Goal: Task Accomplishment & Management: Manage account settings

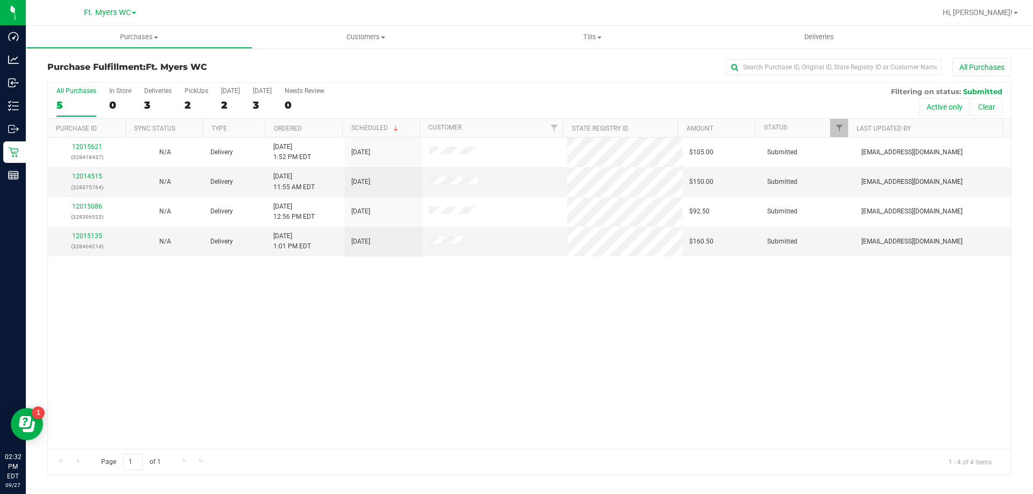
click at [209, 108] on div "All Purchases 5 In Store 0 Deliveries 3 PickUps 2 [DATE] 2 [DATE] 3 Needs Revie…" at bounding box center [529, 101] width 963 height 36
click at [203, 104] on div "2" at bounding box center [197, 105] width 24 height 12
click at [0, 0] on input "PickUps 2" at bounding box center [0, 0] width 0 height 0
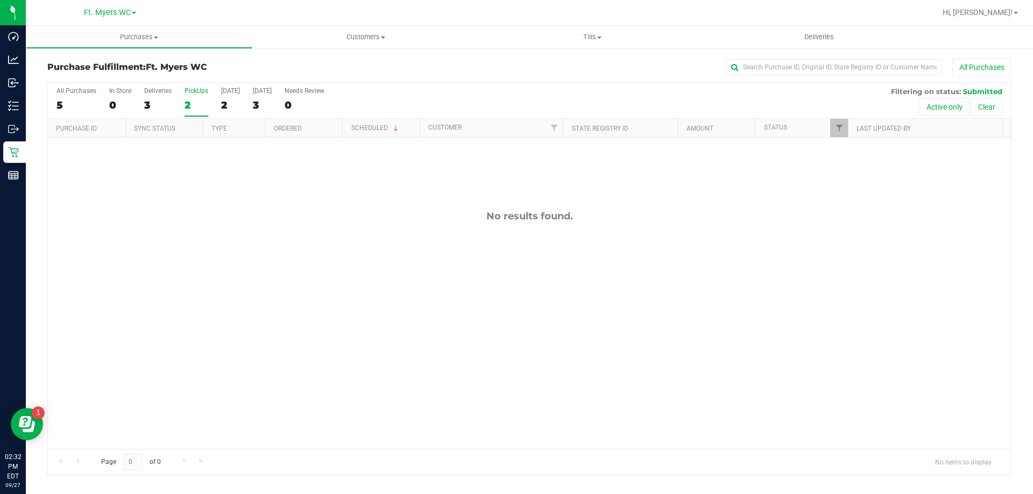
click at [188, 99] on div "2" at bounding box center [197, 105] width 24 height 12
click at [0, 0] on input "PickUps 2" at bounding box center [0, 0] width 0 height 0
click at [235, 72] on h3 "Purchase Fulfillment: Ft. [PERSON_NAME]" at bounding box center [207, 67] width 321 height 10
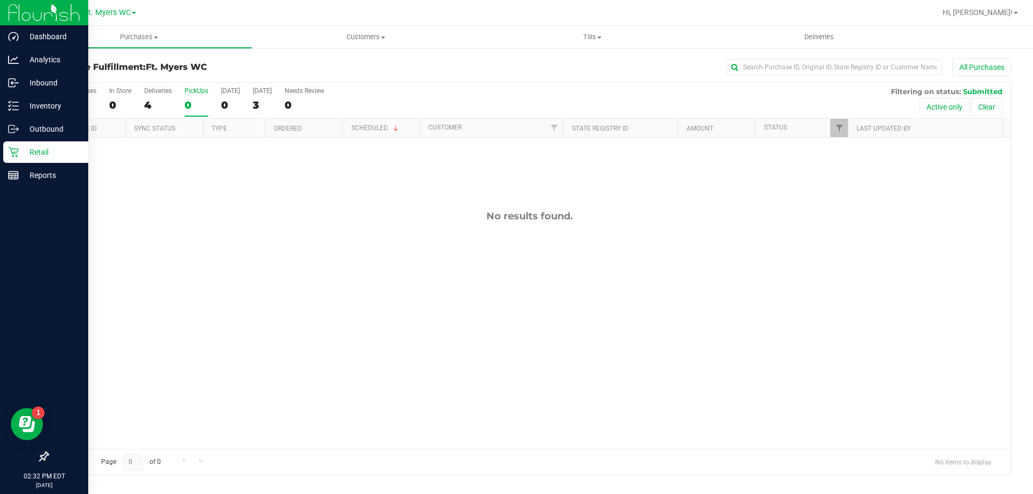
click at [25, 155] on p "Retail" at bounding box center [51, 152] width 65 height 13
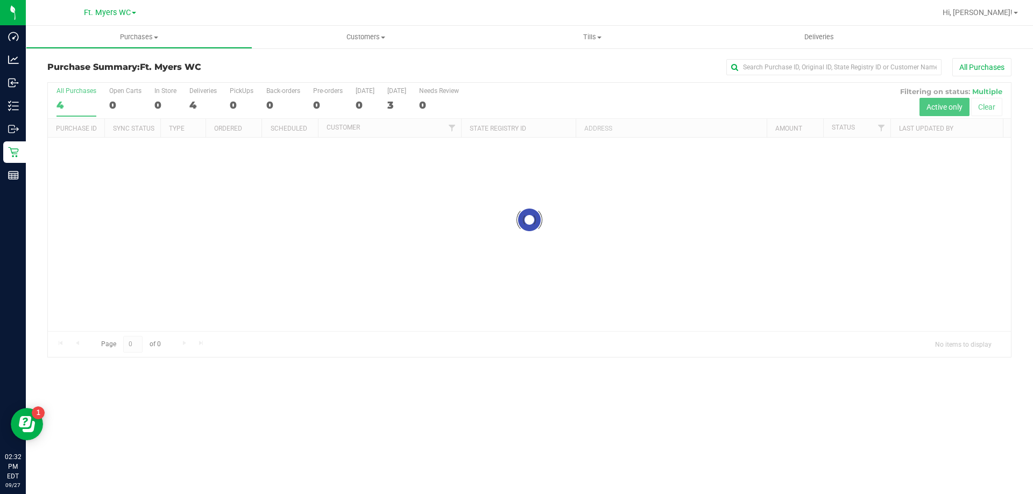
click at [243, 95] on div at bounding box center [529, 220] width 963 height 274
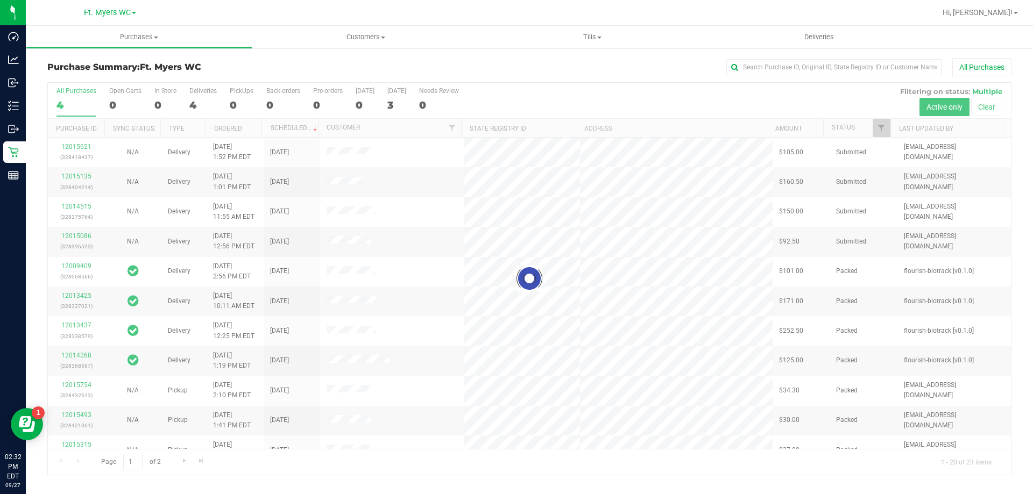
click at [243, 95] on div at bounding box center [529, 279] width 963 height 392
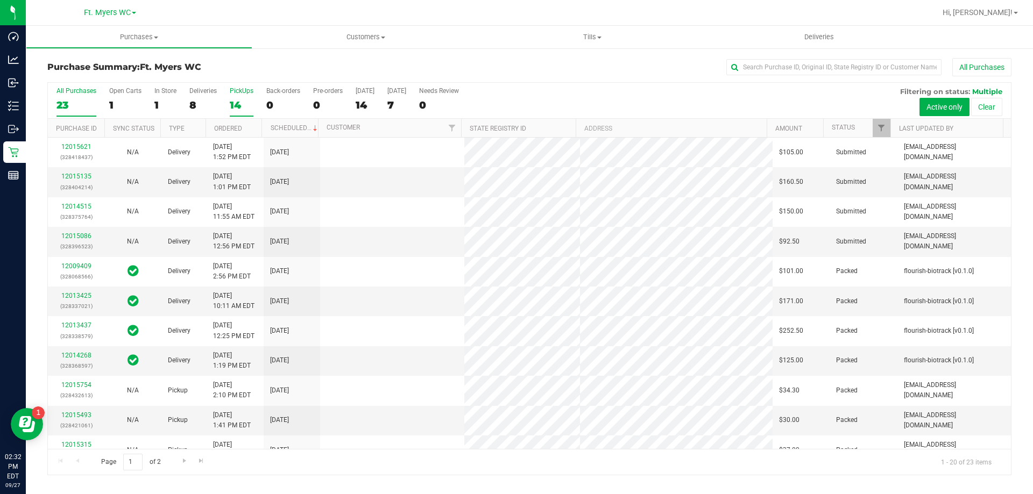
click at [243, 95] on label "PickUps 14" at bounding box center [242, 102] width 24 height 30
click at [0, 0] on input "PickUps 14" at bounding box center [0, 0] width 0 height 0
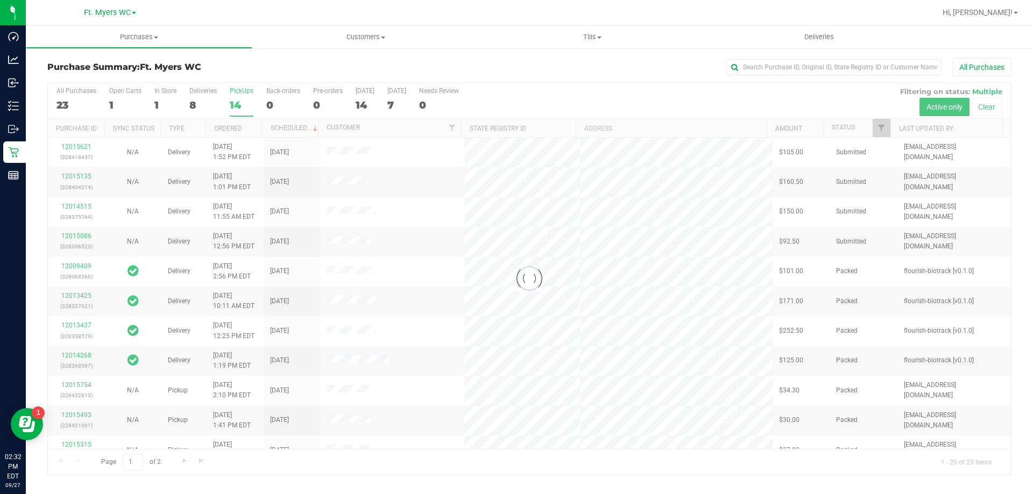
click at [243, 95] on div at bounding box center [529, 279] width 963 height 392
click at [244, 86] on div at bounding box center [529, 279] width 963 height 392
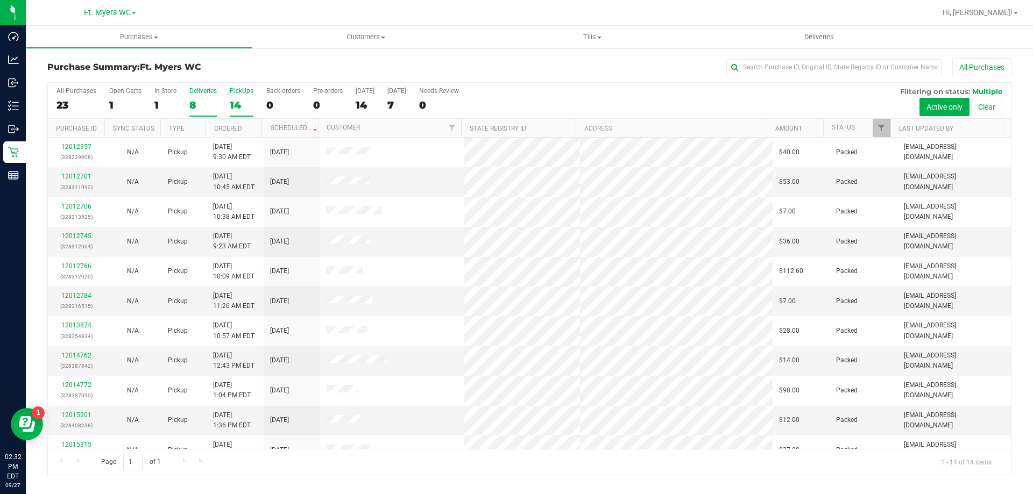
click at [191, 96] on label "Deliveries 8" at bounding box center [202, 102] width 27 height 30
click at [0, 0] on input "Deliveries 8" at bounding box center [0, 0] width 0 height 0
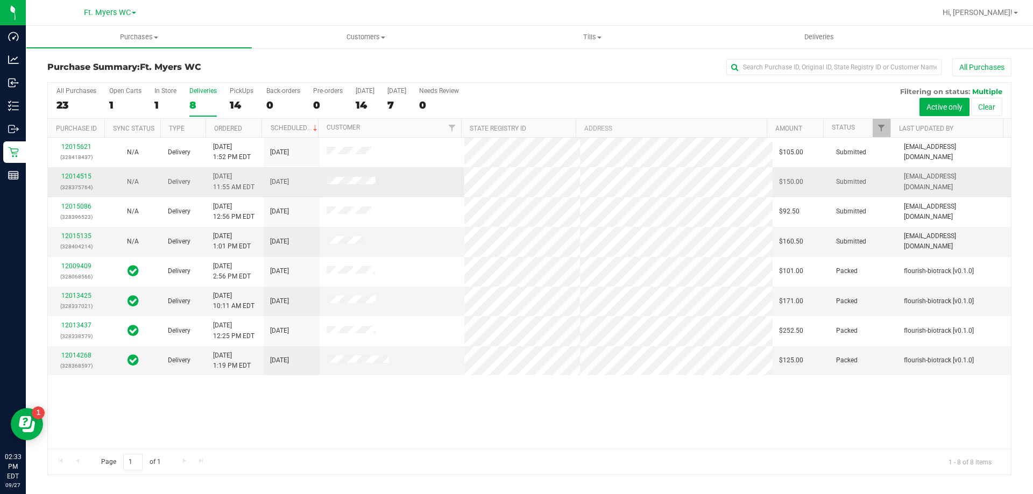
click at [95, 176] on div "12014515 (328375764)" at bounding box center [76, 182] width 44 height 20
click at [88, 175] on link "12014515" at bounding box center [76, 177] width 30 height 8
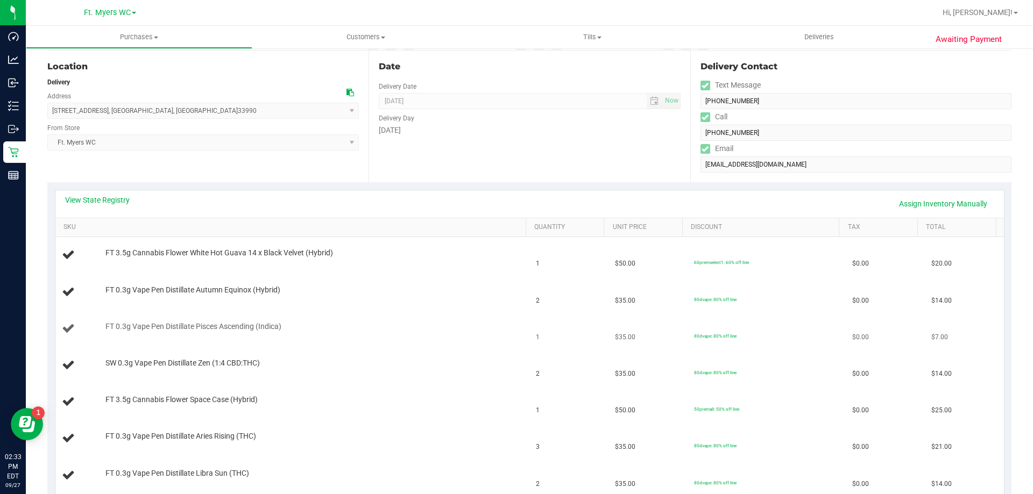
click at [373, 314] on td "FT 0.3g Vape Pen Distillate Pisces Ascending (Indica)" at bounding box center [292, 329] width 474 height 37
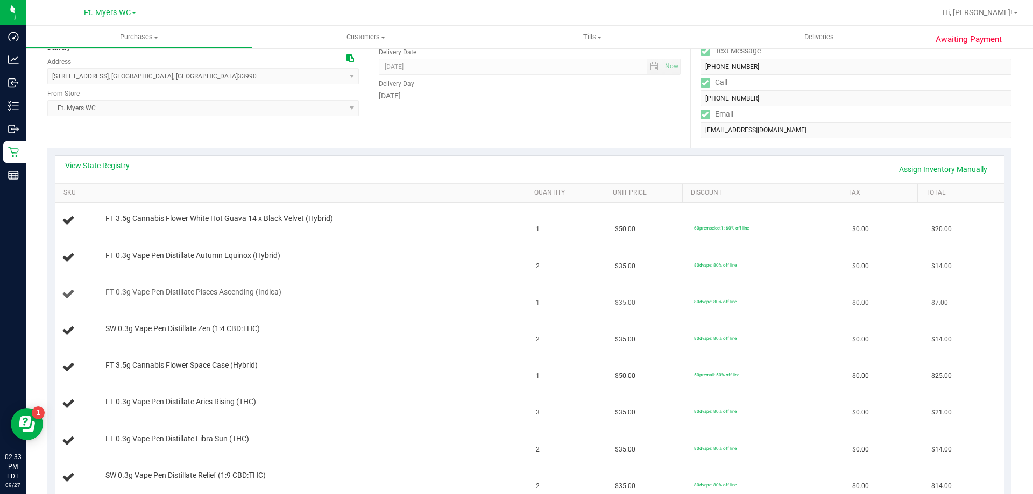
scroll to position [161, 0]
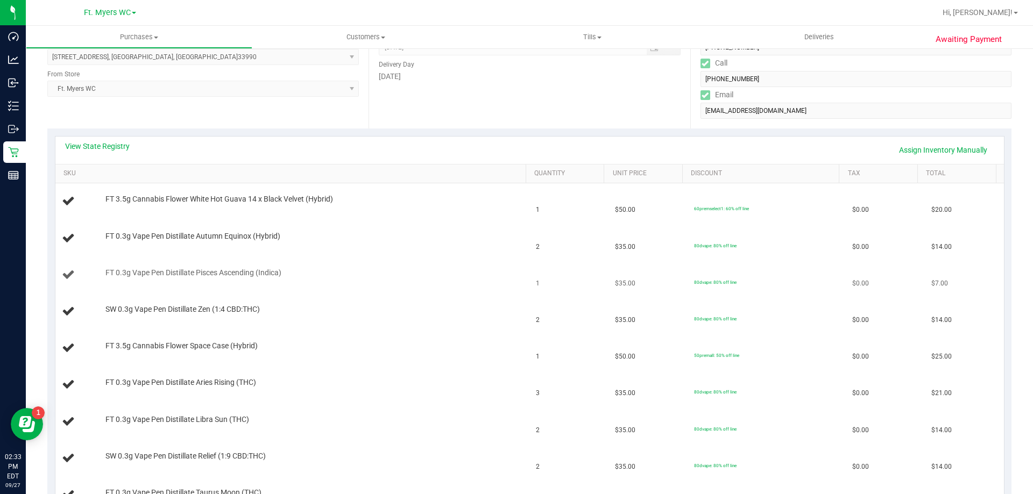
click at [436, 269] on div "FT 0.3g Vape Pen Distillate Pisces Ascending (Indica)" at bounding box center [310, 273] width 421 height 11
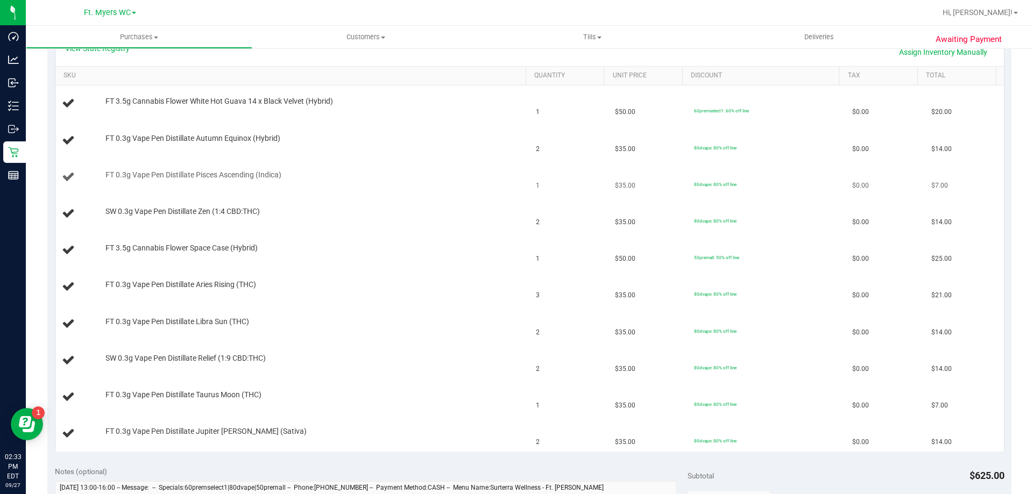
scroll to position [269, 0]
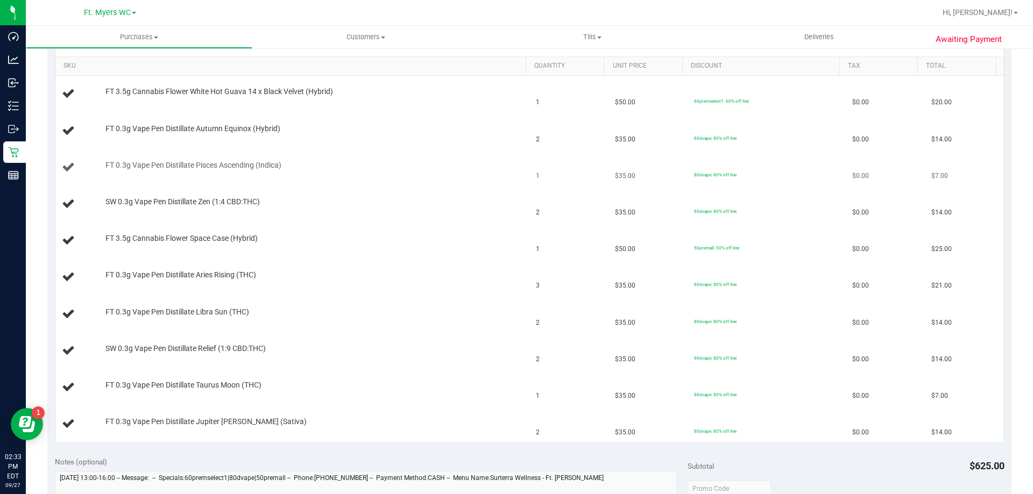
click at [481, 258] on td "FT 3.5g Cannabis Flower Space Case (Hybrid)" at bounding box center [292, 241] width 474 height 37
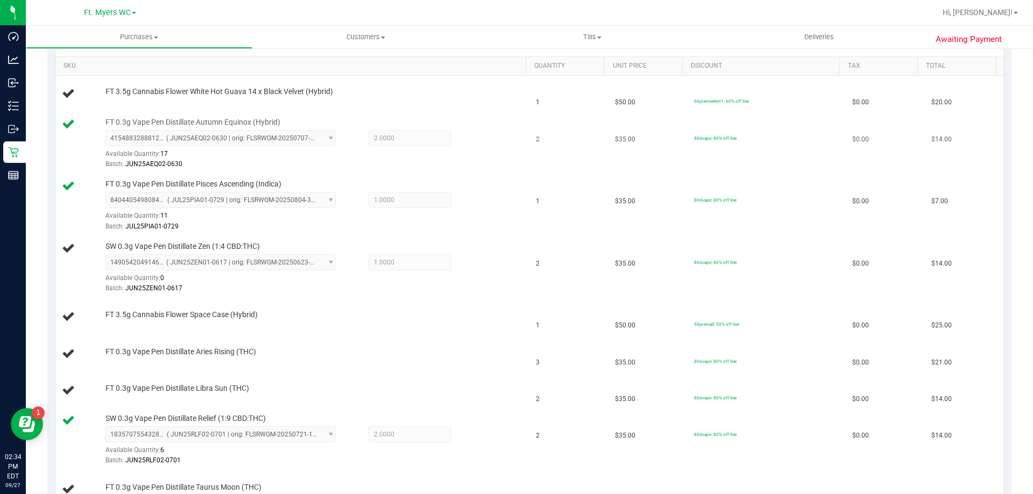
click at [515, 141] on div "FT 0.3g Vape Pen Distillate Autumn Equinox (Hybrid) 4154883288812429 ( JUN25AEQ…" at bounding box center [293, 143] width 462 height 53
click at [510, 193] on div "8404405498084648 ( JUL25PIA01-0729 | orig: FLSRWGM-20250804-3056 ) 840440549808…" at bounding box center [312, 211] width 415 height 39
click at [502, 245] on div "SW 0.3g Vape Pen Distillate Zen (1:4 CBD:THC) 1490542049146309 ( JUN25ZEN01-061…" at bounding box center [310, 268] width 421 height 53
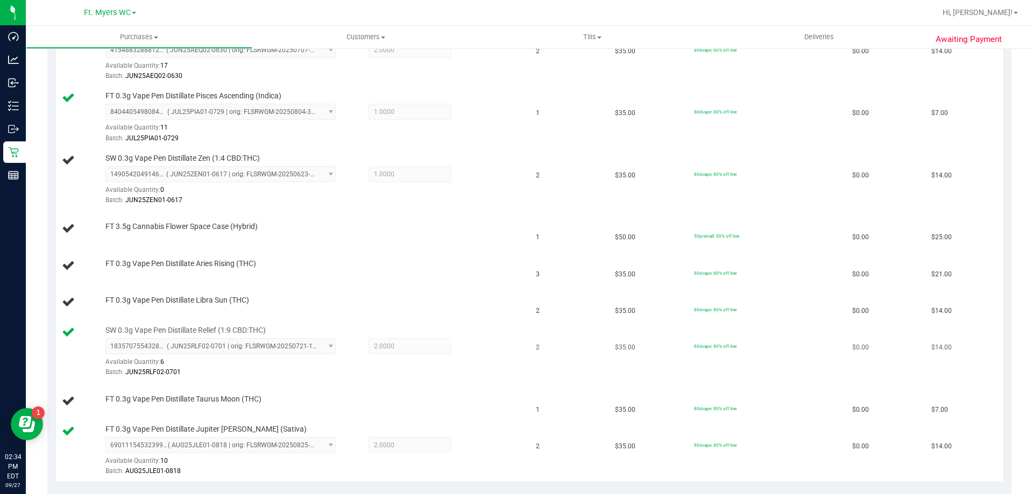
scroll to position [377, 0]
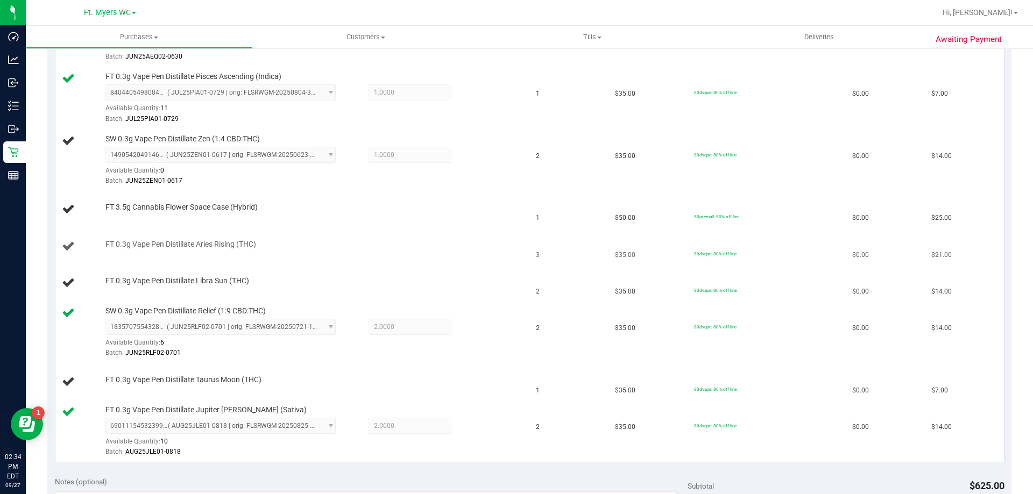
click at [484, 264] on td "FT 0.3g Vape Pen Distillate Aries Rising (THC)" at bounding box center [292, 247] width 474 height 37
click at [486, 253] on div "FT 0.3g Vape Pen Distillate Aries Rising (THC)" at bounding box center [293, 246] width 462 height 15
click at [486, 252] on div "FT 0.3g Vape Pen Distillate Aries Rising (THC)" at bounding box center [293, 246] width 462 height 15
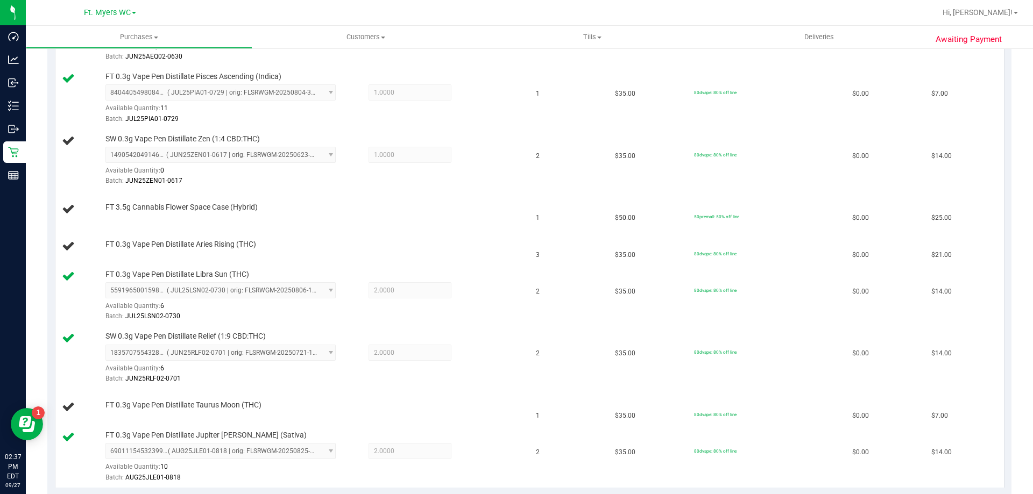
click at [486, 252] on div "FT 0.3g Vape Pen Distillate Aries Rising (THC)" at bounding box center [293, 246] width 462 height 15
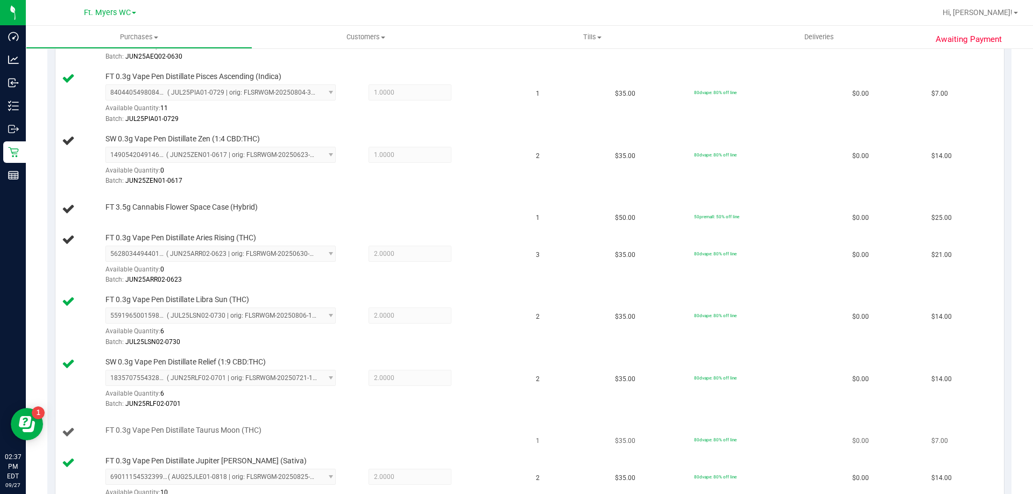
click at [477, 433] on div "FT 0.3g Vape Pen Distillate Taurus Moon (THC)" at bounding box center [310, 430] width 421 height 11
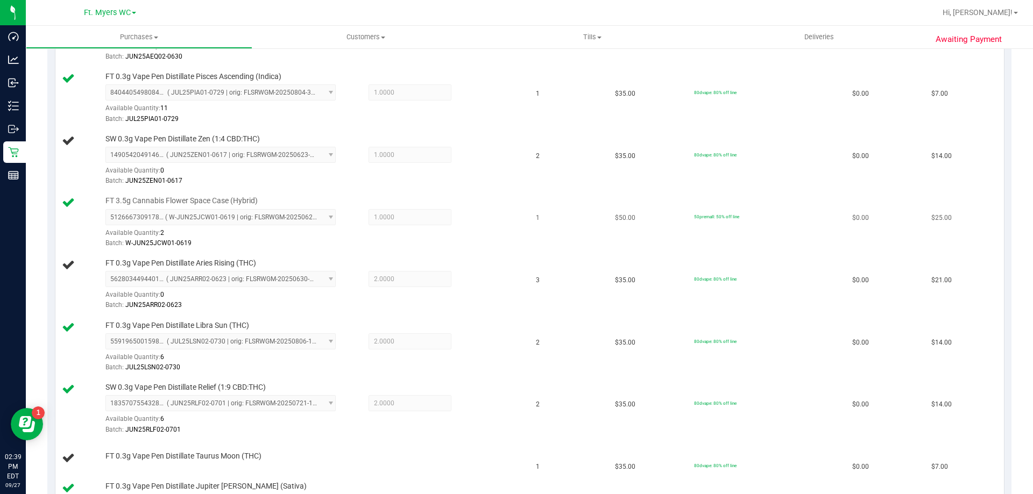
click at [549, 220] on td "1" at bounding box center [568, 223] width 79 height 62
click at [568, 203] on td "1" at bounding box center [568, 223] width 79 height 62
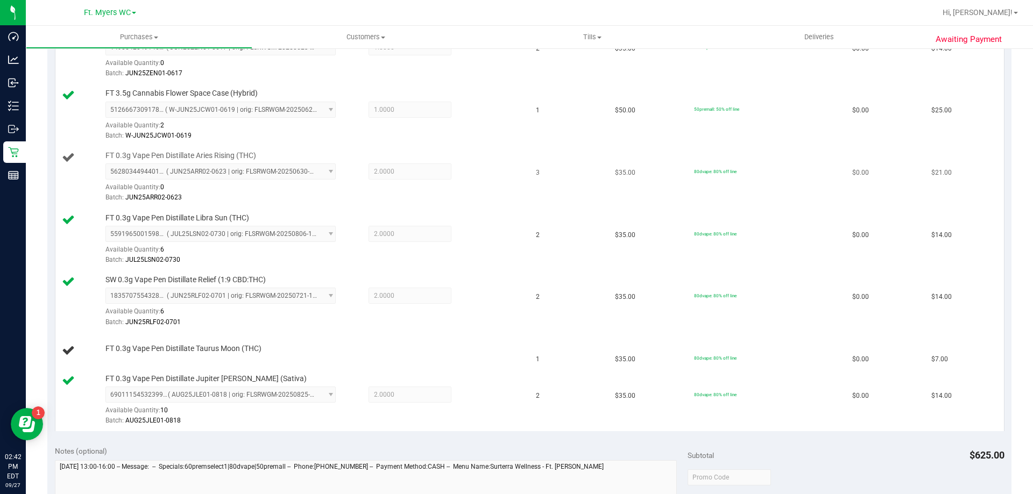
scroll to position [108, 0]
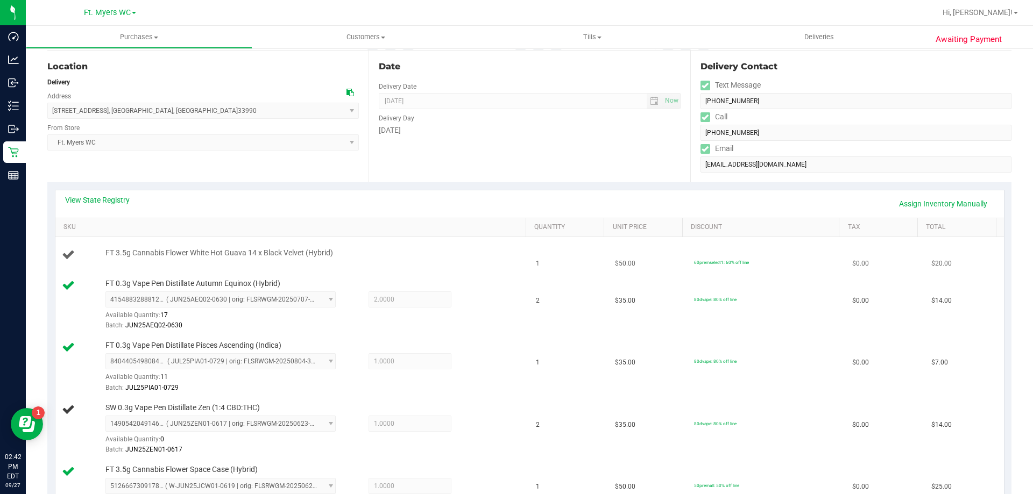
click at [521, 263] on td "FT 3.5g Cannabis Flower White Hot Guava 14 x Black Velvet (Hybrid)" at bounding box center [292, 255] width 474 height 37
click at [380, 484] on span "1.0000 1" at bounding box center [409, 486] width 83 height 16
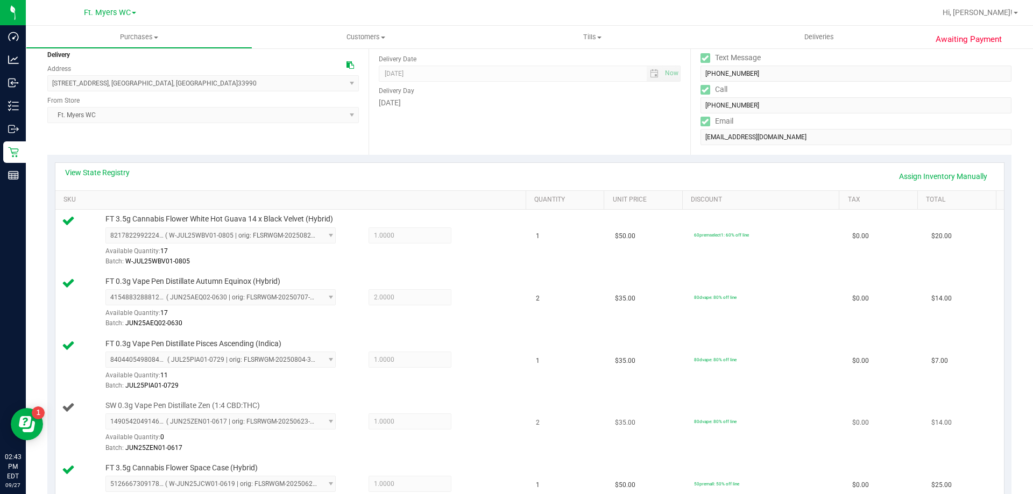
scroll to position [323, 0]
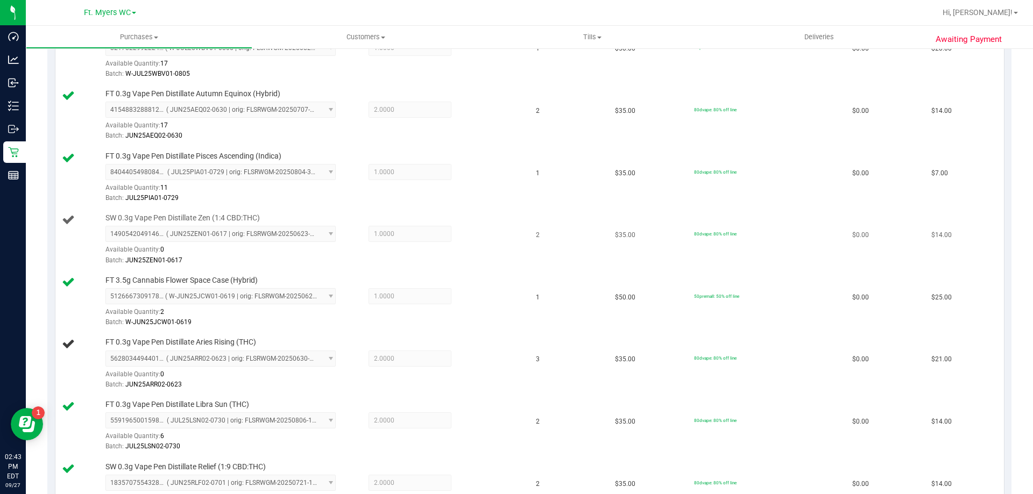
click at [516, 240] on td "SW 0.3g Vape Pen Distillate Zen (1:4 CBD:THC) 1490542049146309 ( JUN25ZEN01-061…" at bounding box center [292, 240] width 474 height 62
click at [510, 238] on div "1490542049146309 ( JUN25ZEN01-0617 | orig: FLSRWGM-20250623-2828 ) 149054204914…" at bounding box center [312, 245] width 415 height 39
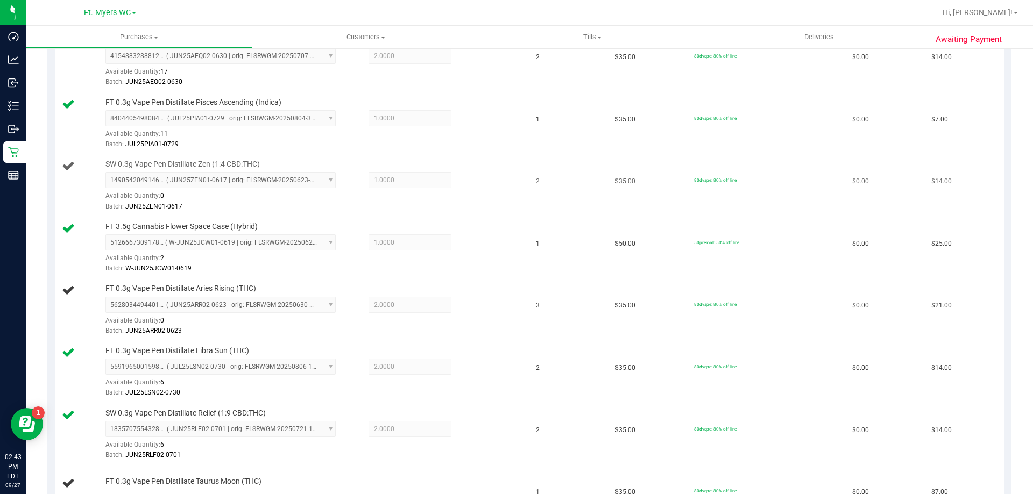
click at [510, 238] on div "5126667309178169 ( W-JUN25JCW01-0619 | orig: FLSRWGM-20250625-142 ) 51266673091…" at bounding box center [312, 254] width 415 height 39
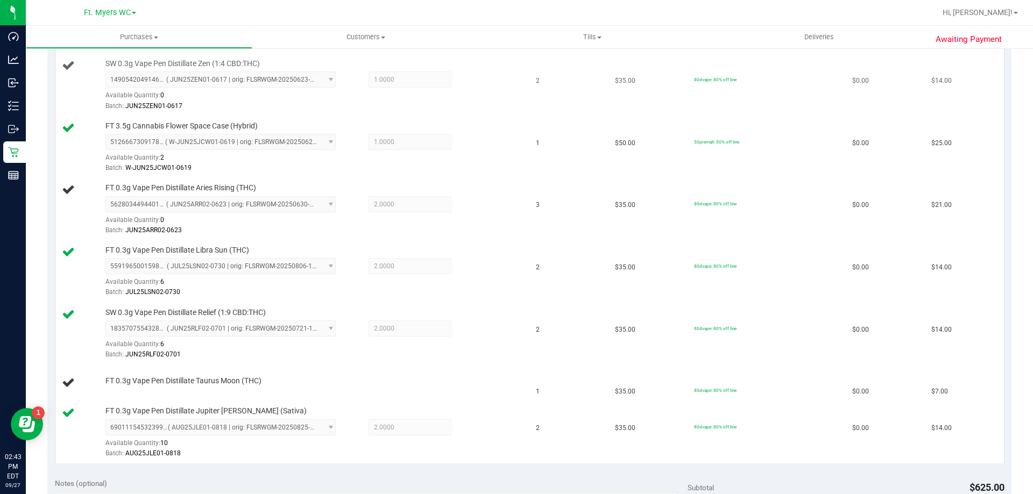
scroll to position [538, 0]
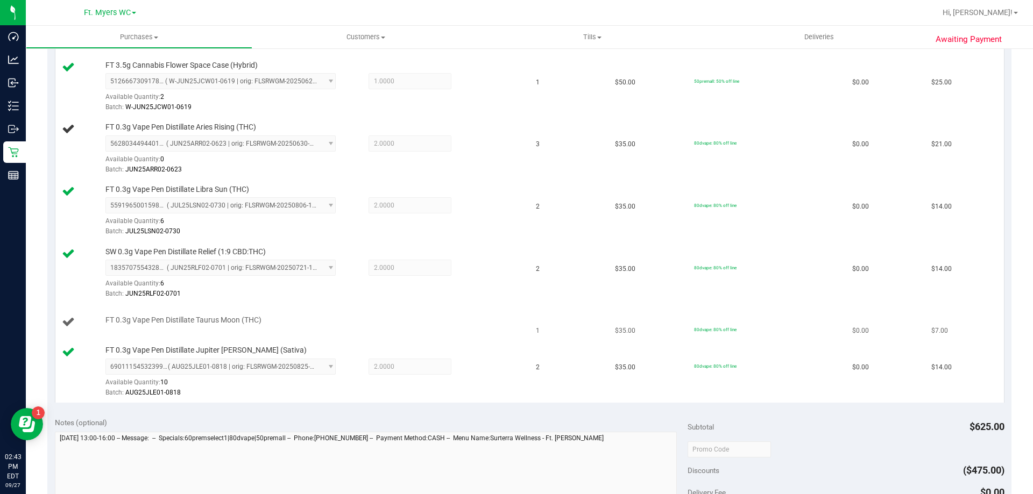
click at [480, 324] on div "FT 0.3g Vape Pen Distillate Taurus Moon (THC)" at bounding box center [310, 320] width 421 height 11
click at [315, 318] on div "FT 0.3g Vape Pen Distillate Taurus Moon (THC)" at bounding box center [310, 320] width 421 height 11
click at [309, 323] on div "FT 0.3g Vape Pen Distillate Taurus Moon (THC)" at bounding box center [310, 320] width 421 height 11
click at [462, 346] on div "FT 0.3g Vape Pen Distillate Jupiter Leo (Sativa) 6901115453239963 ( AUG25JLE01-…" at bounding box center [310, 371] width 421 height 53
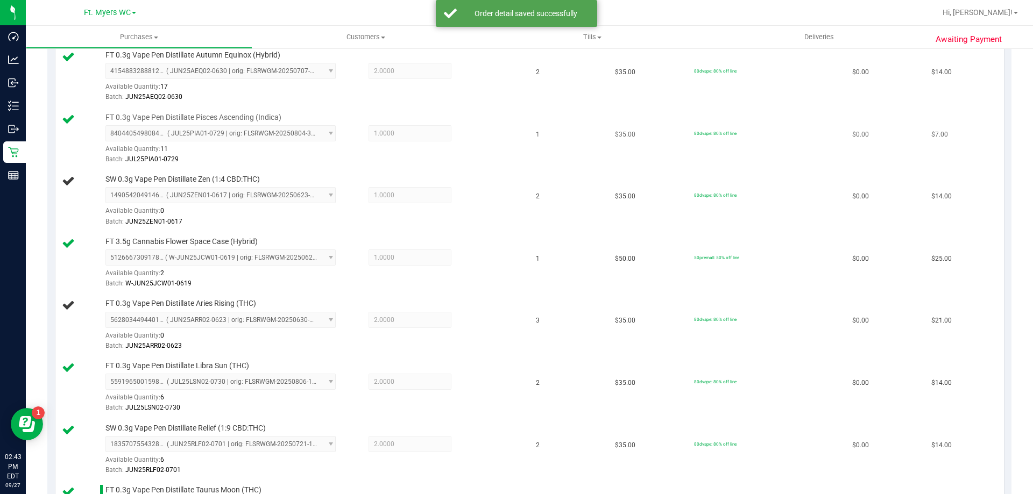
scroll to position [377, 0]
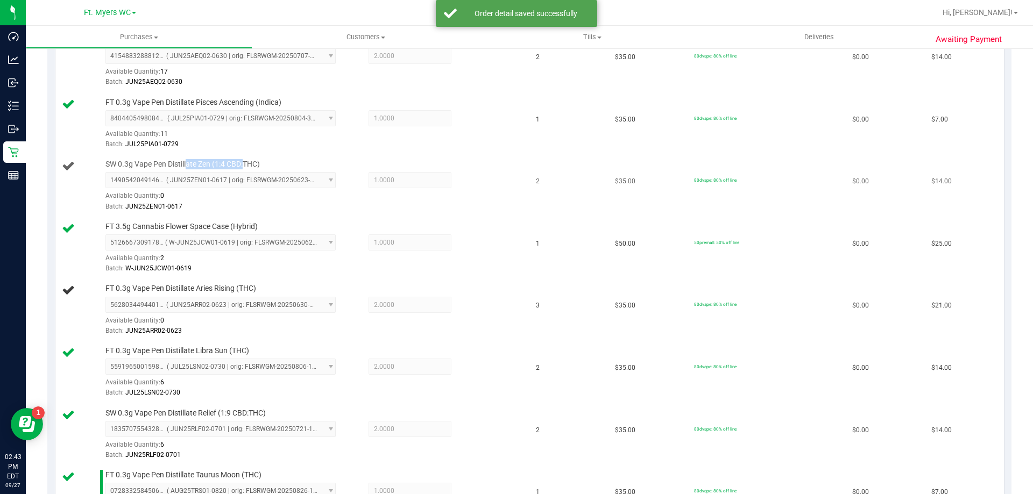
drag, startPoint x: 192, startPoint y: 165, endPoint x: 244, endPoint y: 165, distance: 51.6
click at [244, 165] on span "SW 0.3g Vape Pen Distillate Zen (1:4 CBD:THC)" at bounding box center [182, 164] width 154 height 10
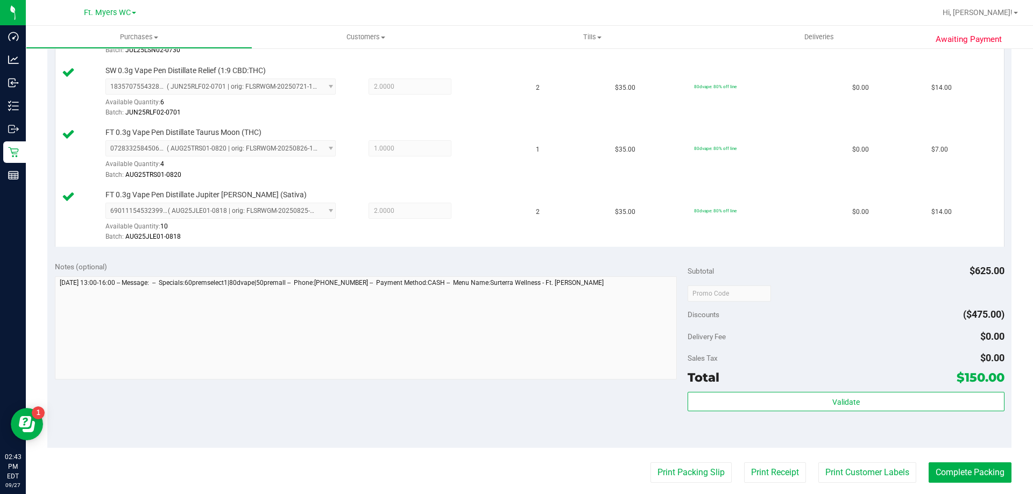
scroll to position [861, 0]
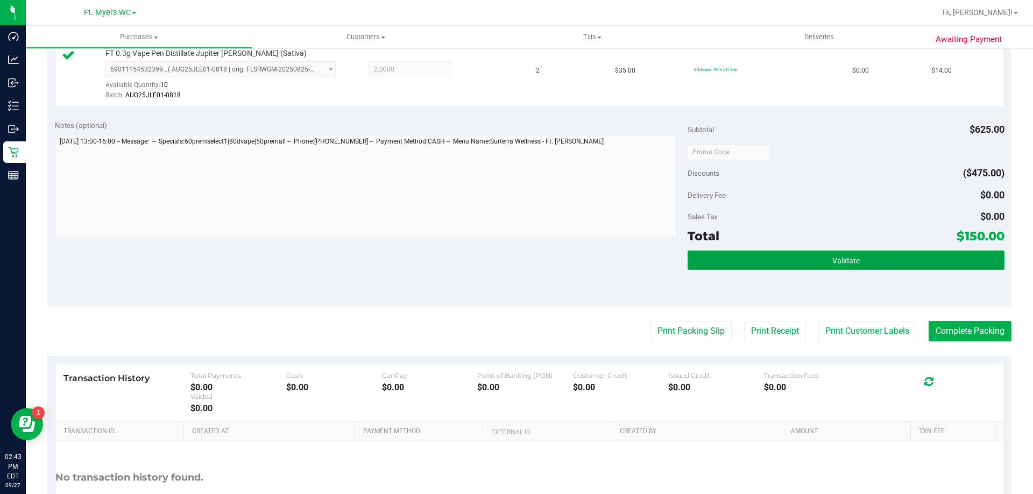
click at [739, 259] on button "Validate" at bounding box center [845, 260] width 316 height 19
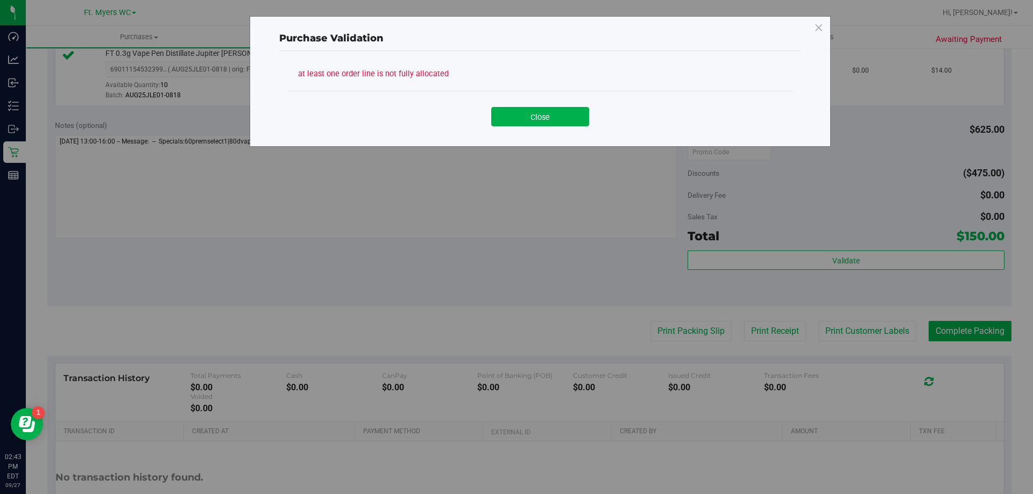
click at [551, 139] on div "Purchase Validation at least one order line is not fully allocated Close" at bounding box center [540, 81] width 581 height 131
click at [554, 111] on button "Close" at bounding box center [540, 116] width 98 height 19
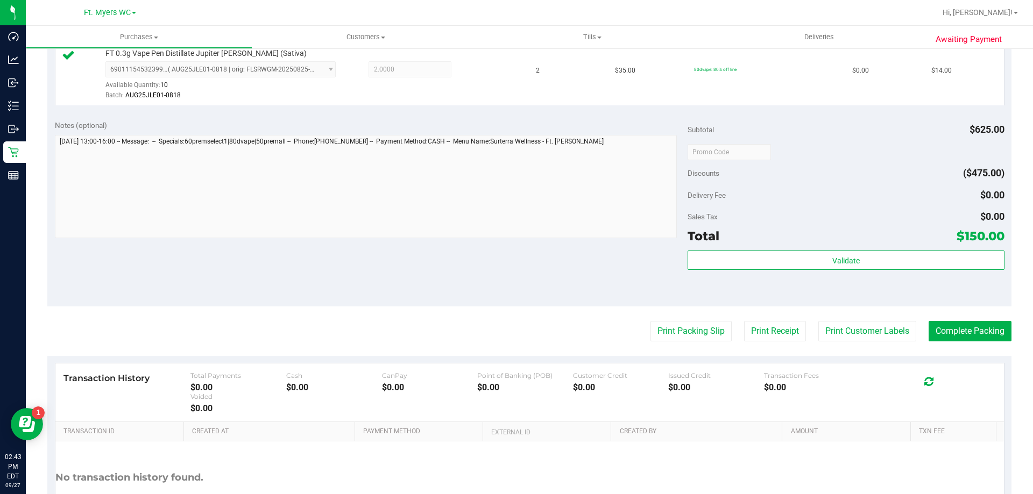
click at [528, 244] on div "Notes (optional) Subtotal $625.00 Discounts ($475.00) Delivery Fee $0.00 Sales …" at bounding box center [529, 210] width 964 height 194
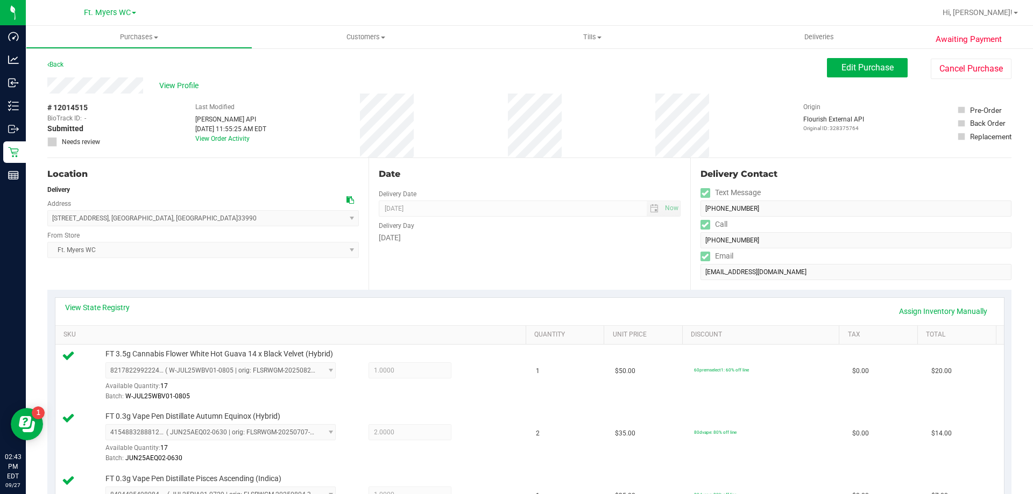
drag, startPoint x: 505, startPoint y: 332, endPoint x: 497, endPoint y: 8, distance: 324.5
click at [509, 115] on div "# 12014515 BioTrack ID: - Submitted Needs review Last Modified Jane API Sep 27,…" at bounding box center [529, 126] width 964 height 64
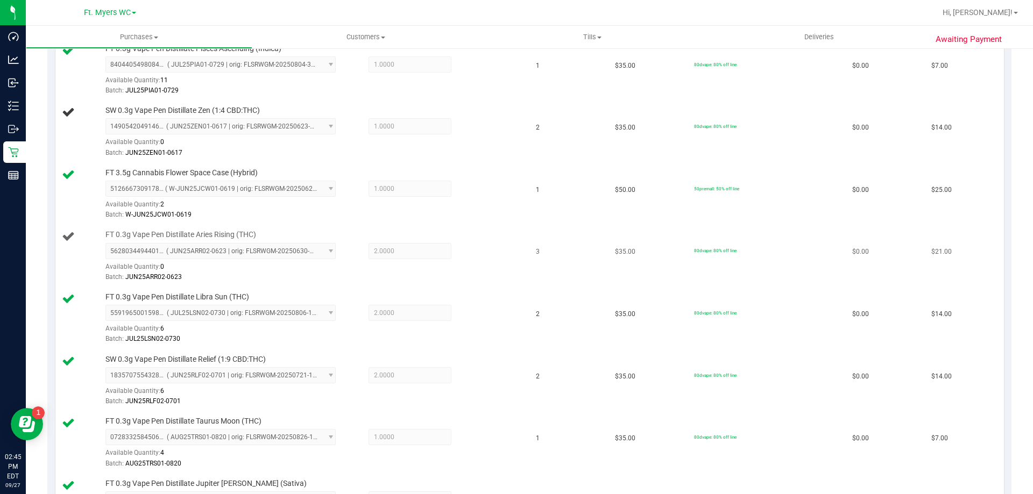
click at [385, 233] on div "FT 0.3g Vape Pen Distillate Aries Rising (THC) 5628034494401266 ( JUN25ARR02-06…" at bounding box center [310, 256] width 421 height 53
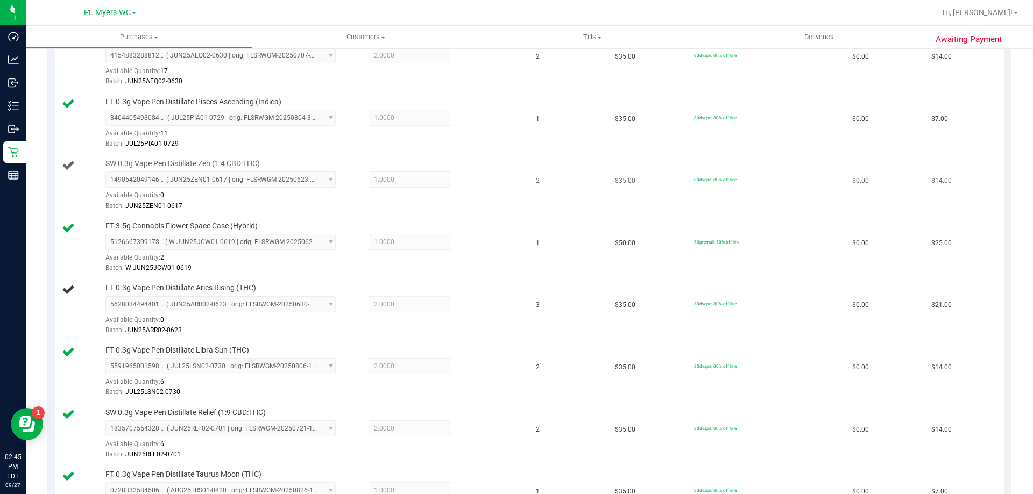
scroll to position [377, 0]
click at [410, 166] on div "SW 0.3g Vape Pen Distillate Zen (1:4 CBD:THC) 1490542049146309 ( JUN25ZEN01-061…" at bounding box center [310, 185] width 421 height 53
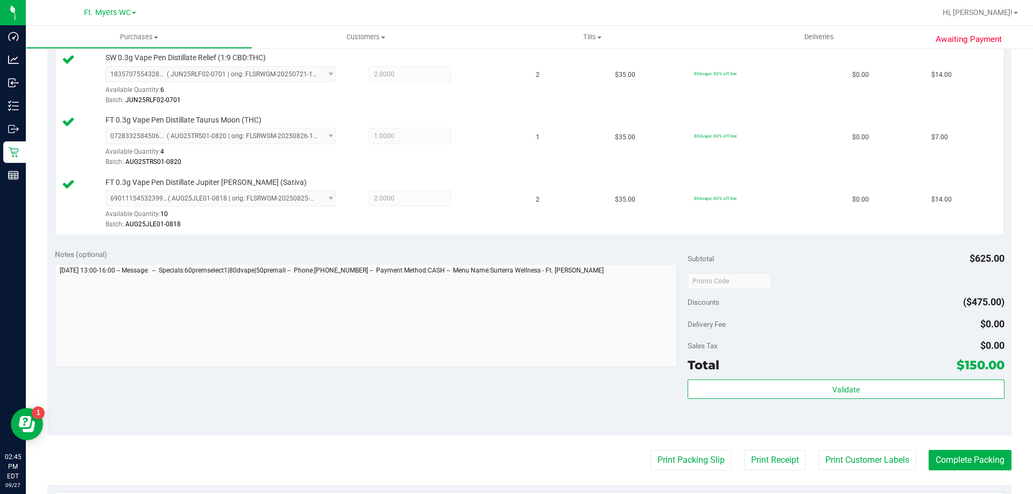
scroll to position [861, 0]
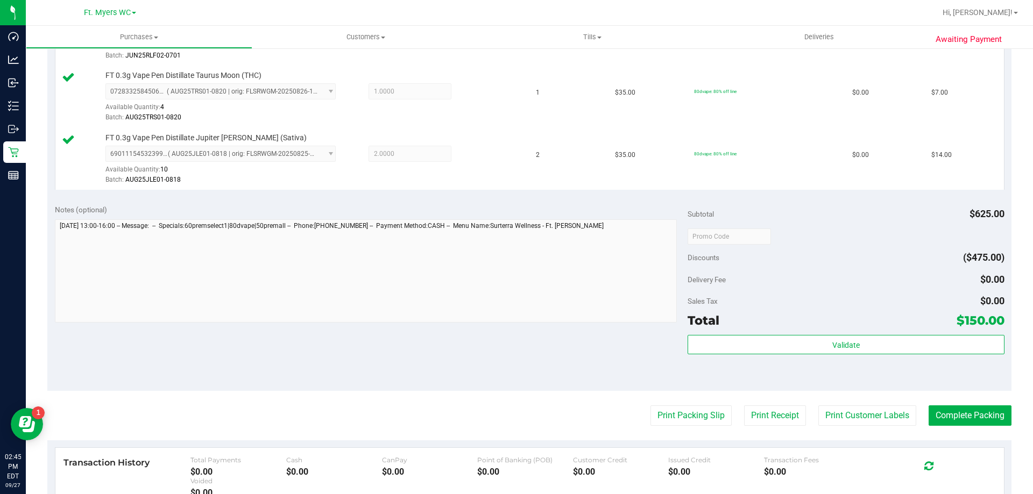
click at [728, 327] on div "Total $150.00" at bounding box center [845, 320] width 316 height 19
click at [740, 335] on div "Subtotal $625.00 Discounts ($475.00) Delivery Fee $0.00 Sales Tax $0.00 Total $…" at bounding box center [845, 293] width 316 height 179
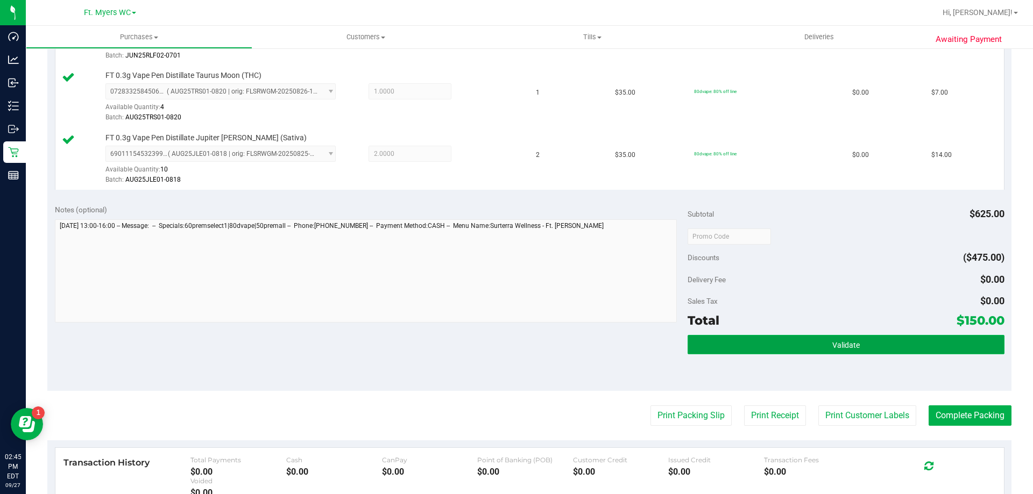
click at [746, 340] on button "Validate" at bounding box center [845, 344] width 316 height 19
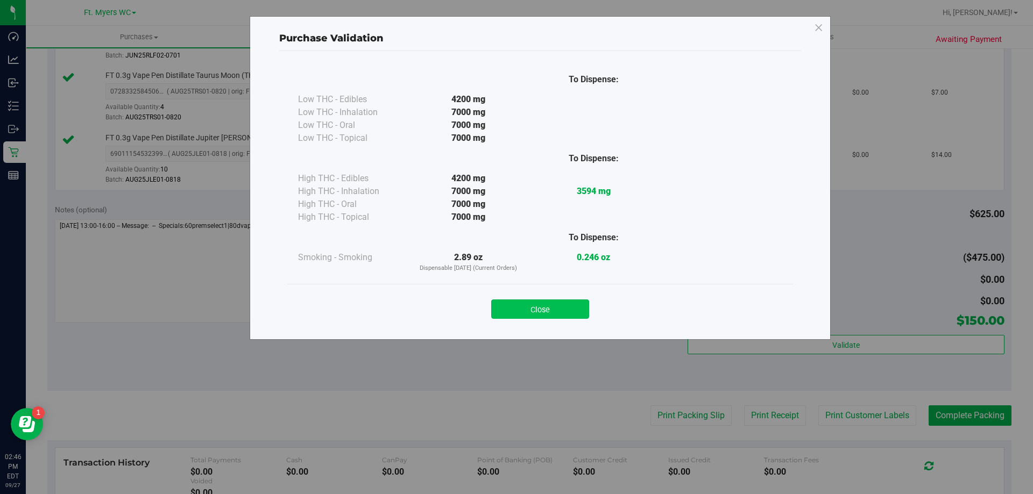
click at [577, 319] on div "Close" at bounding box center [540, 306] width 506 height 44
click at [573, 310] on button "Close" at bounding box center [540, 309] width 98 height 19
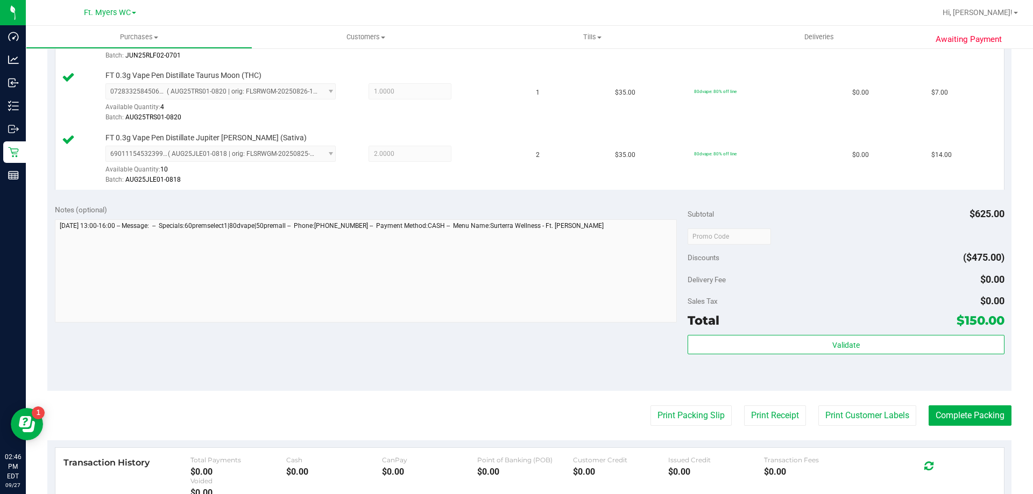
scroll to position [0, 0]
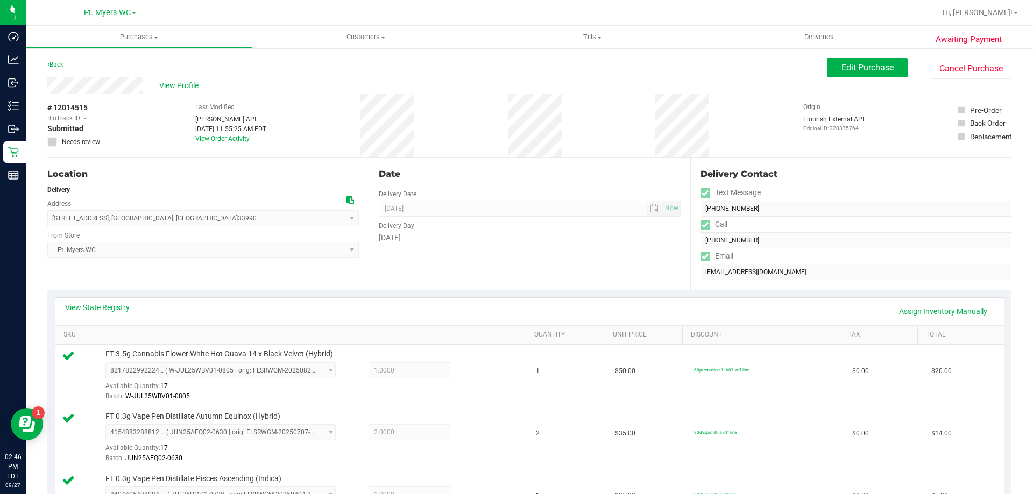
drag, startPoint x: 409, startPoint y: 445, endPoint x: 360, endPoint y: 148, distance: 300.9
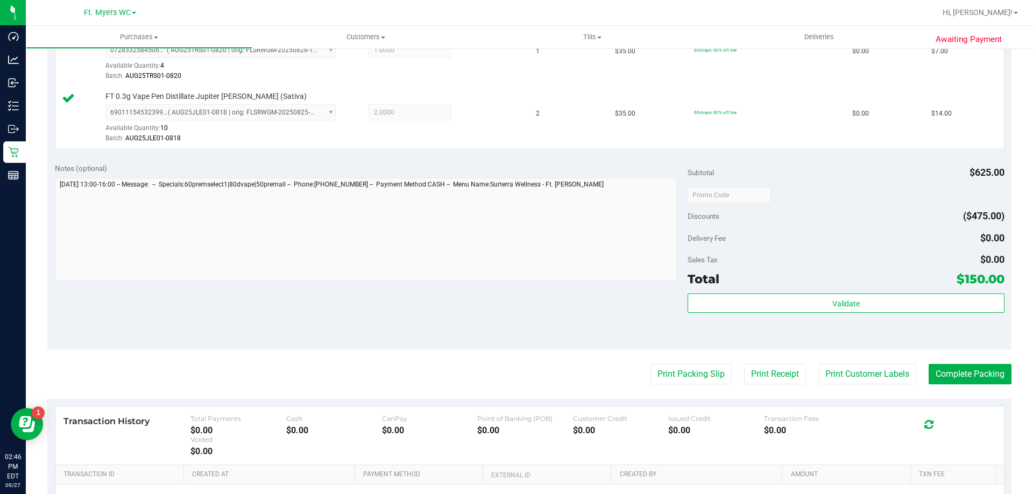
scroll to position [1030, 0]
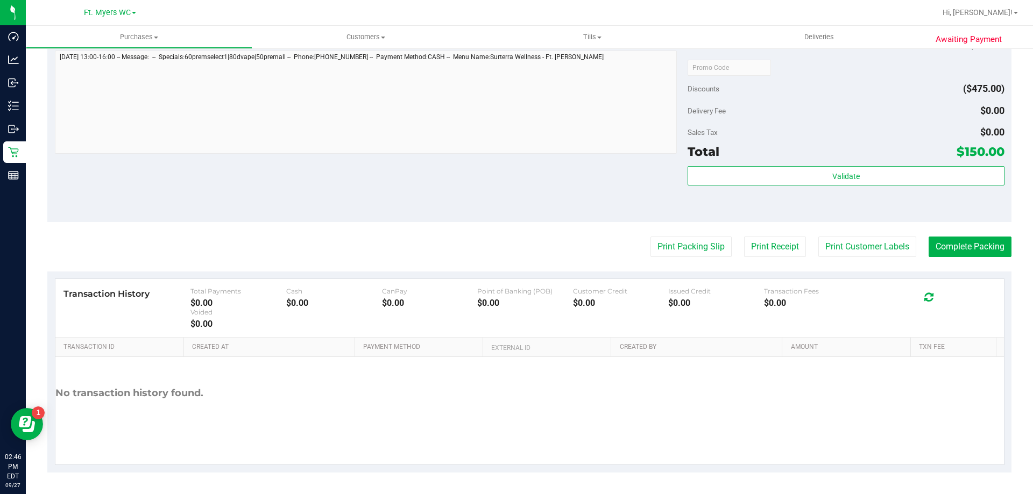
drag, startPoint x: 492, startPoint y: 149, endPoint x: 493, endPoint y: 423, distance: 273.8
click at [628, 237] on div "Print Packing Slip Print Receipt Print Customer Labels Complete Packing" at bounding box center [529, 247] width 964 height 20
click at [666, 240] on button "Print Packing Slip" at bounding box center [690, 247] width 81 height 20
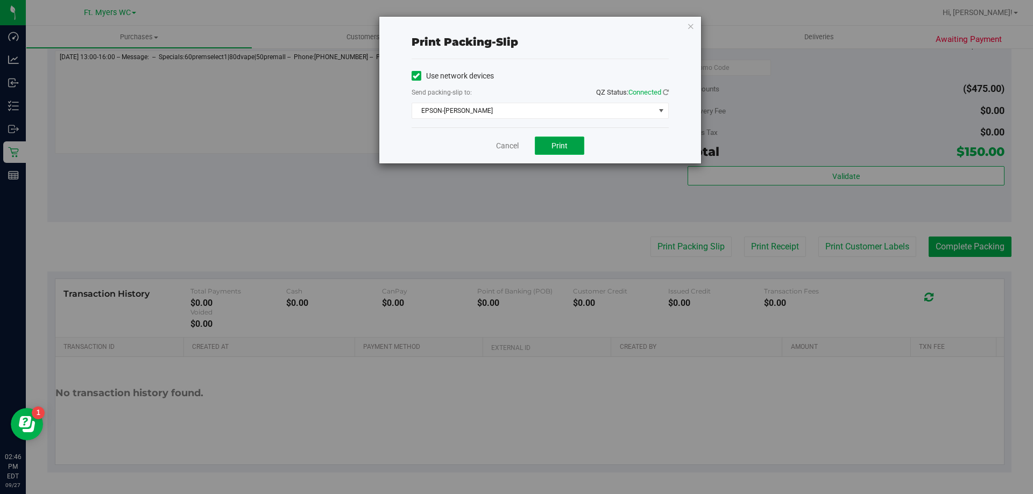
click at [559, 149] on span "Print" at bounding box center [559, 145] width 16 height 9
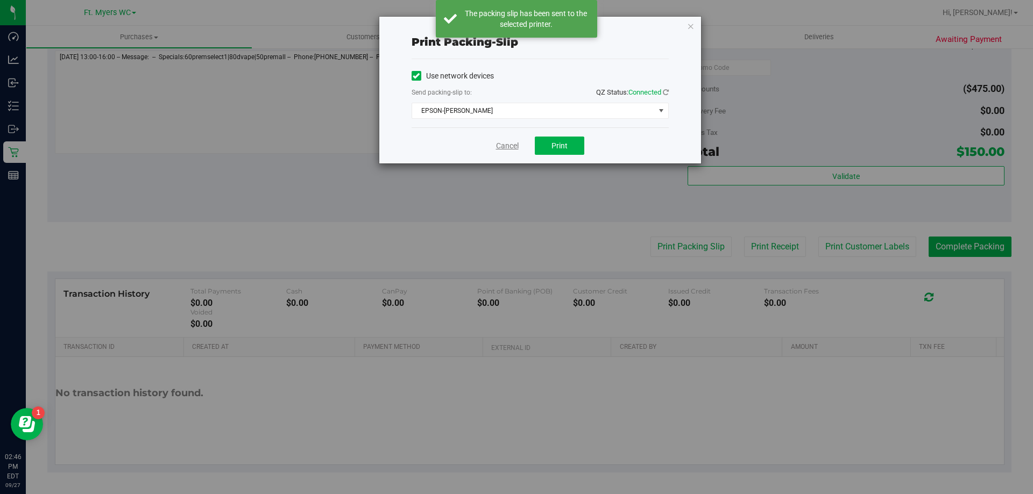
click at [498, 141] on link "Cancel" at bounding box center [507, 145] width 23 height 11
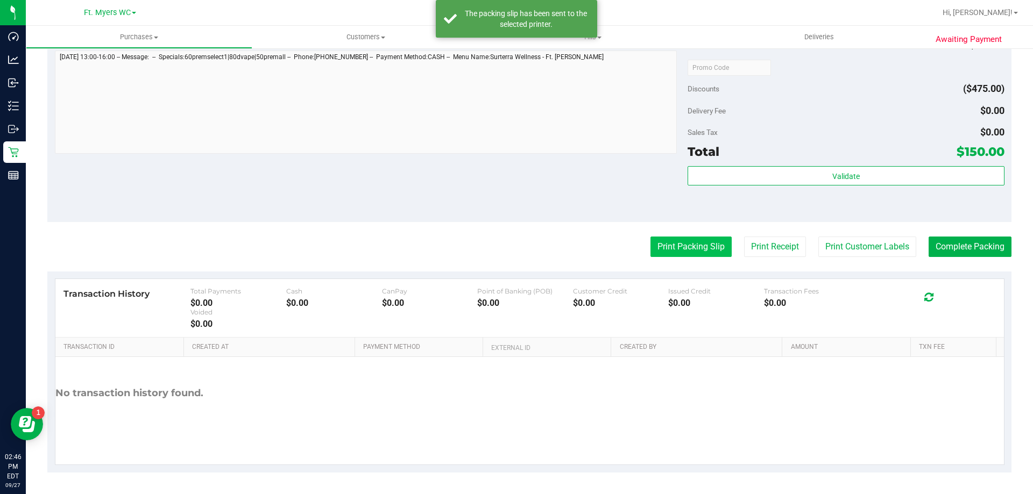
click at [714, 245] on button "Print Packing Slip" at bounding box center [690, 247] width 81 height 20
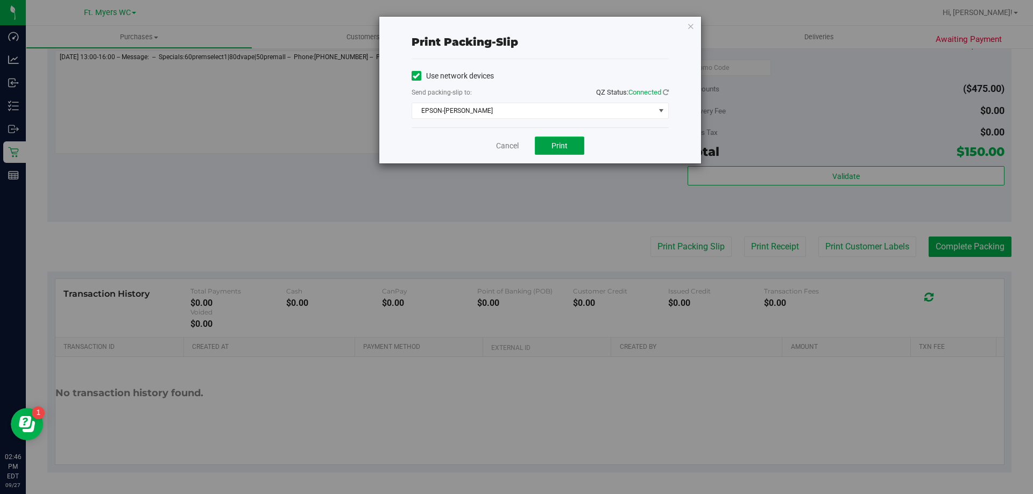
click at [570, 147] on button "Print" at bounding box center [559, 146] width 49 height 18
click at [497, 138] on div "Cancel Print" at bounding box center [540, 145] width 257 height 36
click at [502, 147] on link "Cancel" at bounding box center [507, 145] width 23 height 11
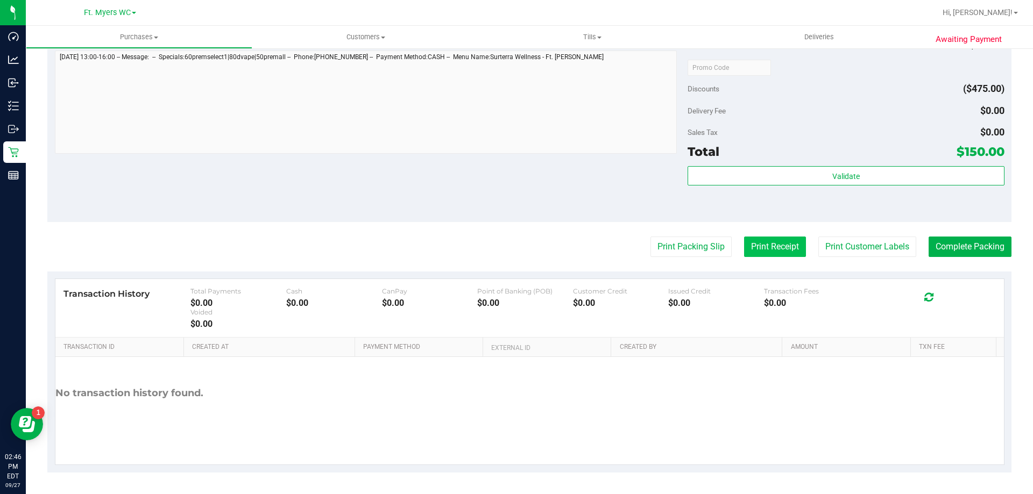
click at [761, 252] on button "Print Receipt" at bounding box center [775, 247] width 62 height 20
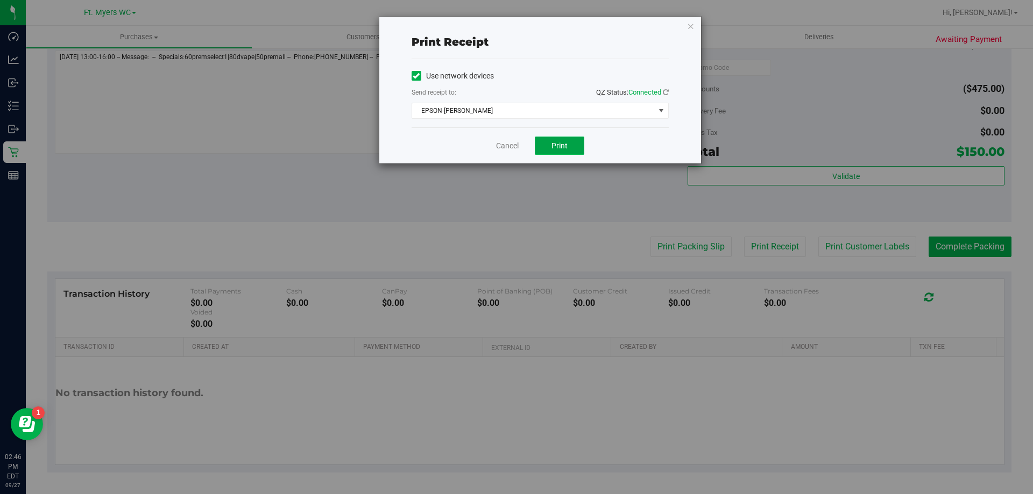
click at [562, 141] on span "Print" at bounding box center [559, 145] width 16 height 9
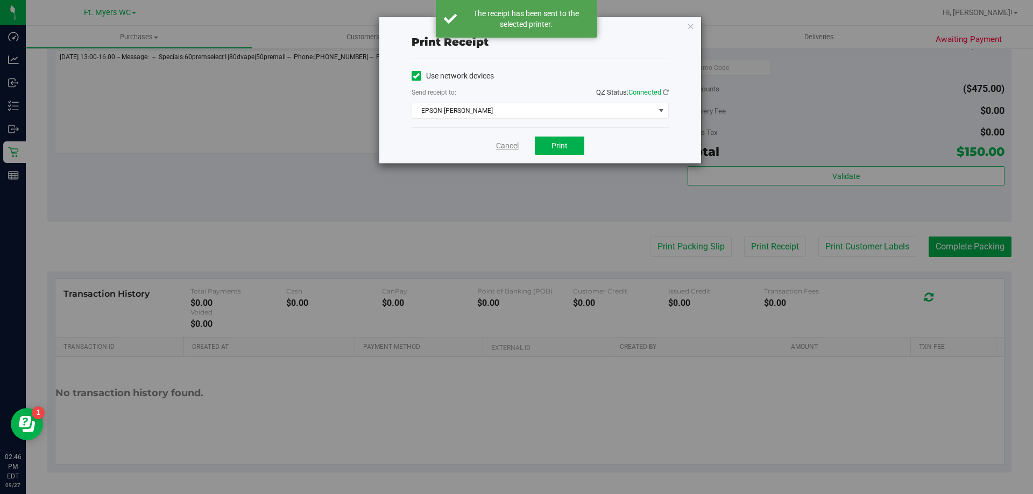
click at [508, 140] on link "Cancel" at bounding box center [507, 145] width 23 height 11
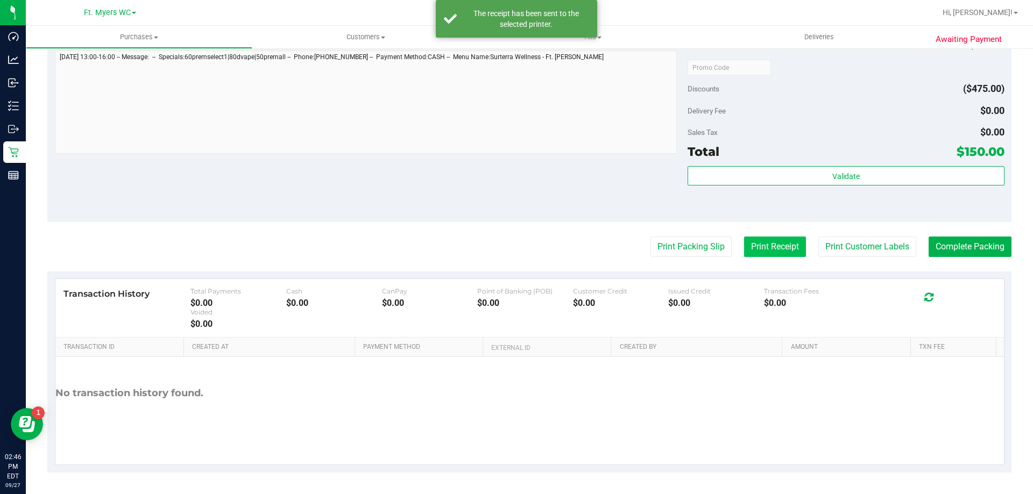
click at [752, 245] on button "Print Receipt" at bounding box center [775, 247] width 62 height 20
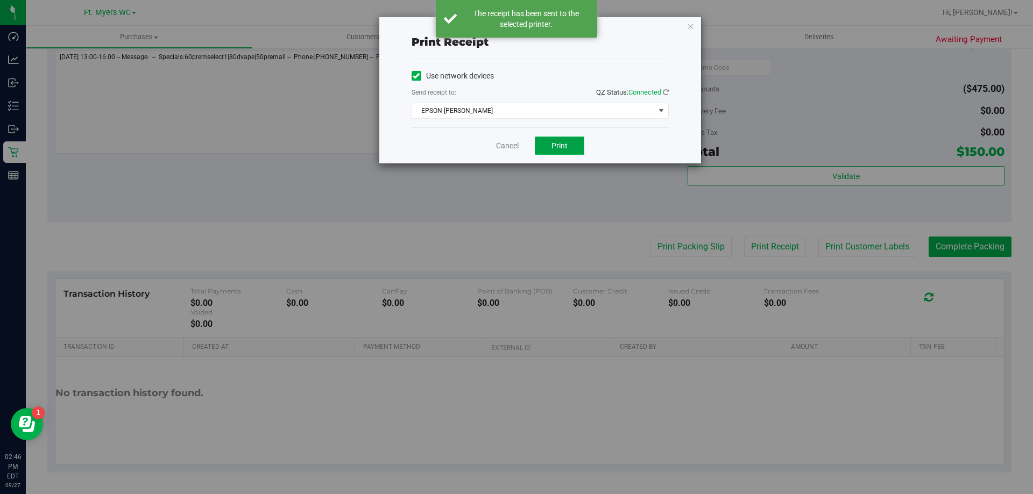
click at [568, 143] on button "Print" at bounding box center [559, 146] width 49 height 18
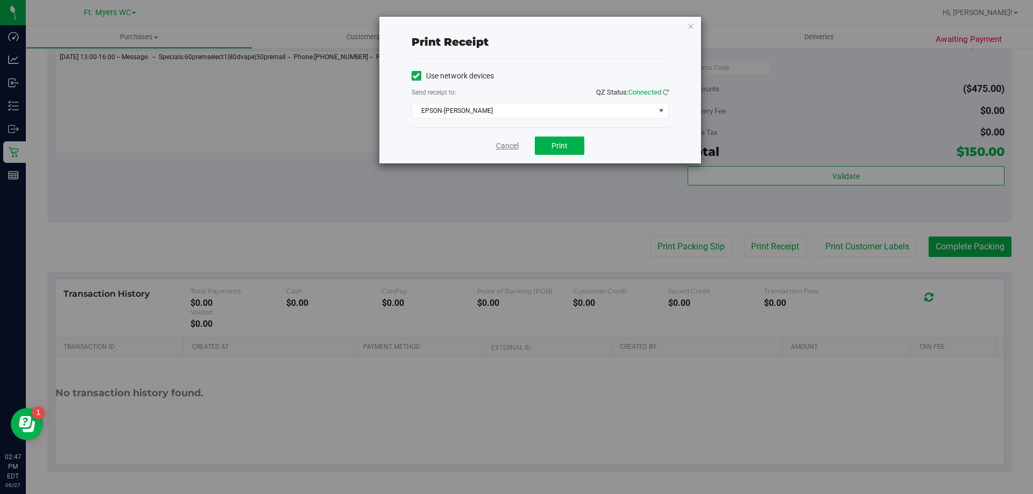
click at [501, 145] on link "Cancel" at bounding box center [507, 145] width 23 height 11
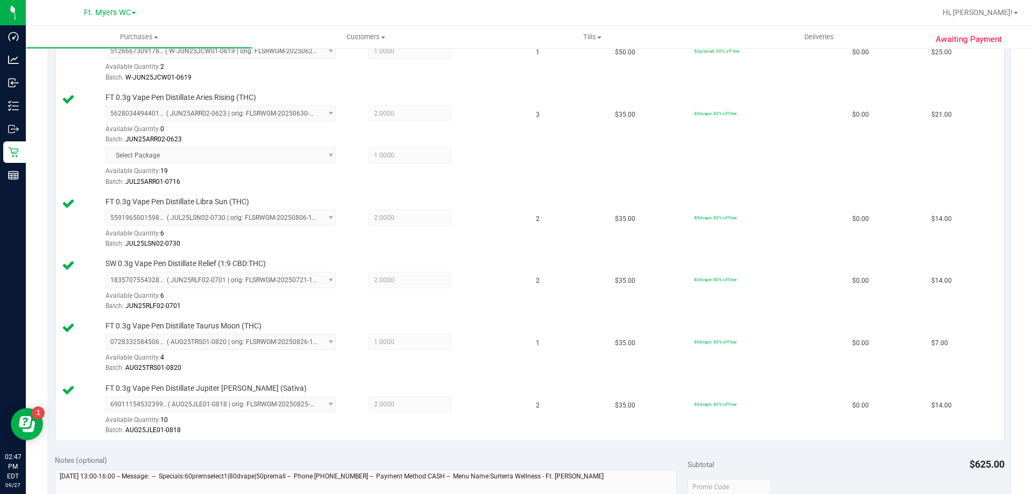
scroll to position [0, 0]
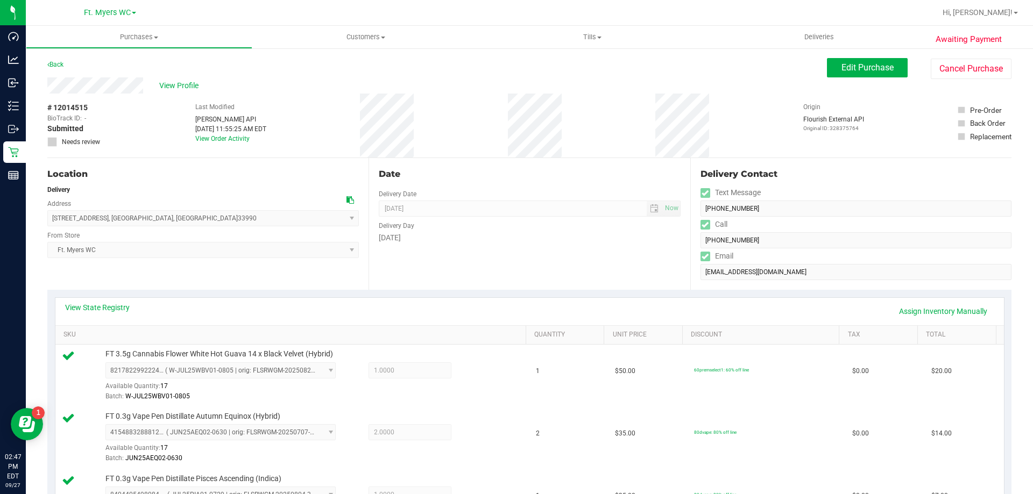
drag, startPoint x: 499, startPoint y: 231, endPoint x: 465, endPoint y: 12, distance: 221.0
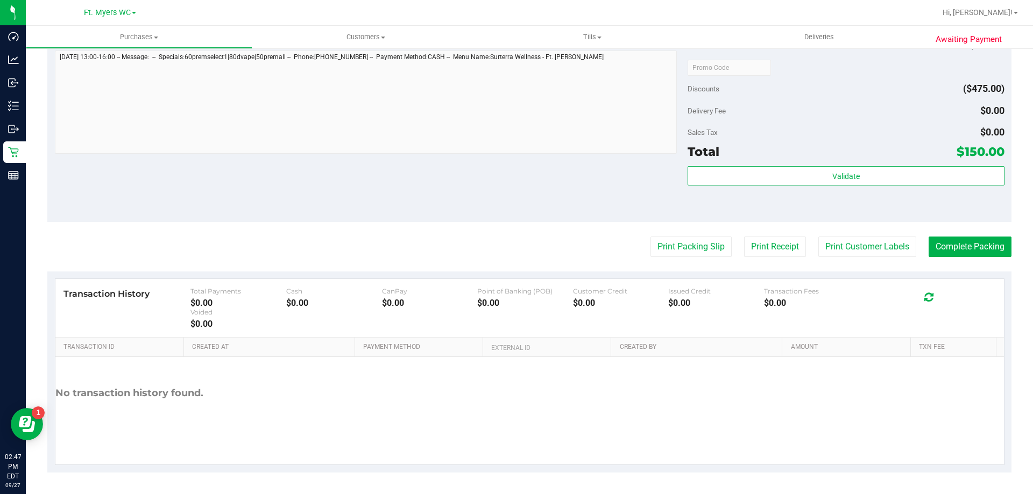
drag, startPoint x: 507, startPoint y: 257, endPoint x: 547, endPoint y: 381, distance: 130.5
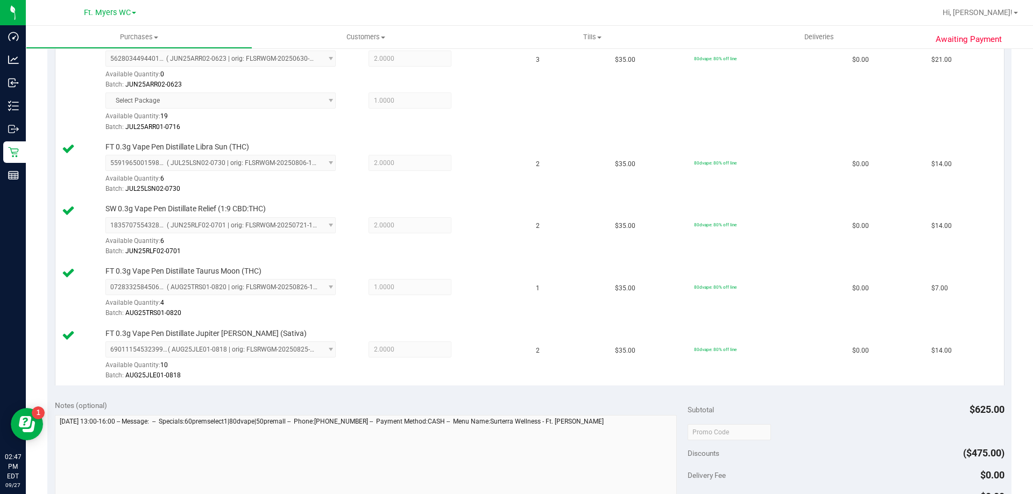
scroll to position [0, 0]
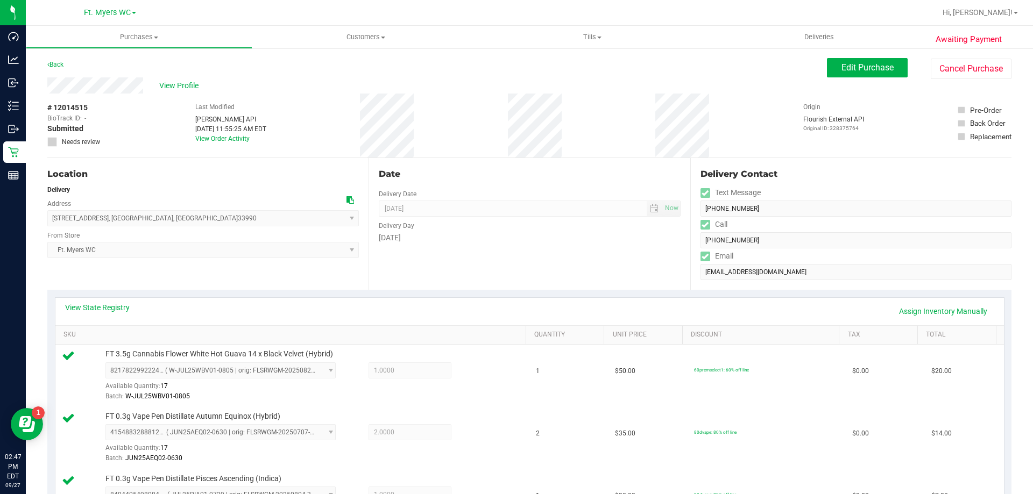
drag, startPoint x: 444, startPoint y: 130, endPoint x: 462, endPoint y: 52, distance: 80.0
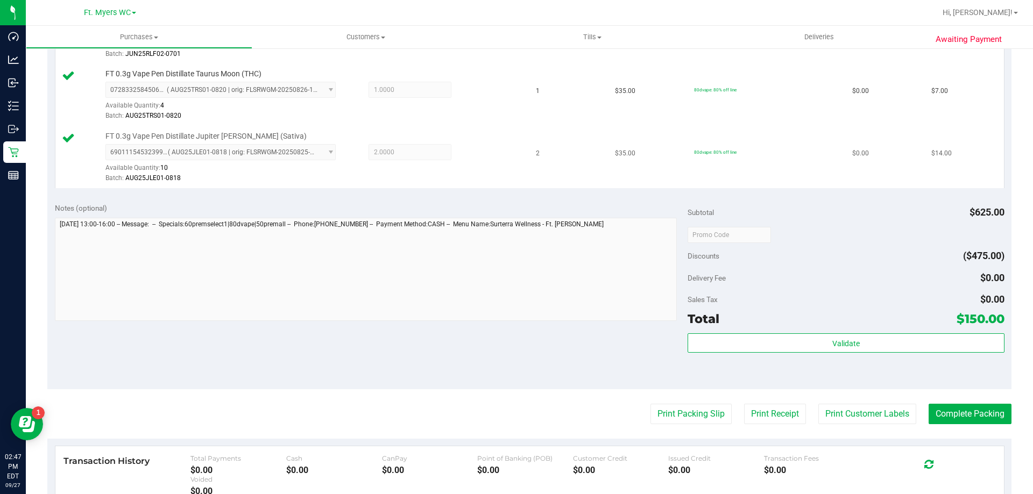
scroll to position [1030, 0]
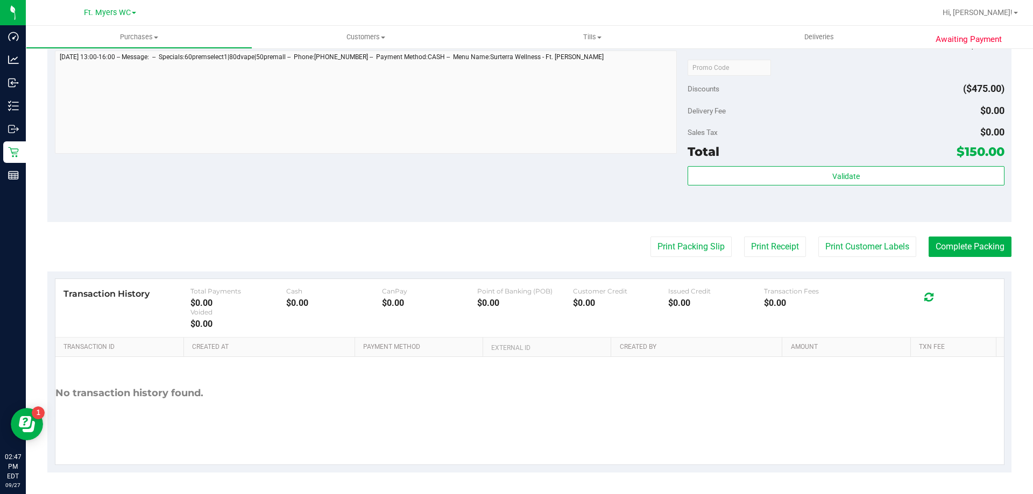
click at [870, 245] on button "Print Customer Labels" at bounding box center [867, 247] width 98 height 20
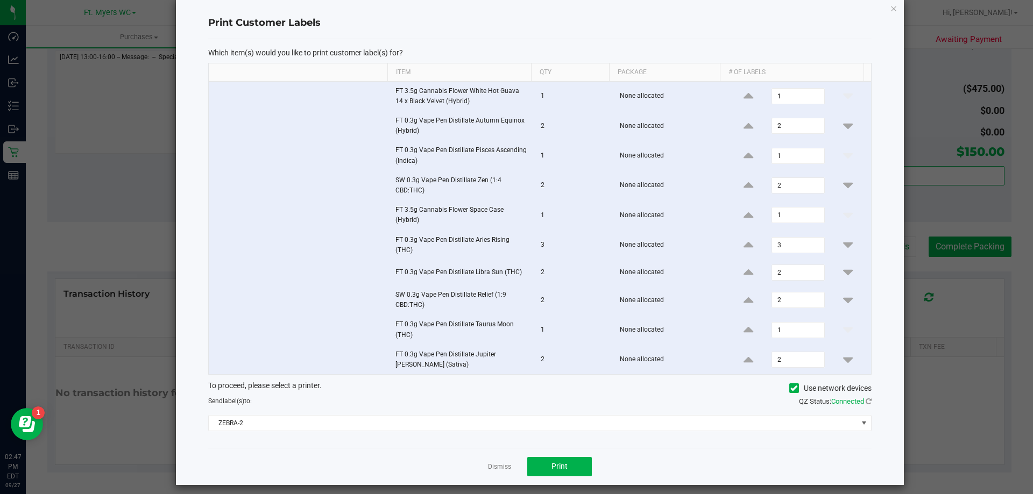
scroll to position [25, 0]
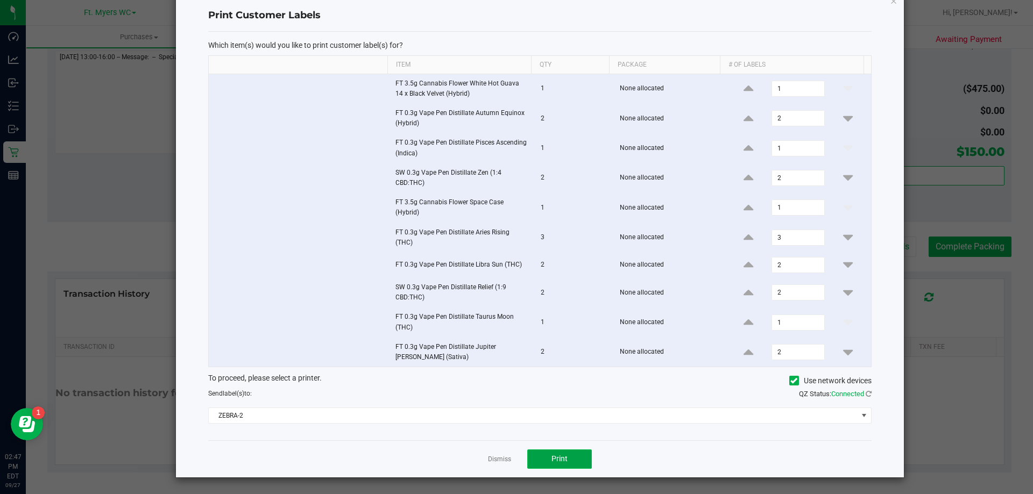
click at [548, 451] on button "Print" at bounding box center [559, 459] width 65 height 19
click at [498, 459] on link "Dismiss" at bounding box center [499, 459] width 23 height 9
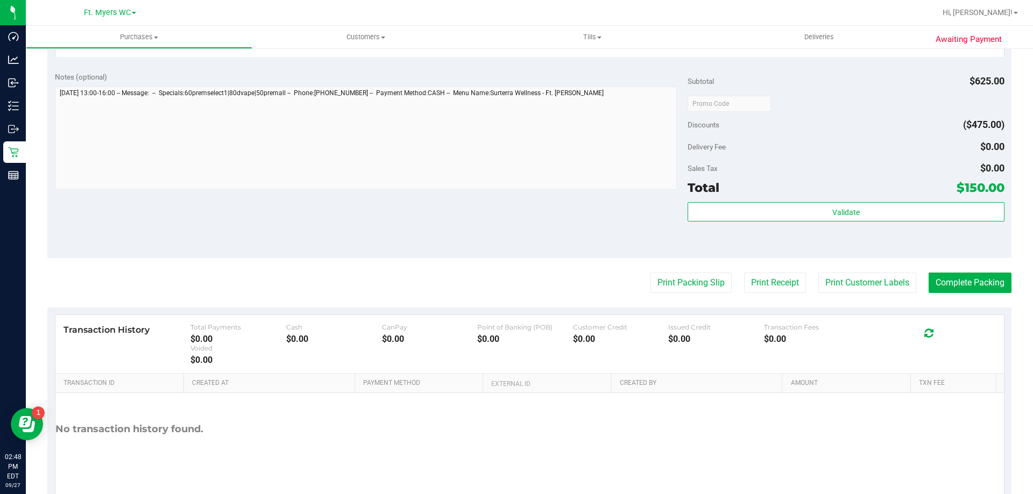
scroll to position [976, 0]
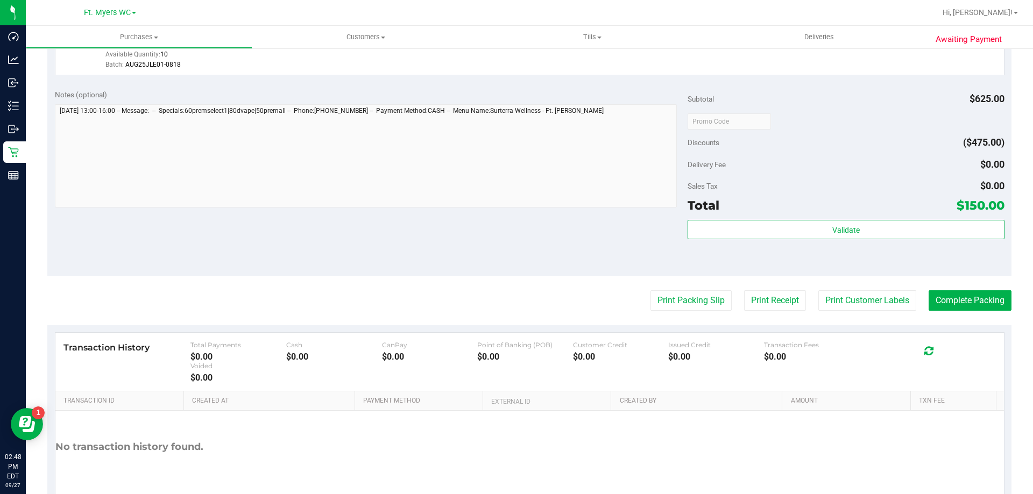
click at [524, 248] on div "Notes (optional) Subtotal $625.00 Discounts ($475.00) Delivery Fee $0.00 Sales …" at bounding box center [529, 179] width 964 height 194
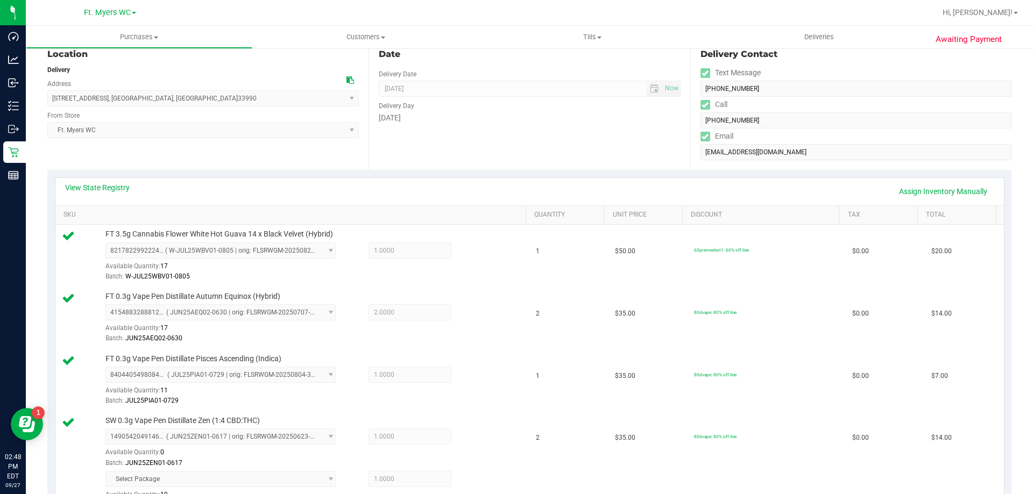
scroll to position [1030, 0]
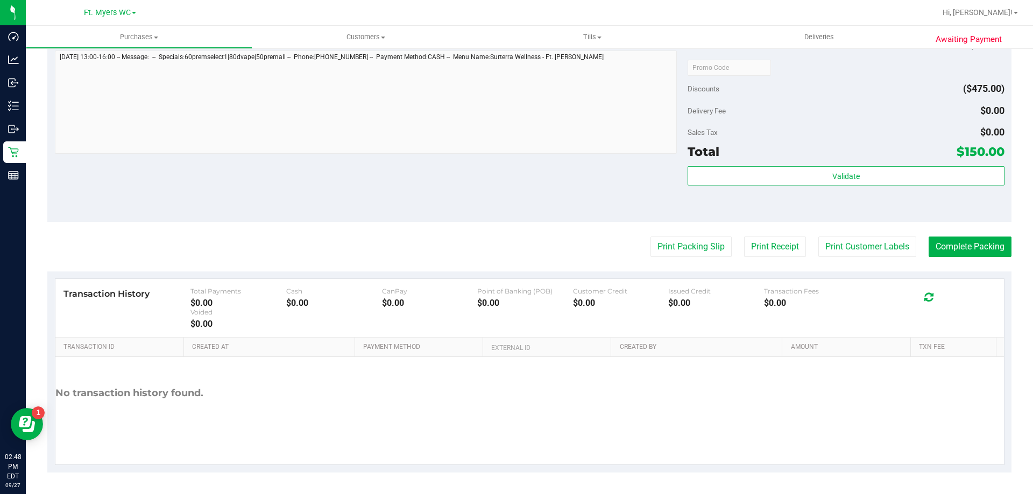
drag, startPoint x: 516, startPoint y: 258, endPoint x: 556, endPoint y: 333, distance: 84.7
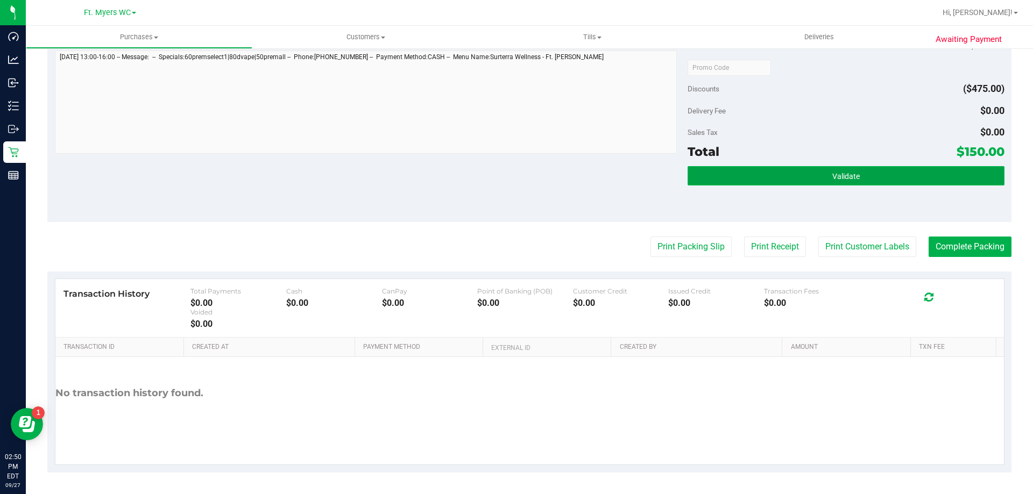
click at [827, 181] on button "Validate" at bounding box center [845, 175] width 316 height 19
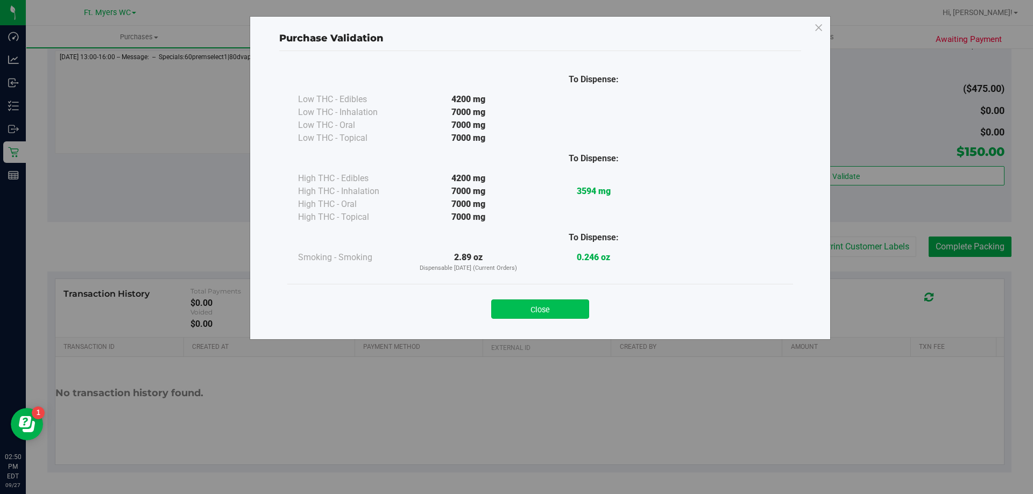
click at [576, 301] on button "Close" at bounding box center [540, 309] width 98 height 19
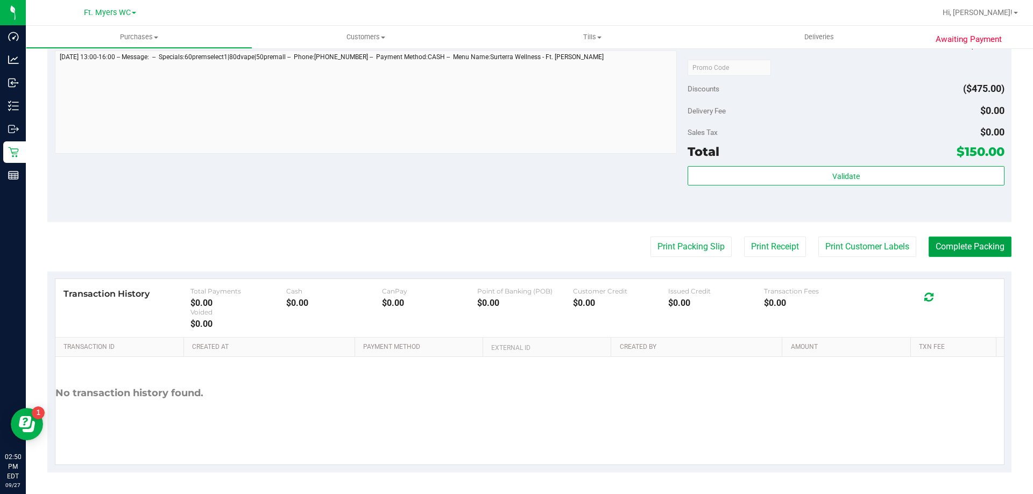
click at [965, 255] on button "Complete Packing" at bounding box center [969, 247] width 83 height 20
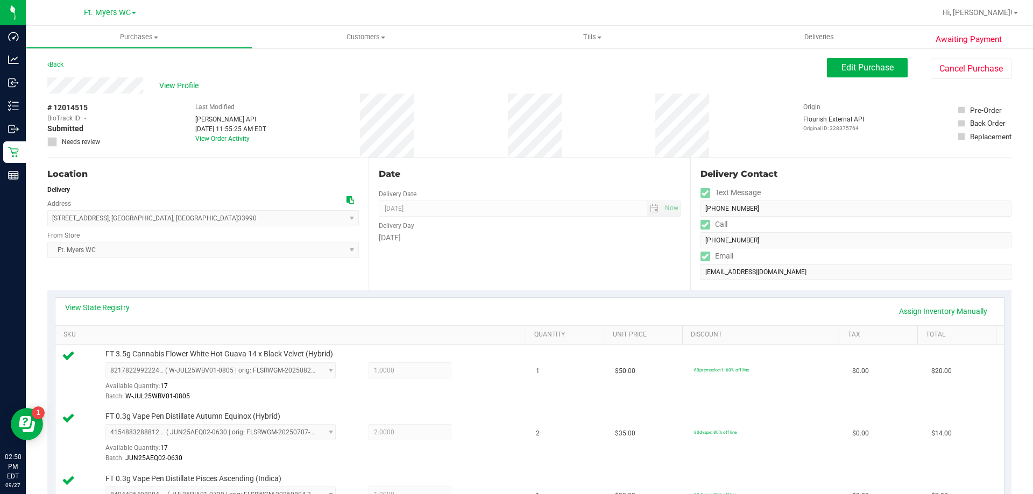
drag, startPoint x: 535, startPoint y: 469, endPoint x: 280, endPoint y: -60, distance: 587.3
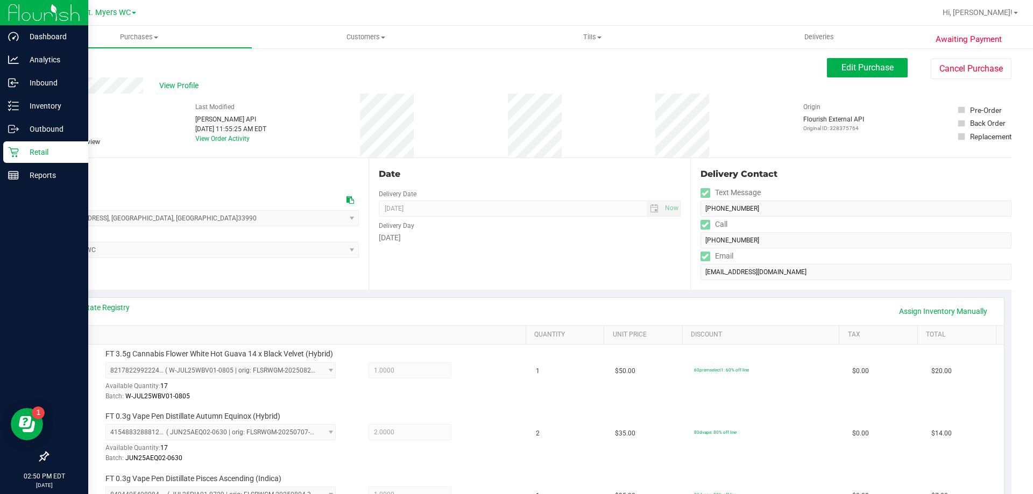
click at [28, 143] on div "Retail" at bounding box center [45, 152] width 85 height 22
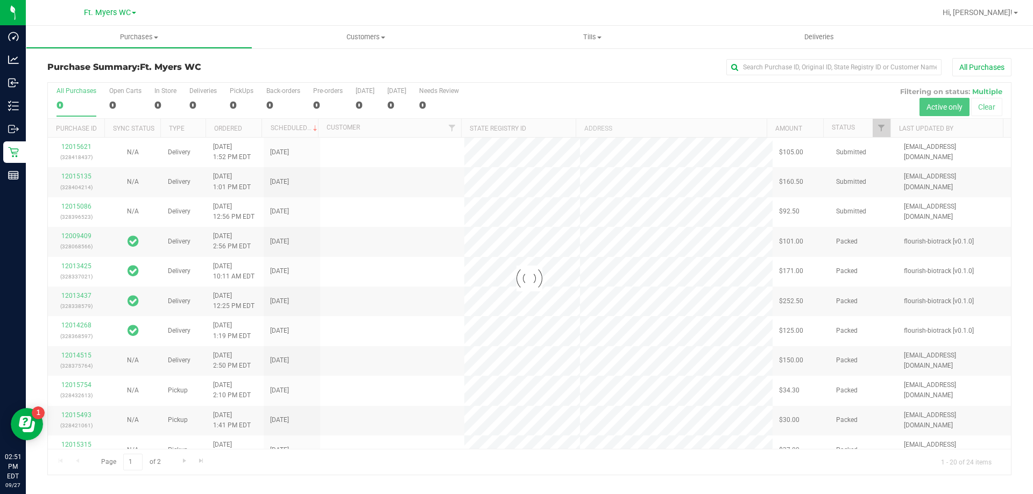
click at [207, 69] on h3 "Purchase Summary: Ft. Myers WC" at bounding box center [207, 67] width 321 height 10
click at [219, 68] on h3 "Purchase Summary: Ft. Myers WC" at bounding box center [207, 67] width 321 height 10
click at [239, 97] on div at bounding box center [529, 279] width 963 height 392
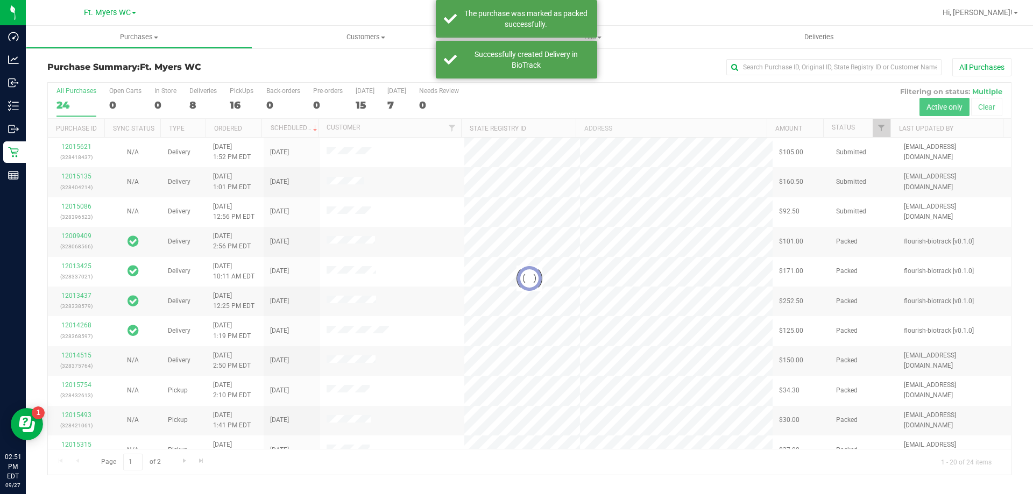
click at [198, 102] on div at bounding box center [529, 279] width 963 height 392
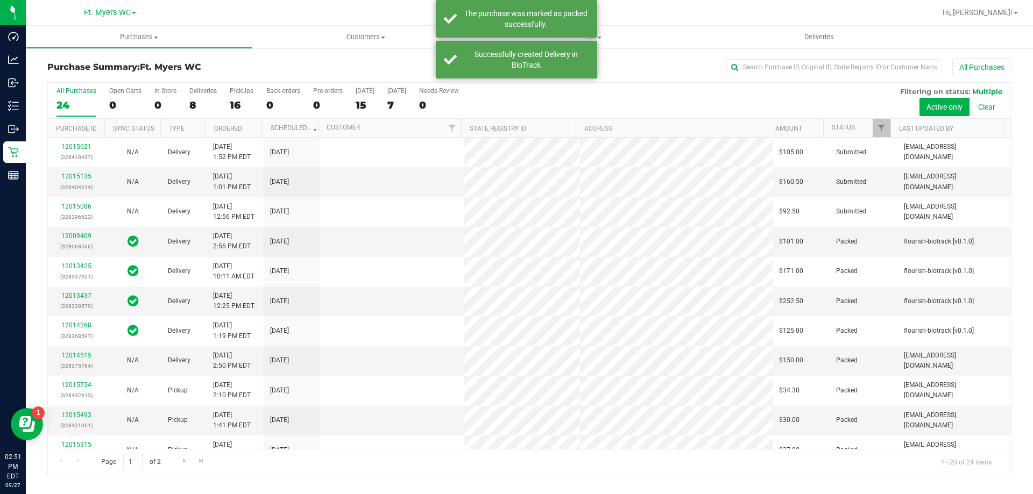
click at [198, 100] on div "8" at bounding box center [202, 105] width 27 height 12
click at [0, 0] on input "Deliveries 8" at bounding box center [0, 0] width 0 height 0
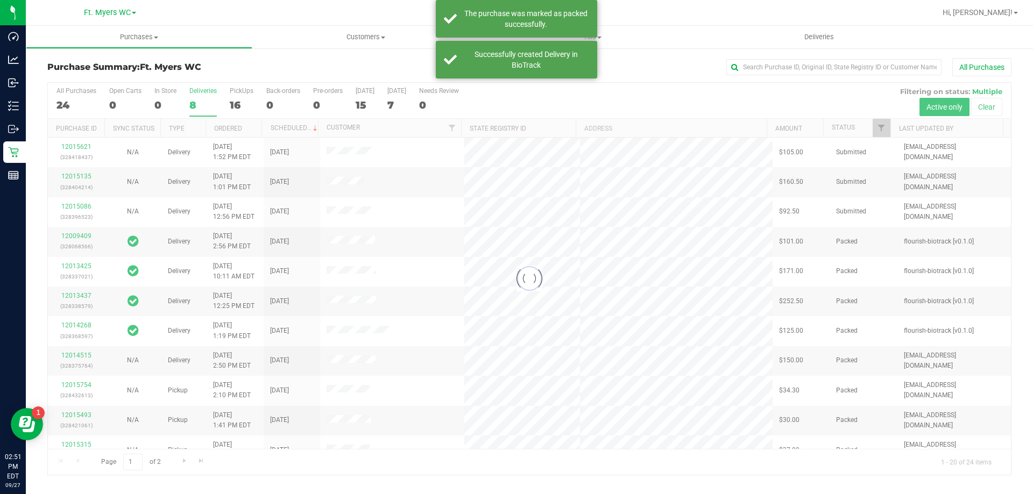
click at [206, 96] on div at bounding box center [529, 279] width 963 height 392
click at [215, 71] on h3 "Purchase Summary: Ft. Myers WC" at bounding box center [207, 67] width 321 height 10
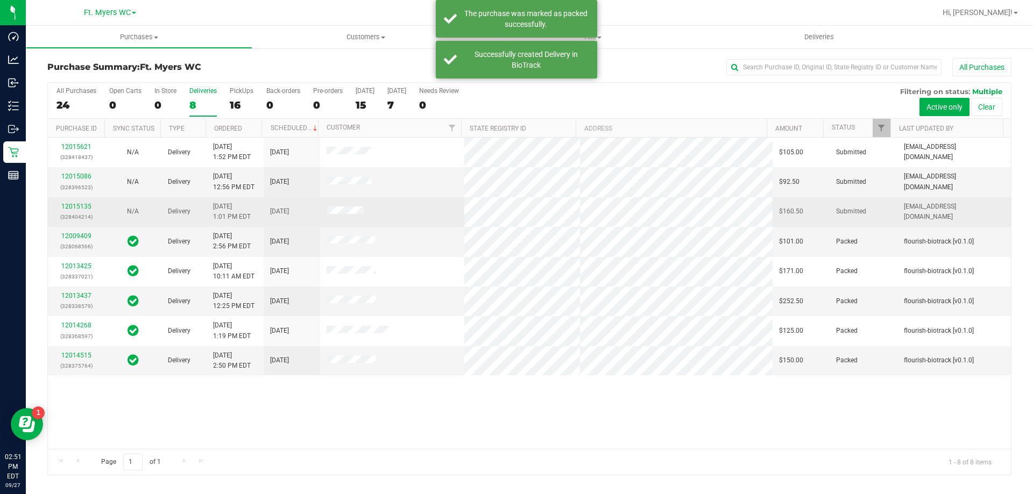
drag, startPoint x: 289, startPoint y: 161, endPoint x: 450, endPoint y: 215, distance: 169.6
click at [450, 215] on tbody "12015621 (328418437) N/A Delivery 9/27/2025 1:52 PM EDT 9/29/2025 $105.00 Submi…" at bounding box center [529, 257] width 963 height 238
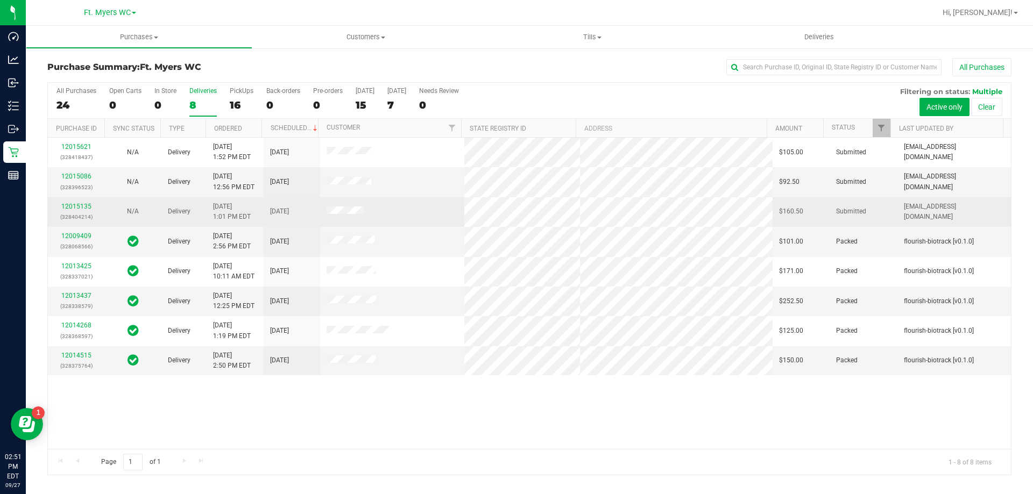
click at [450, 215] on td at bounding box center [392, 212] width 145 height 30
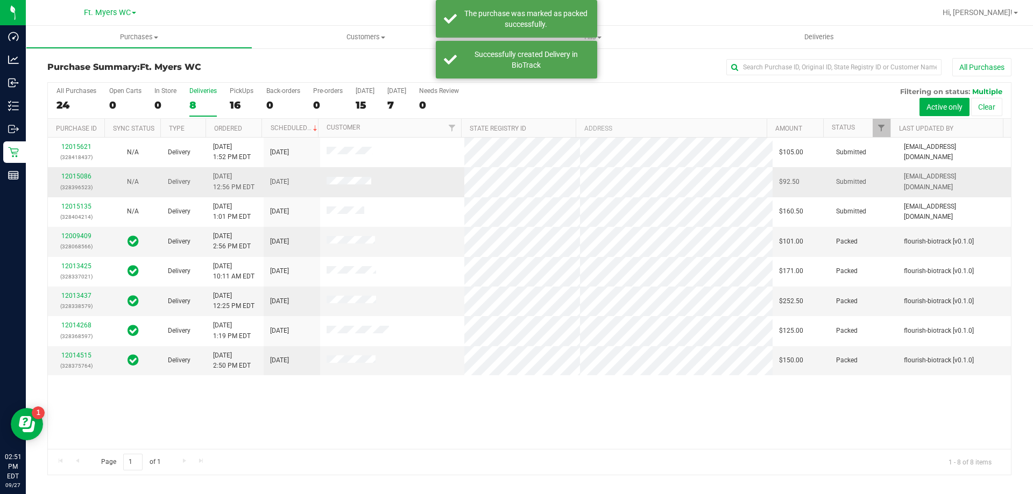
click at [459, 194] on td at bounding box center [392, 182] width 145 height 30
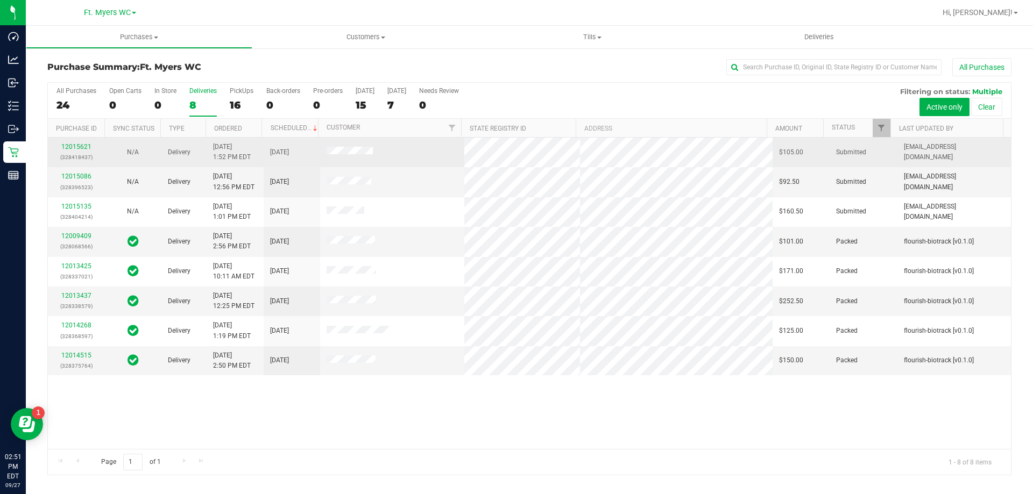
click at [651, 158] on tr "12015621 (328418437) N/A Delivery 9/27/2025 1:52 PM EDT 9/29/2025 $105.00 Submi…" at bounding box center [529, 153] width 963 height 30
click at [481, 167] on tr "12015621 (328418437) N/A Delivery 9/27/2025 1:52 PM EDT 9/29/2025 $105.00 Submi…" at bounding box center [529, 153] width 963 height 30
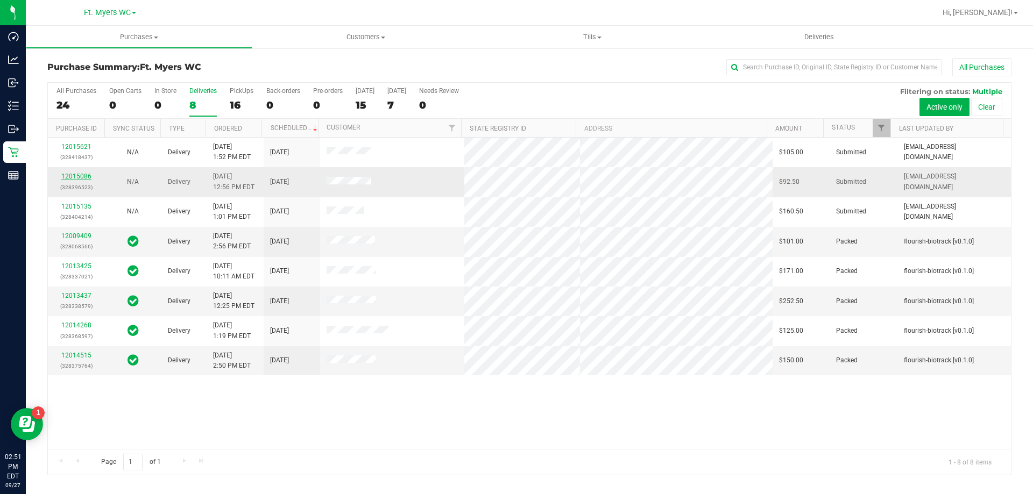
click at [86, 175] on link "12015086" at bounding box center [76, 177] width 30 height 8
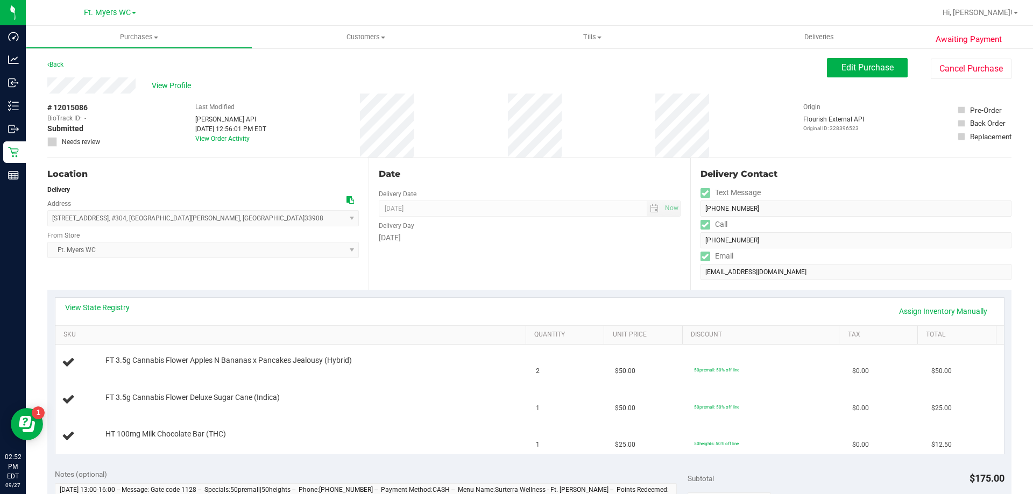
click at [379, 81] on div "View Profile" at bounding box center [436, 85] width 779 height 16
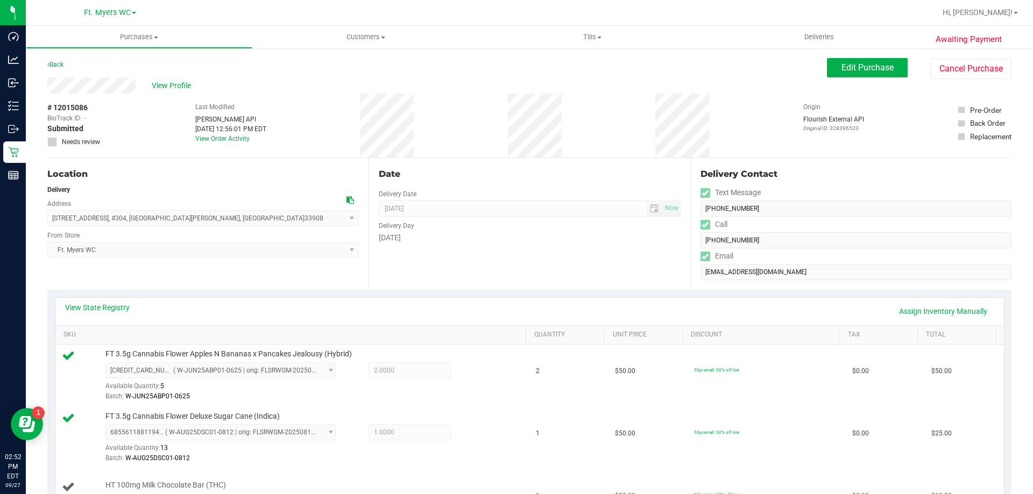
scroll to position [323, 0]
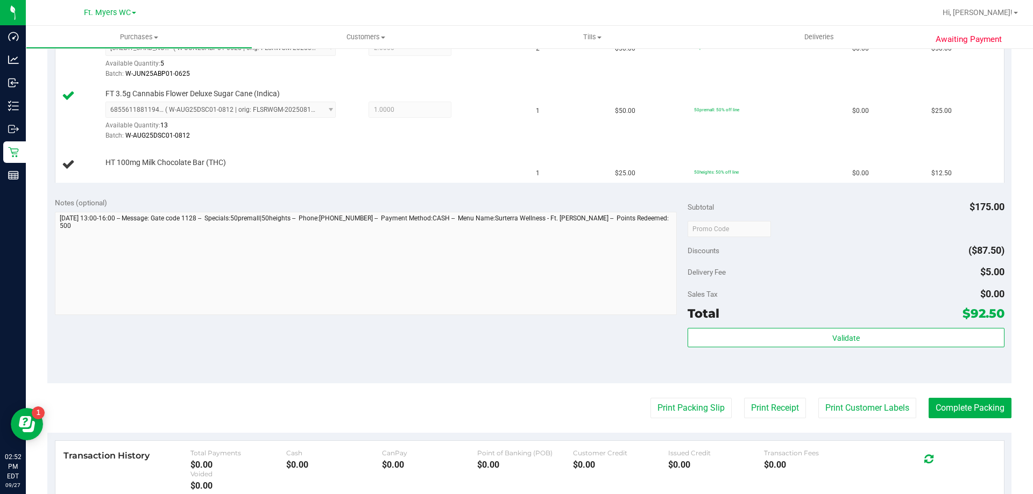
click at [377, 359] on div "Notes (optional) Subtotal $175.00 Discounts ($87.50) Delivery Fee $5.00 Sales T…" at bounding box center [529, 287] width 964 height 194
click at [584, 338] on div "Notes (optional) Subtotal $175.00 Discounts ($87.50) Delivery Fee $5.00 Sales T…" at bounding box center [529, 287] width 964 height 194
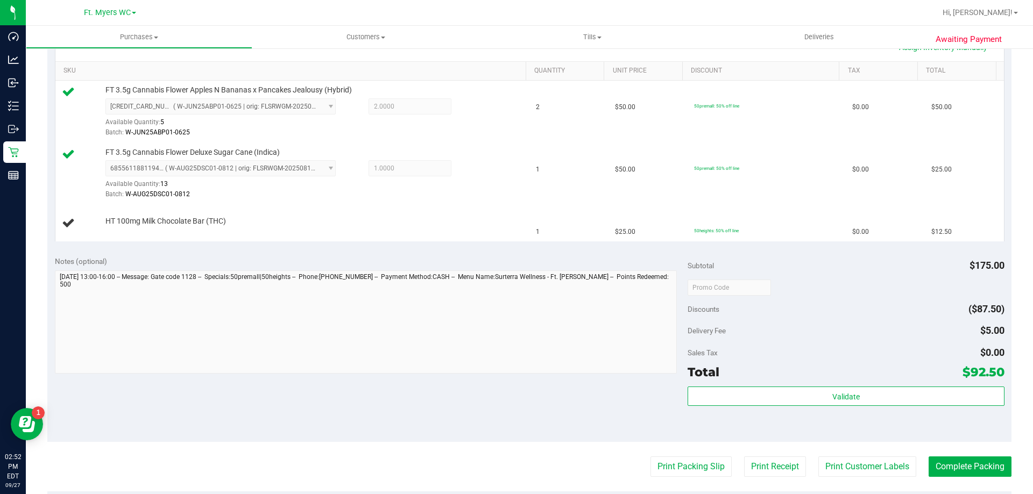
scroll to position [269, 0]
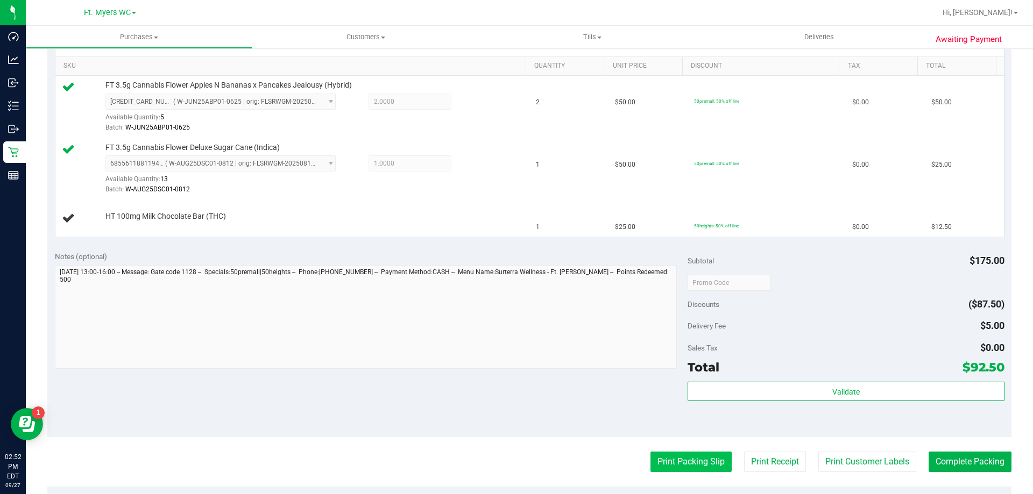
click at [697, 465] on button "Print Packing Slip" at bounding box center [690, 462] width 81 height 20
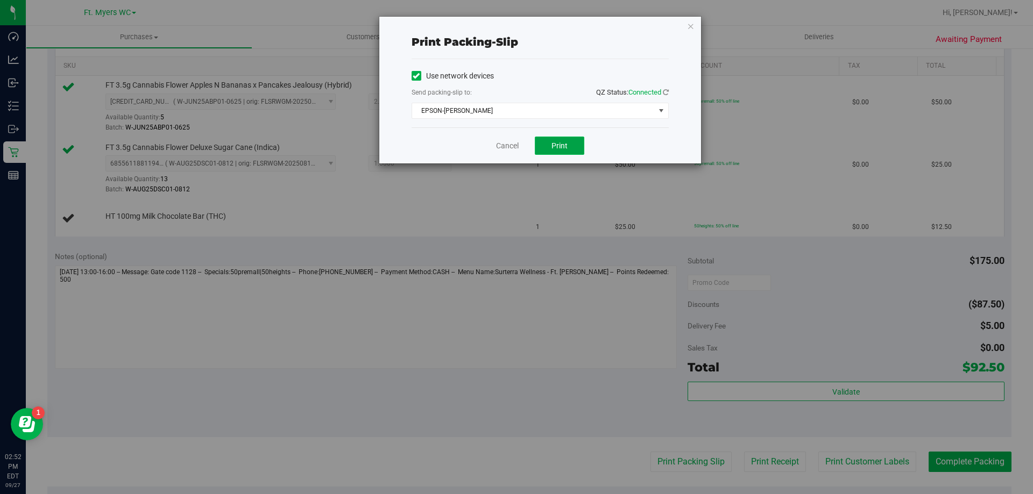
click at [562, 138] on button "Print" at bounding box center [559, 146] width 49 height 18
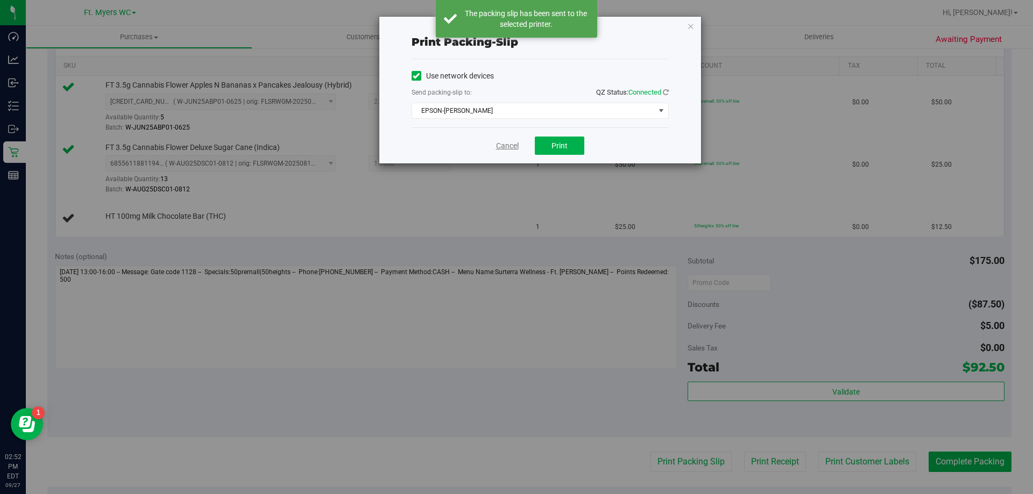
click at [508, 147] on link "Cancel" at bounding box center [507, 145] width 23 height 11
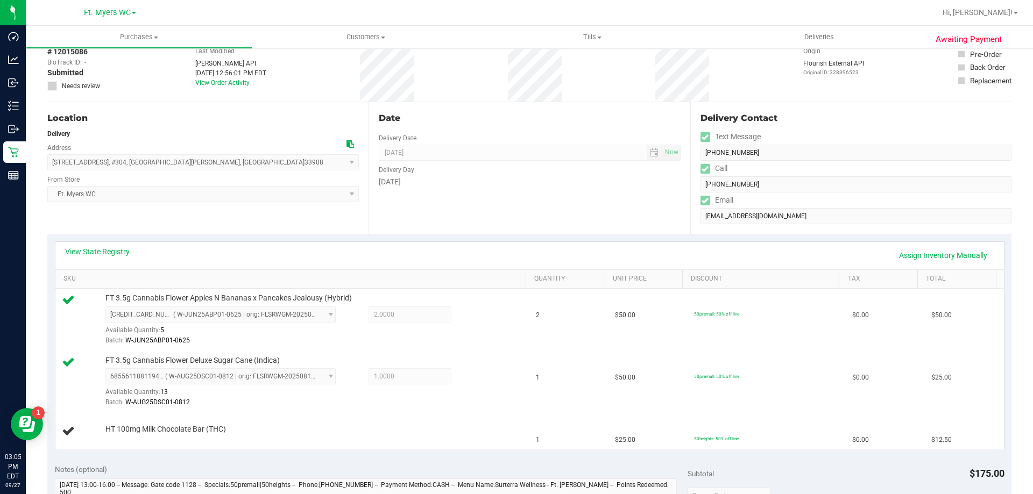
scroll to position [161, 0]
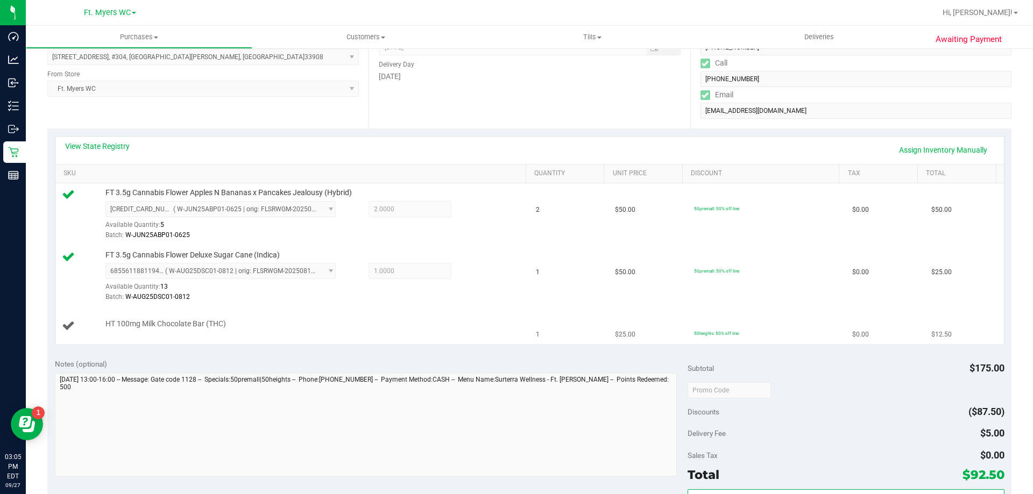
click at [492, 315] on td "HT 100mg Milk Chocolate Bar (THC)" at bounding box center [292, 326] width 474 height 36
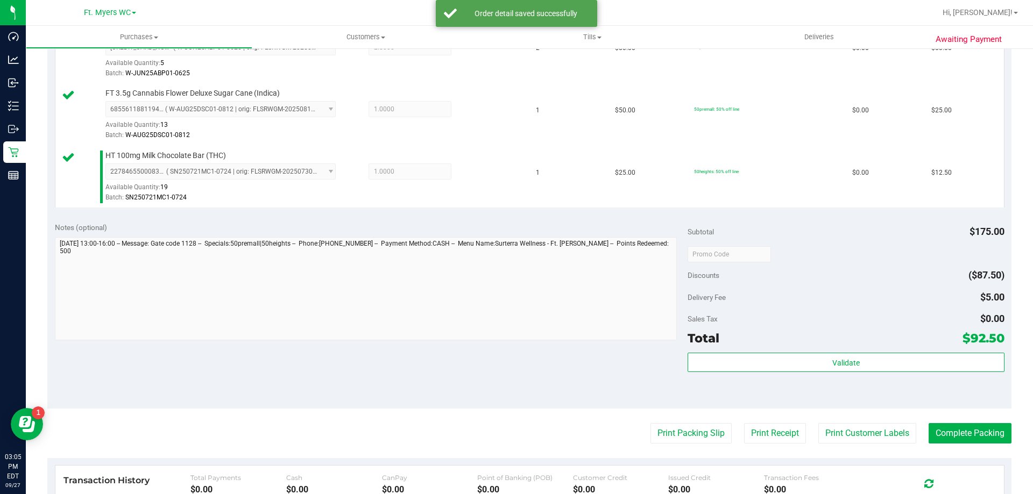
scroll to position [484, 0]
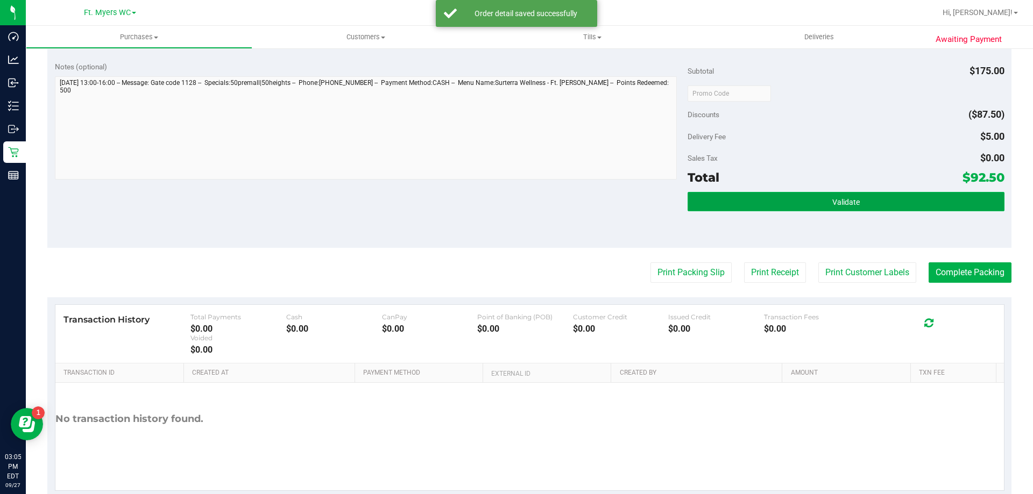
click at [739, 201] on button "Validate" at bounding box center [845, 201] width 316 height 19
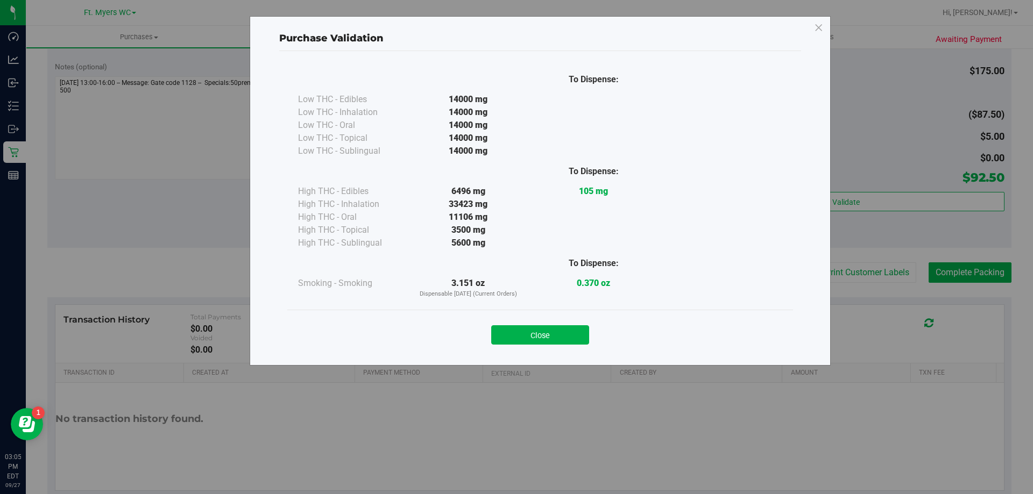
click at [566, 322] on div "Close" at bounding box center [540, 331] width 490 height 27
click at [571, 343] on button "Close" at bounding box center [540, 334] width 98 height 19
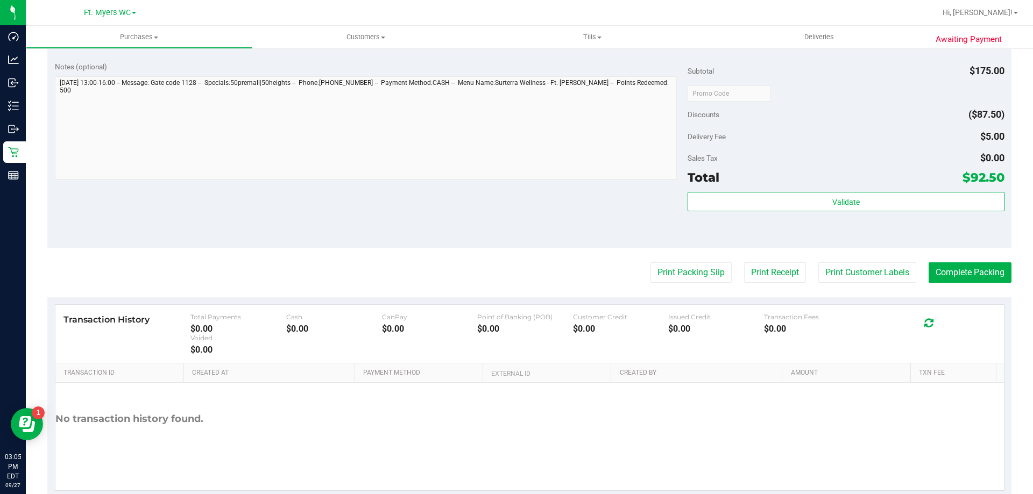
click at [674, 283] on purchase-details "Back Edit Purchase Cancel Purchase View Profile # 12015086 BioTrack ID: - Submi…" at bounding box center [529, 36] width 964 height 925
click at [676, 278] on button "Print Packing Slip" at bounding box center [690, 273] width 81 height 20
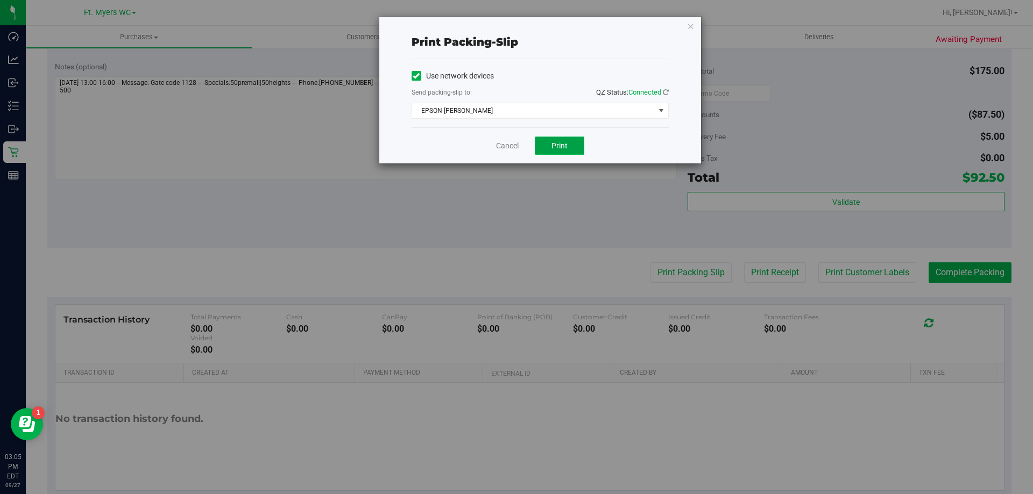
click at [562, 137] on button "Print" at bounding box center [559, 146] width 49 height 18
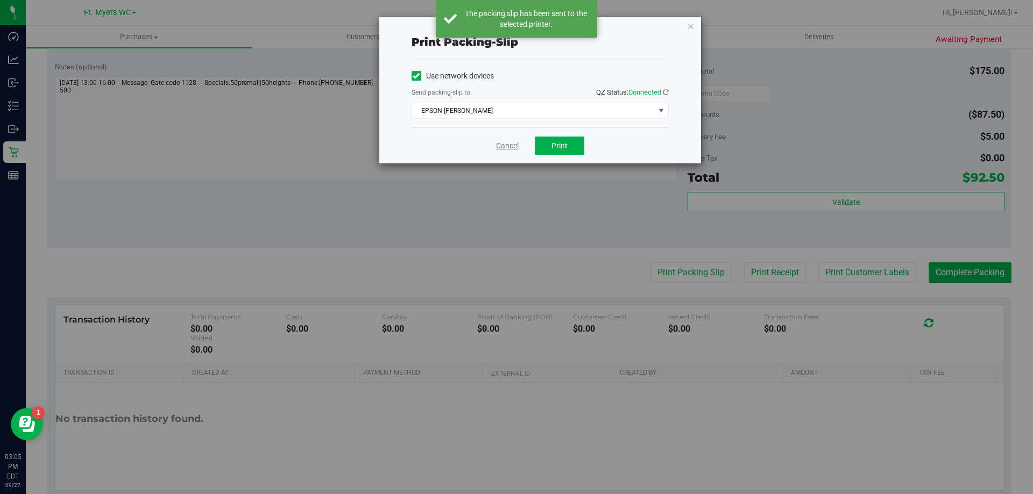
click at [501, 143] on link "Cancel" at bounding box center [507, 145] width 23 height 11
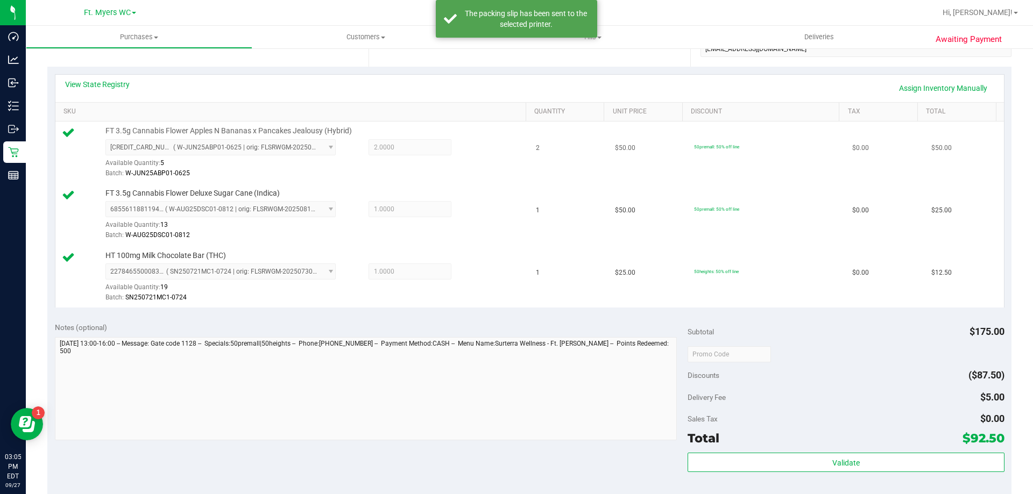
scroll to position [0, 0]
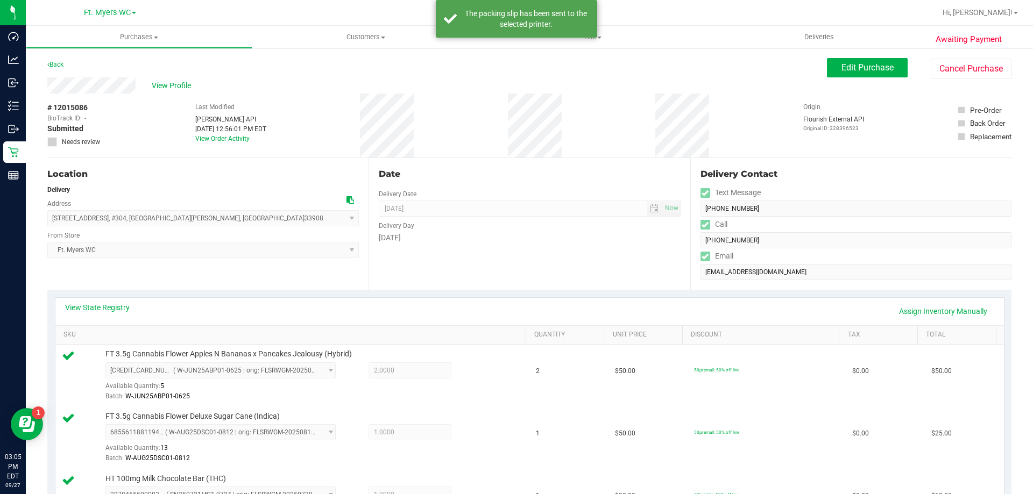
drag, startPoint x: 529, startPoint y: 236, endPoint x: 529, endPoint y: 87, distance: 149.0
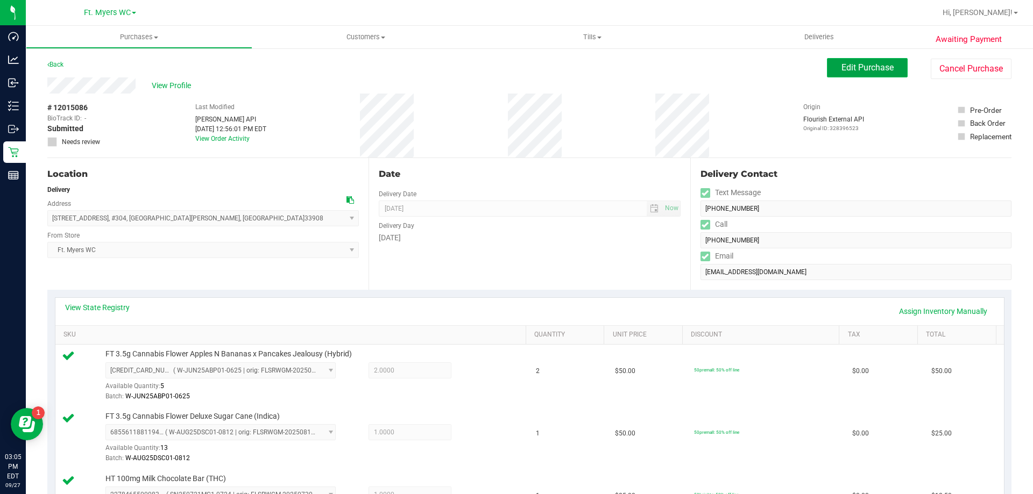
click at [875, 59] on button "Edit Purchase" at bounding box center [867, 67] width 81 height 19
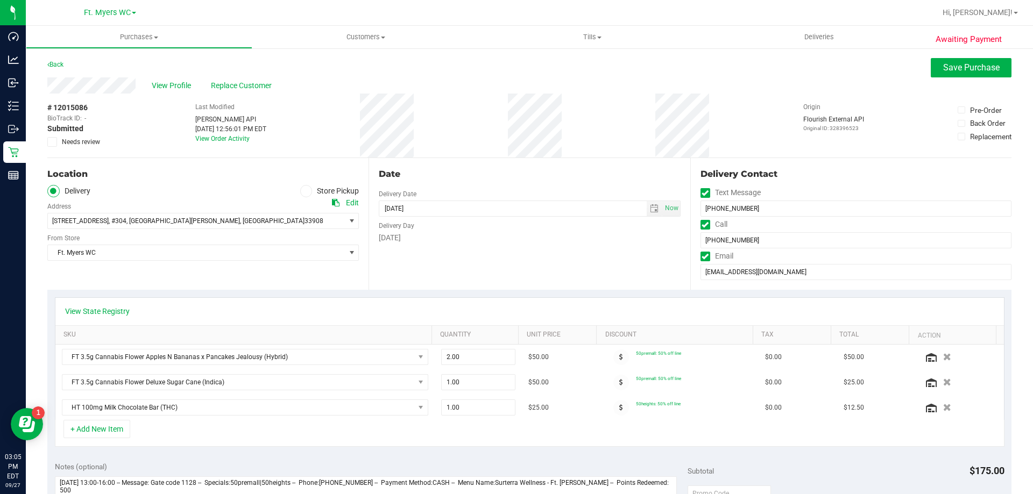
scroll to position [54, 0]
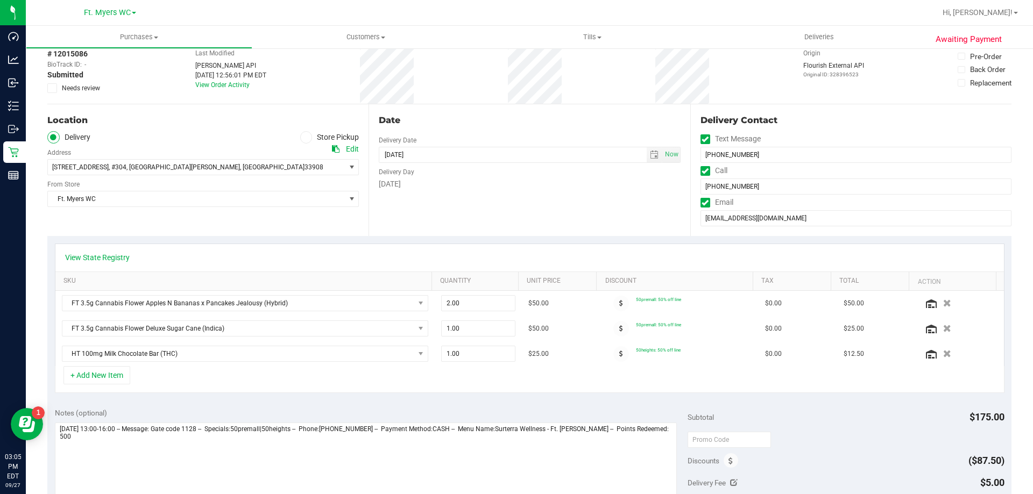
click at [733, 470] on div "Discounts" at bounding box center [712, 460] width 51 height 19
click at [730, 467] on div "Discounts" at bounding box center [712, 460] width 51 height 19
click at [726, 465] on span at bounding box center [731, 460] width 15 height 15
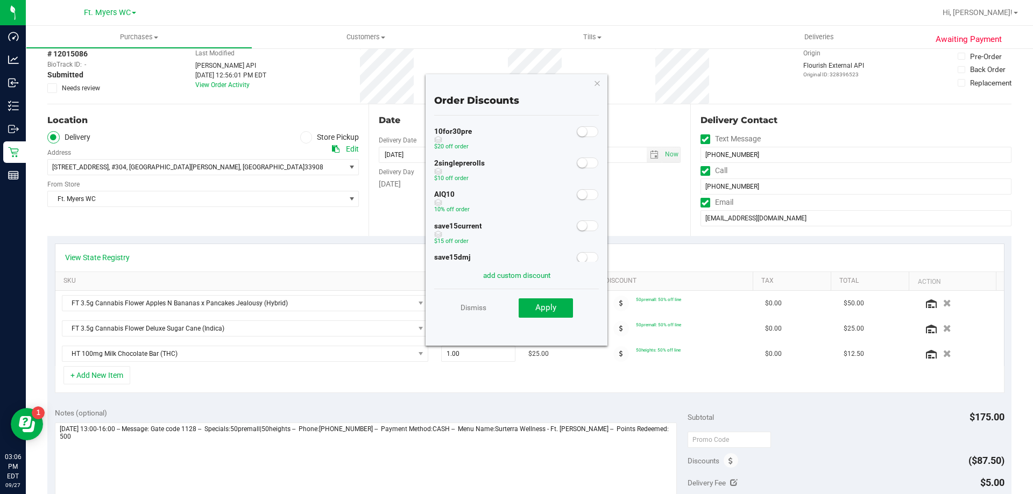
click at [577, 198] on span at bounding box center [588, 194] width 22 height 11
click at [543, 308] on span "Apply" at bounding box center [545, 308] width 21 height 10
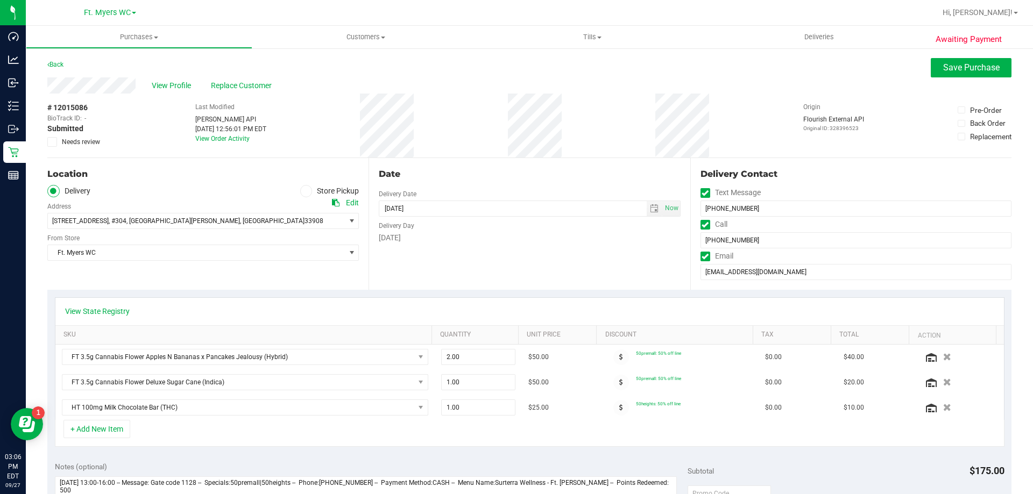
scroll to position [426, 0]
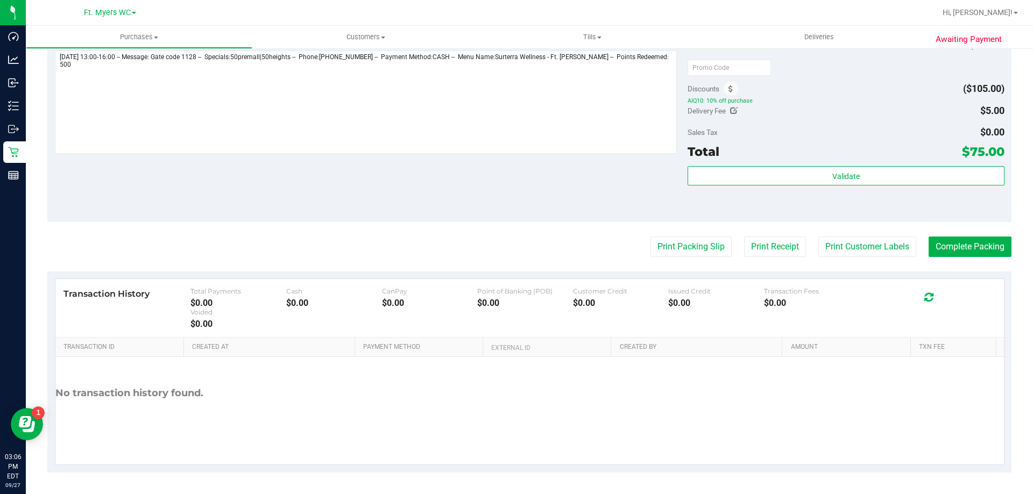
drag, startPoint x: 552, startPoint y: 209, endPoint x: 544, endPoint y: 332, distance: 124.0
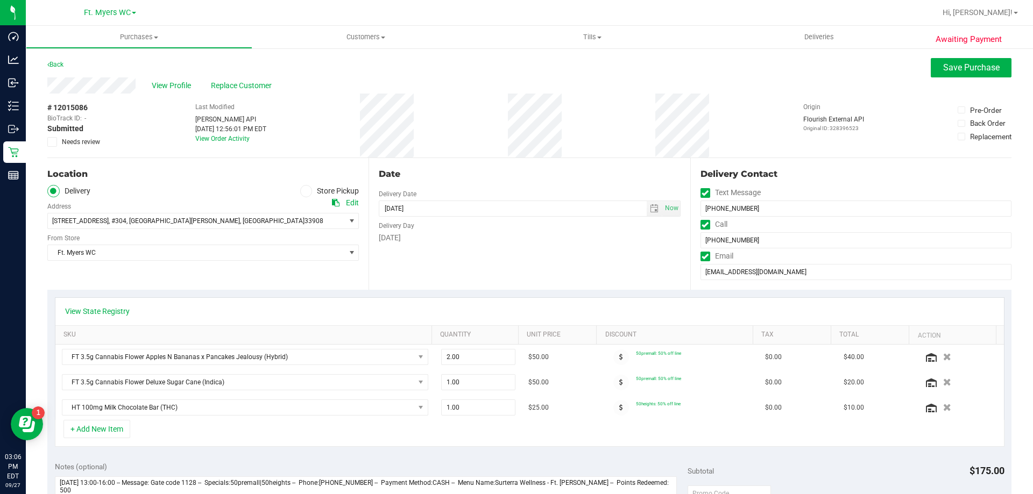
drag, startPoint x: 564, startPoint y: 191, endPoint x: 574, endPoint y: 102, distance: 89.9
click at [943, 71] on span "Save Purchase" at bounding box center [971, 67] width 56 height 10
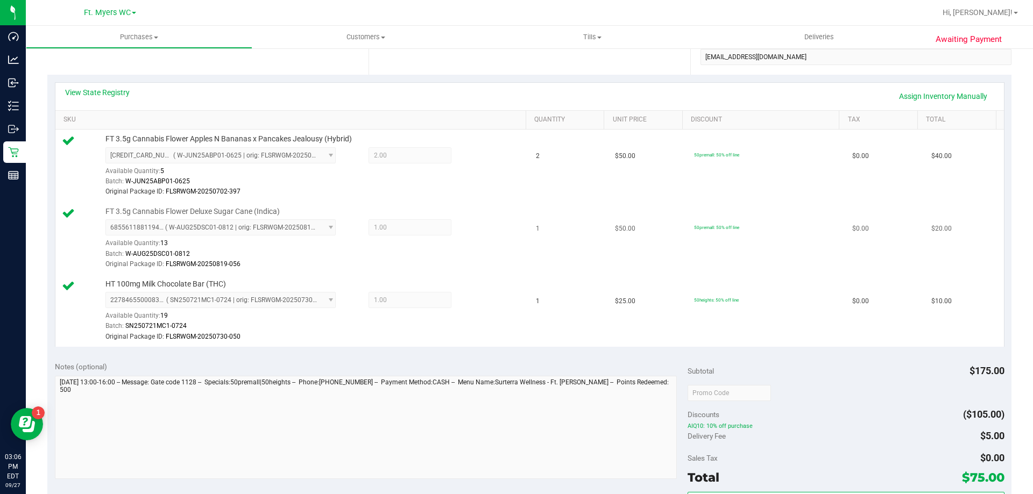
scroll to position [377, 0]
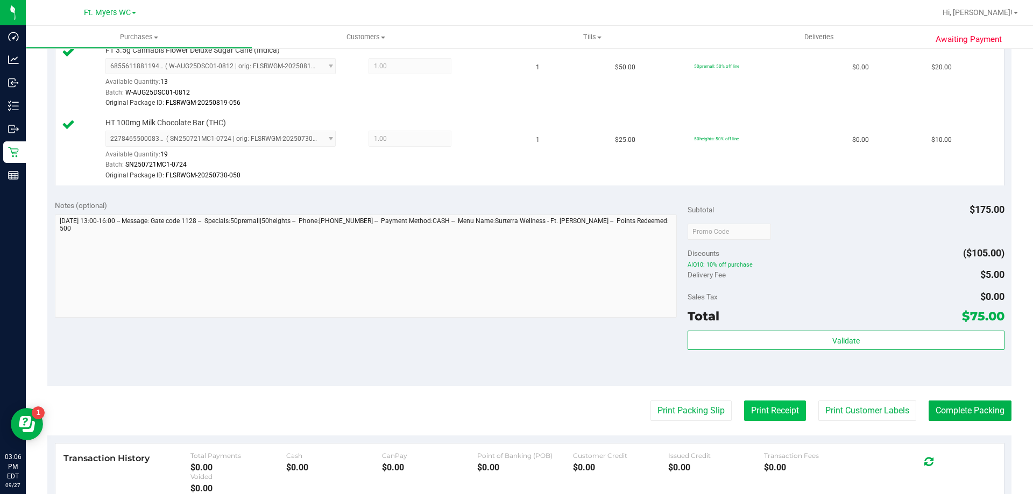
click at [777, 409] on button "Print Receipt" at bounding box center [775, 411] width 62 height 20
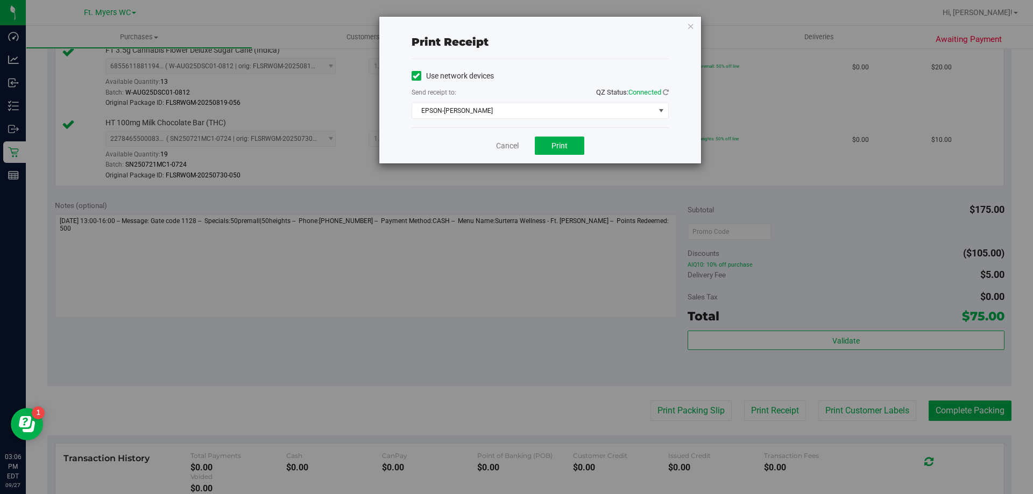
click at [509, 153] on div "Cancel Print" at bounding box center [540, 145] width 257 height 36
click at [509, 148] on link "Cancel" at bounding box center [507, 145] width 23 height 11
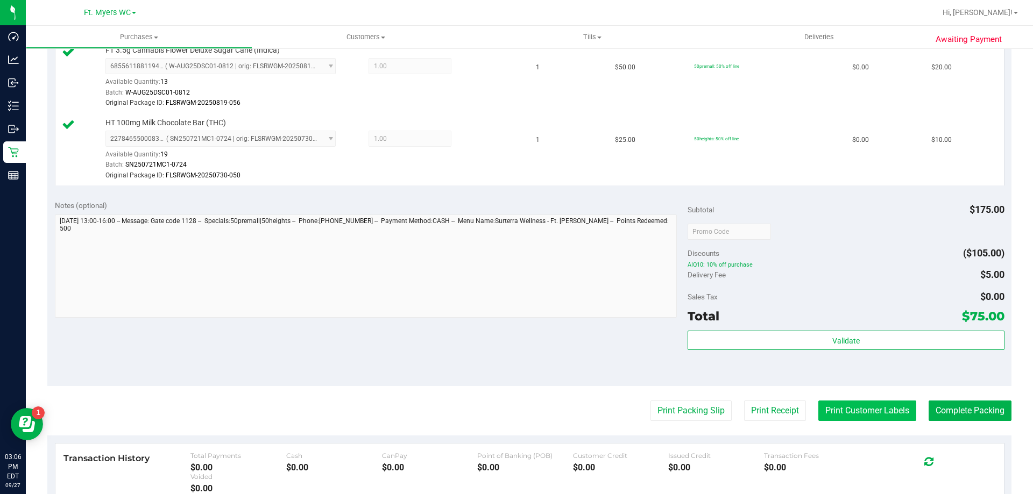
click at [840, 416] on button "Print Customer Labels" at bounding box center [867, 411] width 98 height 20
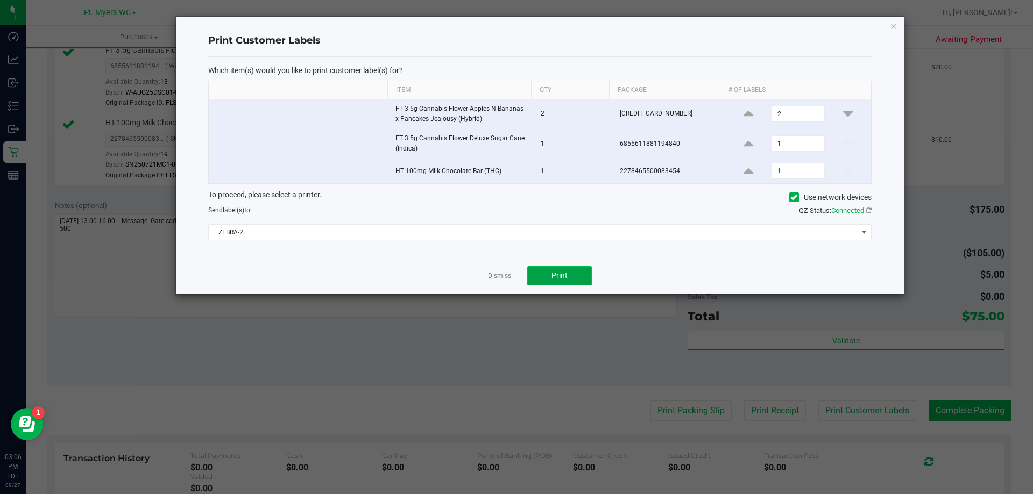
click at [572, 269] on button "Print" at bounding box center [559, 275] width 65 height 19
click at [507, 274] on link "Dismiss" at bounding box center [499, 276] width 23 height 9
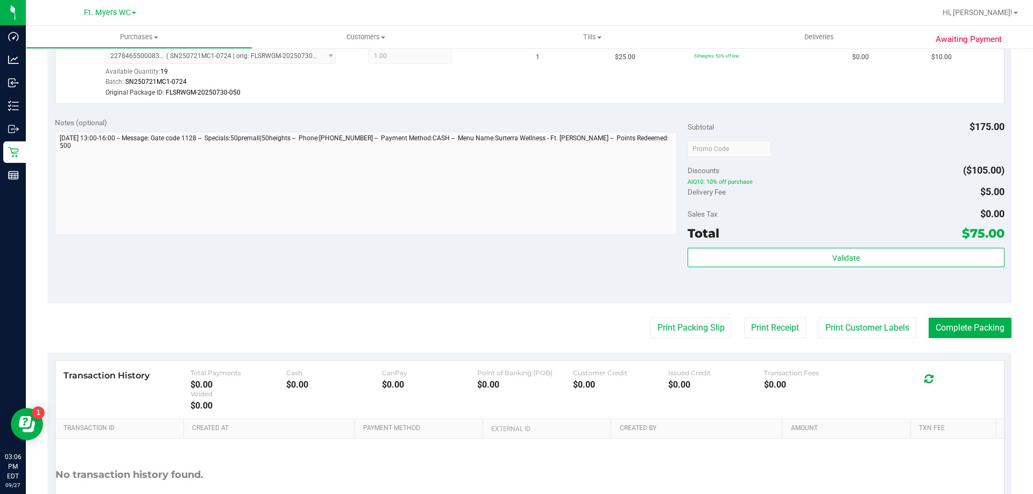
scroll to position [541, 0]
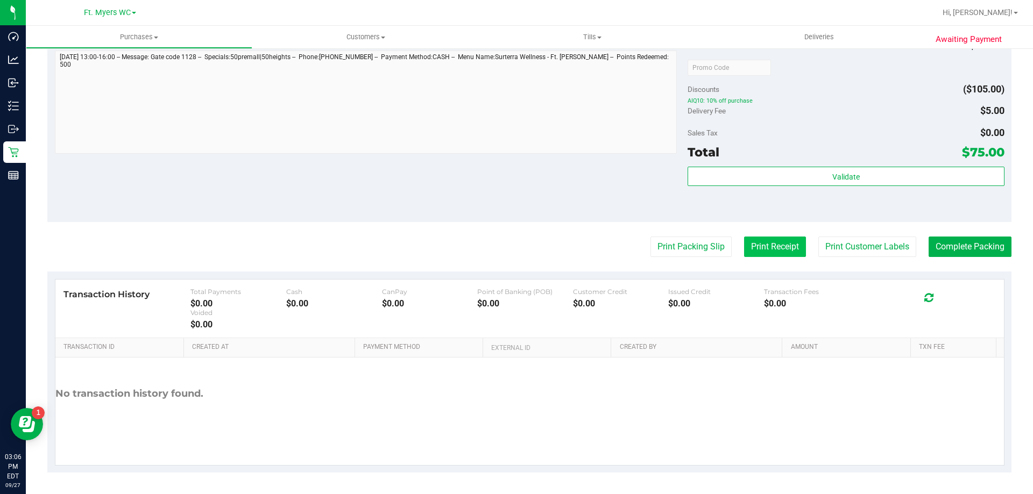
click at [771, 246] on button "Print Receipt" at bounding box center [775, 247] width 62 height 20
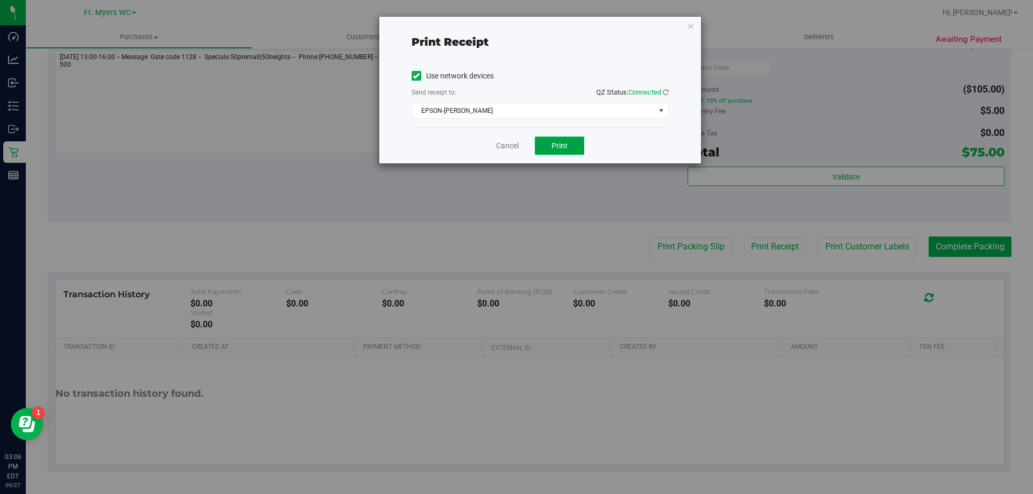
click at [535, 139] on button "Print" at bounding box center [559, 146] width 49 height 18
click at [508, 145] on link "Cancel" at bounding box center [507, 145] width 23 height 11
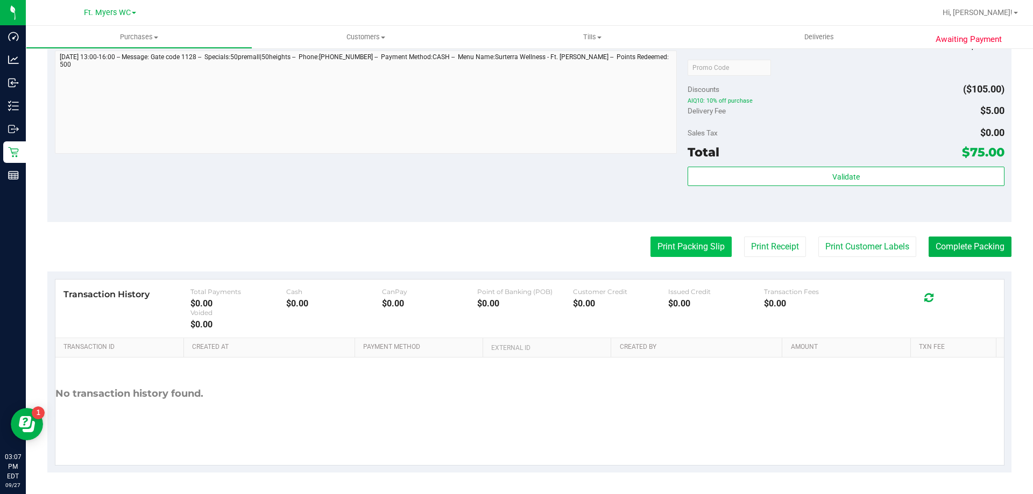
click at [668, 249] on button "Print Packing Slip" at bounding box center [690, 247] width 81 height 20
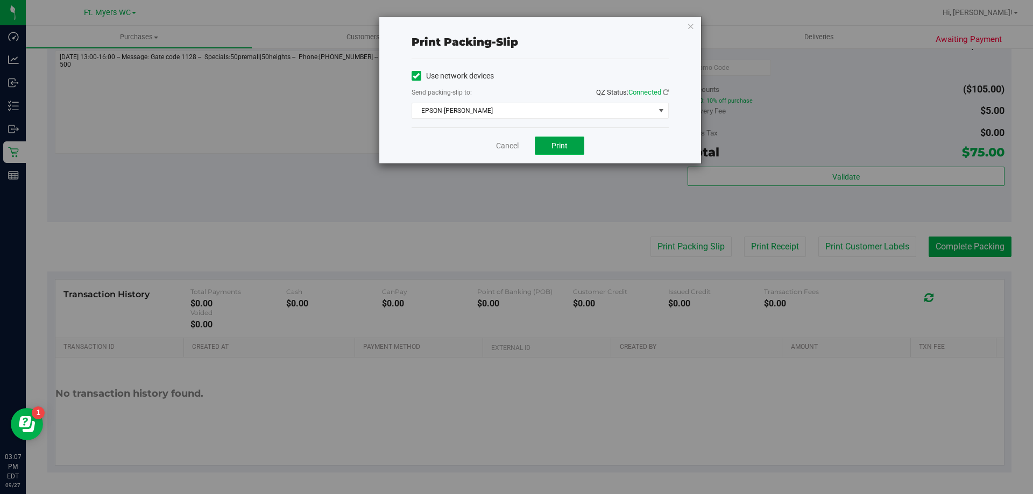
click at [556, 143] on span "Print" at bounding box center [559, 145] width 16 height 9
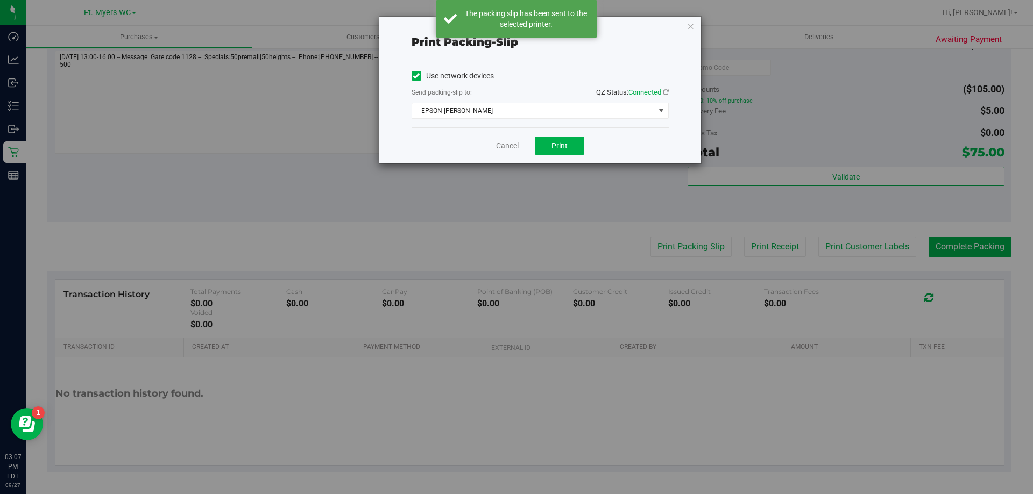
click at [499, 146] on link "Cancel" at bounding box center [507, 145] width 23 height 11
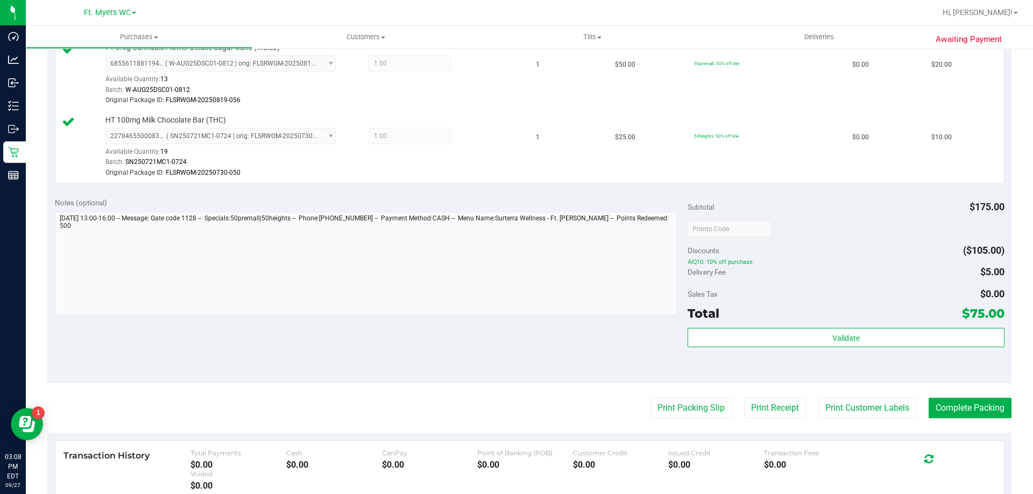
scroll to position [0, 0]
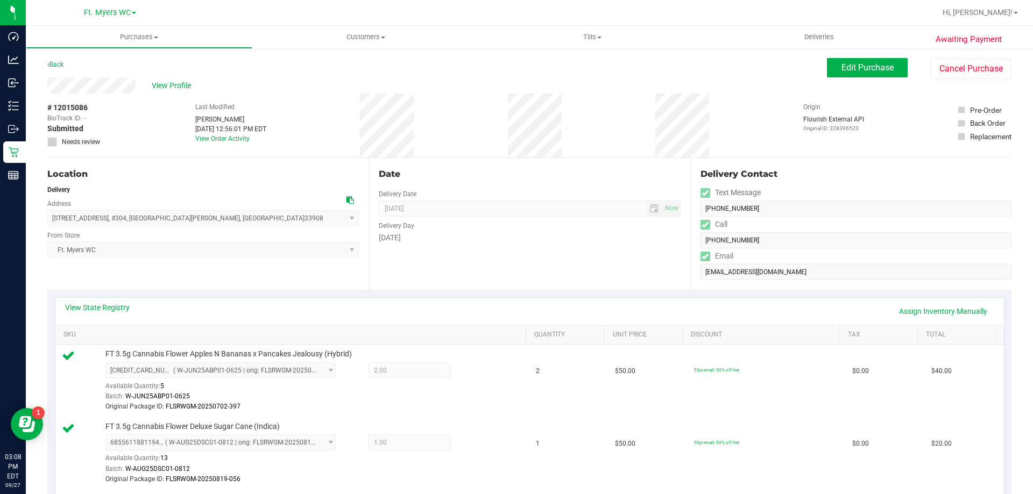
click at [597, 113] on div "# 12015086 BioTrack ID: - Submitted Needs review Last Modified Richard Andrews …" at bounding box center [529, 126] width 964 height 64
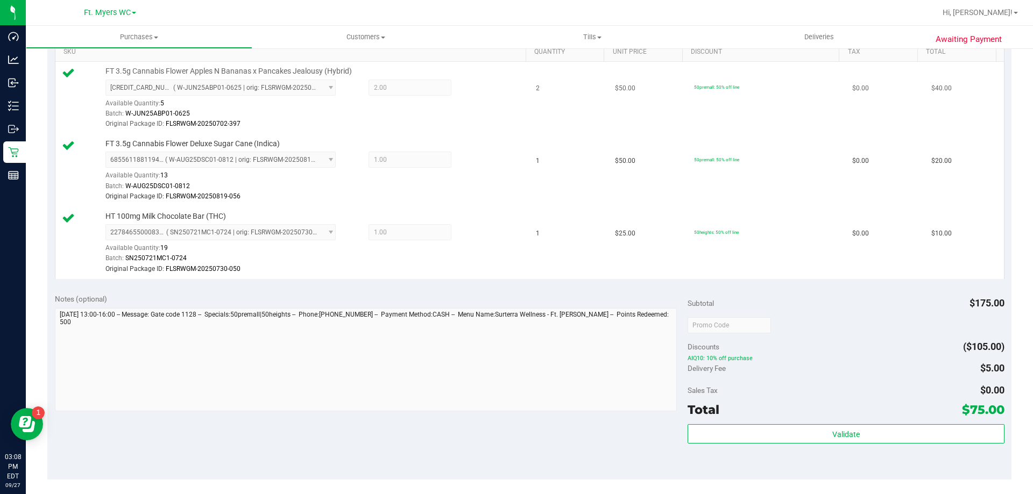
scroll to position [323, 0]
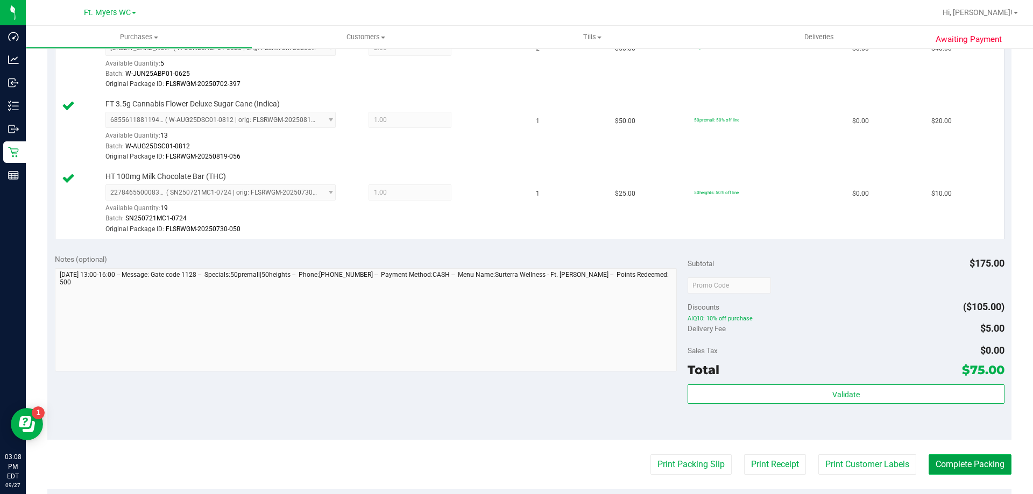
click at [968, 459] on button "Complete Packing" at bounding box center [969, 465] width 83 height 20
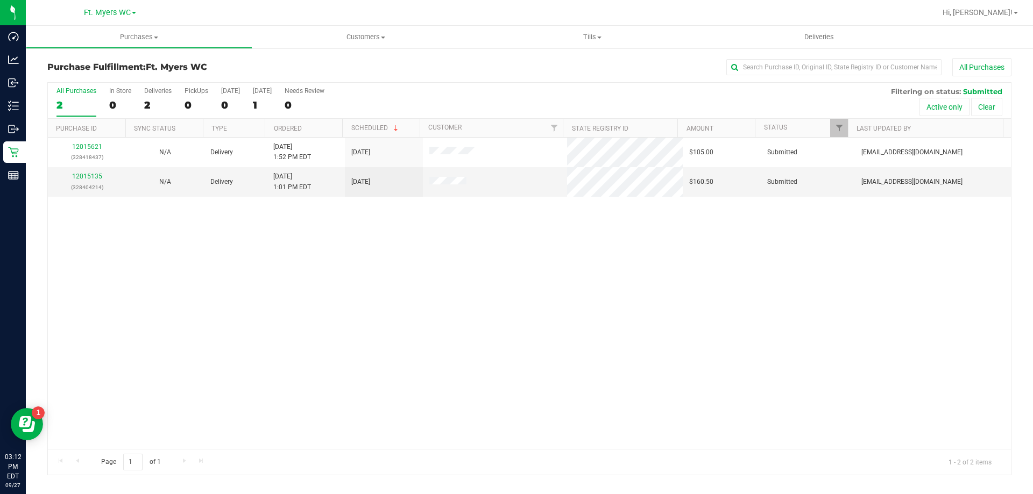
click at [140, 95] on div "All Purchases 2 In Store 0 Deliveries 2 PickUps 0 Today 0 Tomorrow 1 Needs Revi…" at bounding box center [529, 101] width 963 height 36
click at [147, 96] on label "Deliveries 2" at bounding box center [157, 102] width 27 height 30
click at [0, 0] on input "Deliveries 2" at bounding box center [0, 0] width 0 height 0
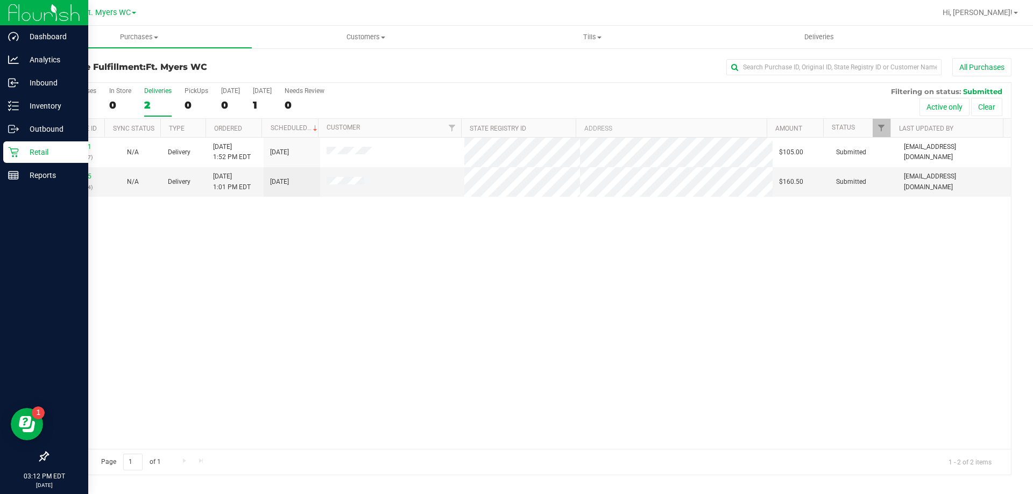
click at [27, 150] on p "Retail" at bounding box center [51, 152] width 65 height 13
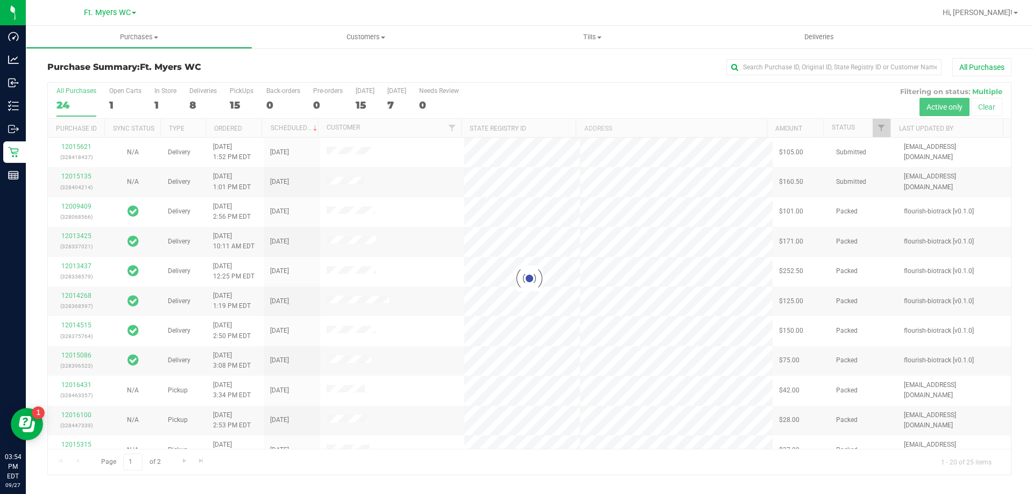
click at [239, 105] on div at bounding box center [529, 279] width 963 height 392
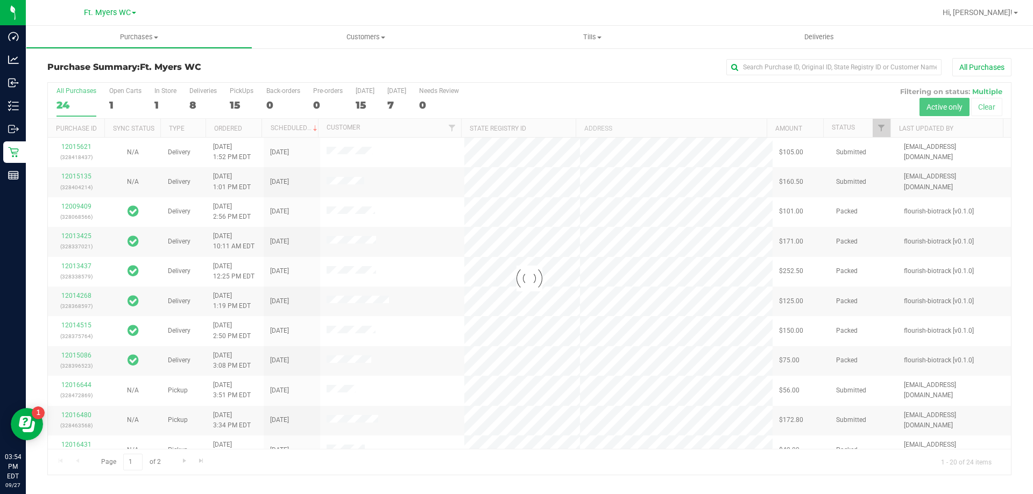
click at [239, 105] on div at bounding box center [529, 279] width 963 height 392
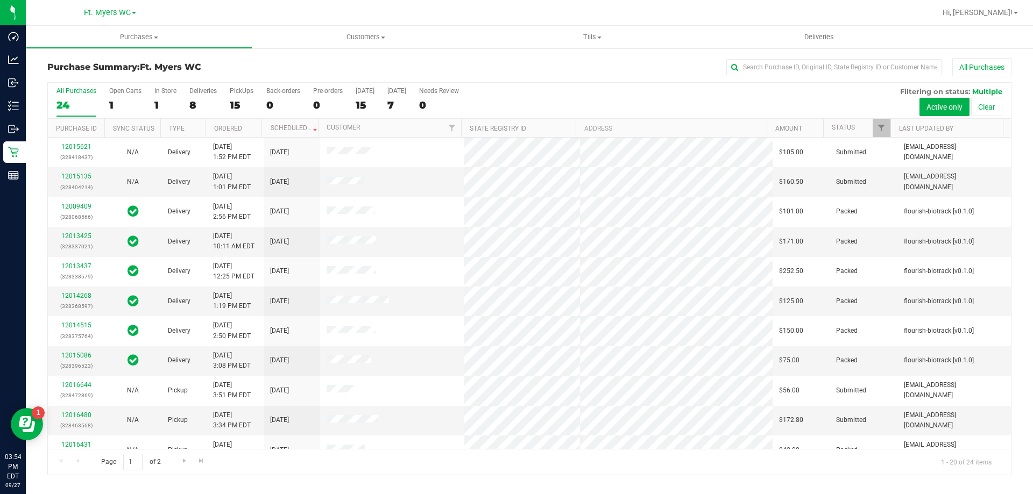
click at [239, 105] on div "15" at bounding box center [242, 105] width 24 height 12
click at [0, 0] on input "PickUps 15" at bounding box center [0, 0] width 0 height 0
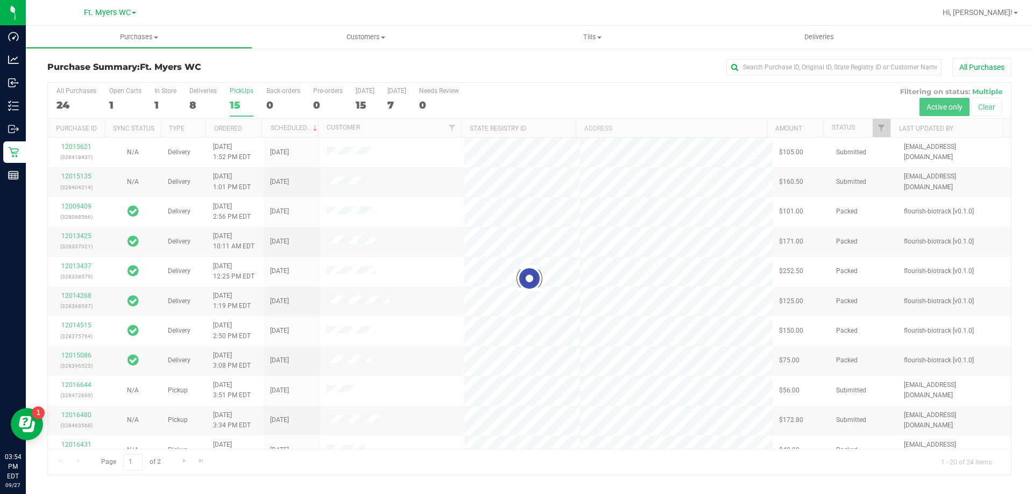
click at [279, 77] on div "Purchase Summary: Ft. Myers WC All Purchases" at bounding box center [529, 70] width 964 height 24
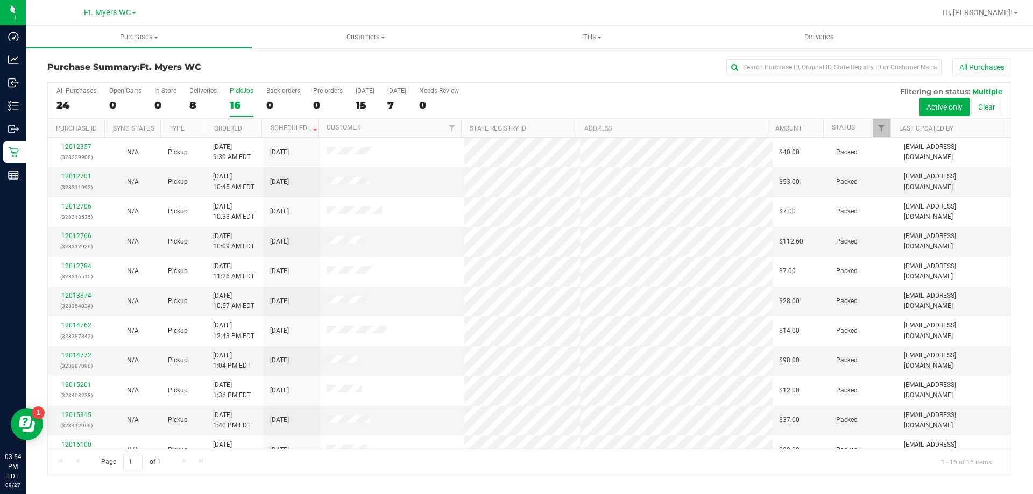
scroll to position [165, 0]
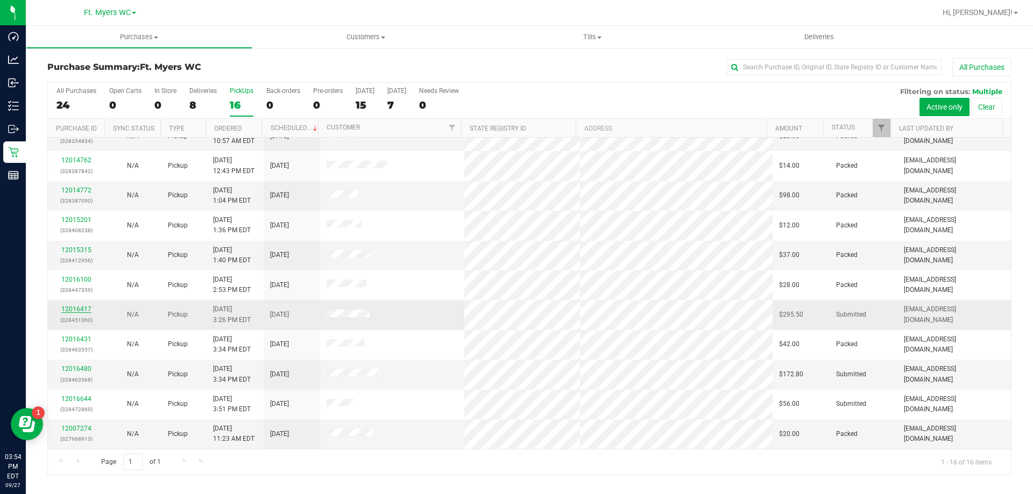
click at [71, 310] on link "12016417" at bounding box center [76, 310] width 30 height 8
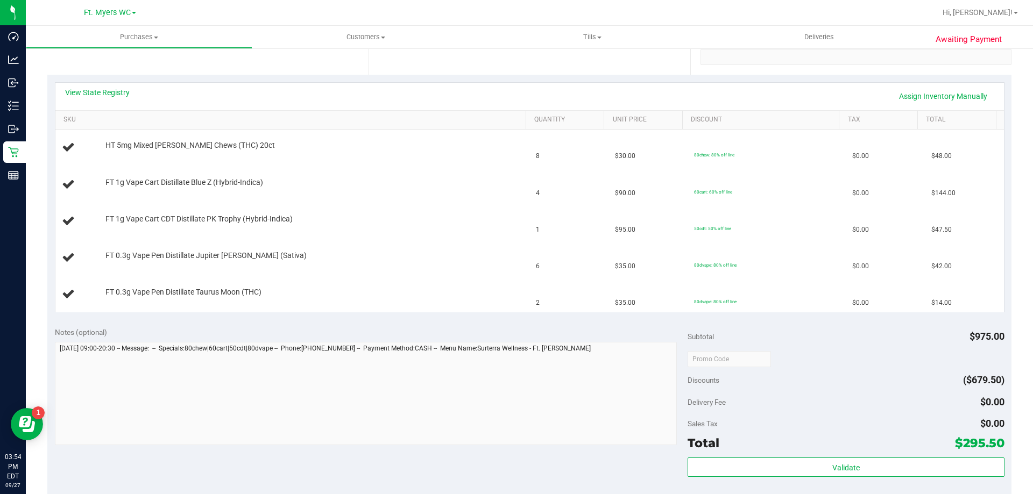
scroll to position [161, 0]
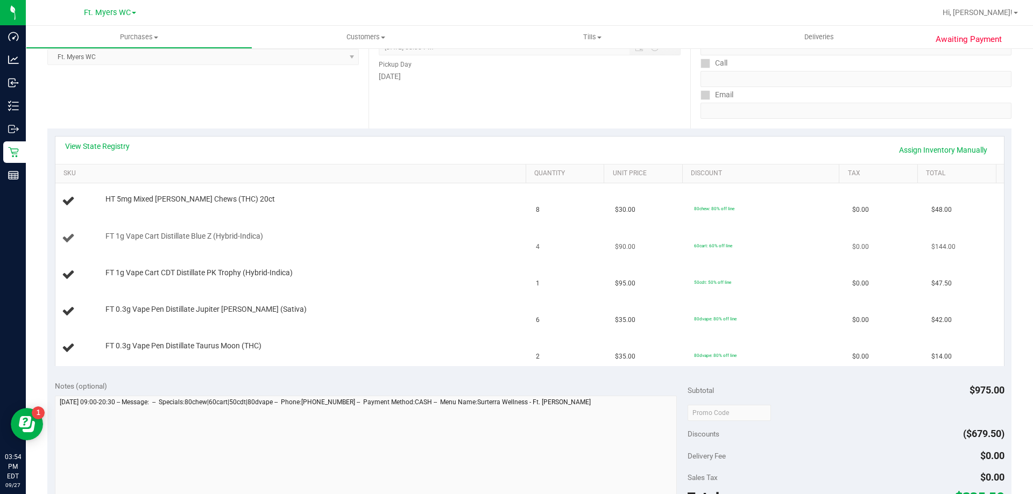
click at [416, 236] on div "FT 1g Vape Cart Distillate Blue Z (Hybrid-Indica)" at bounding box center [310, 236] width 421 height 11
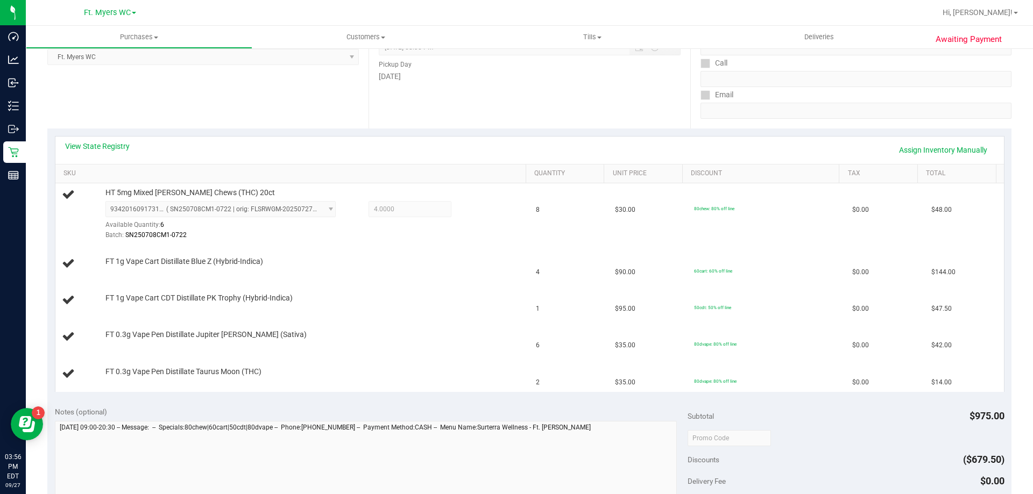
click at [416, 236] on div "Batch: SN250708CM1-0722" at bounding box center [312, 235] width 415 height 10
click at [413, 335] on div "FT 0.3g Vape Pen Distillate Jupiter Leo (Sativa)" at bounding box center [310, 335] width 421 height 11
click at [398, 252] on td "FT 1g Vape Cart Distillate Blue Z (Hybrid-Indica)" at bounding box center [292, 264] width 474 height 37
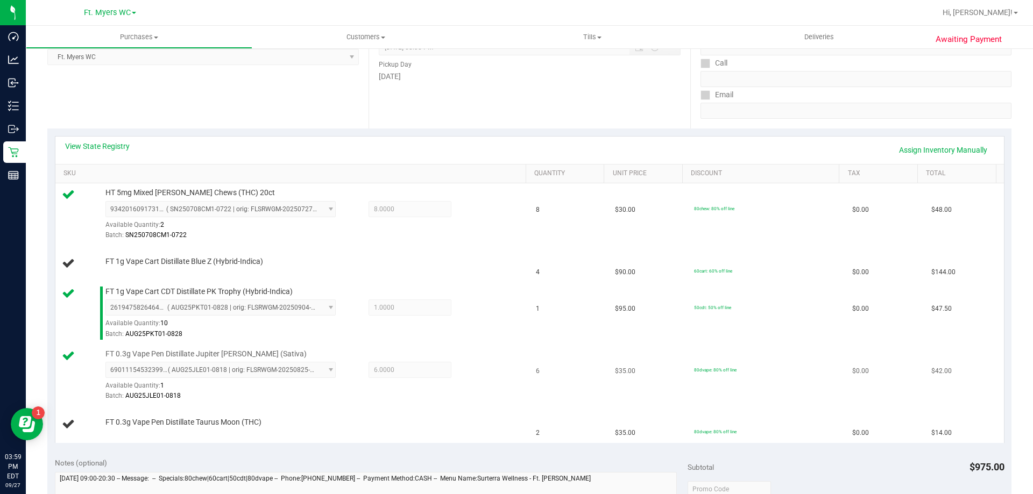
click at [702, 358] on td "80dvape: 80% off line" at bounding box center [766, 376] width 158 height 62
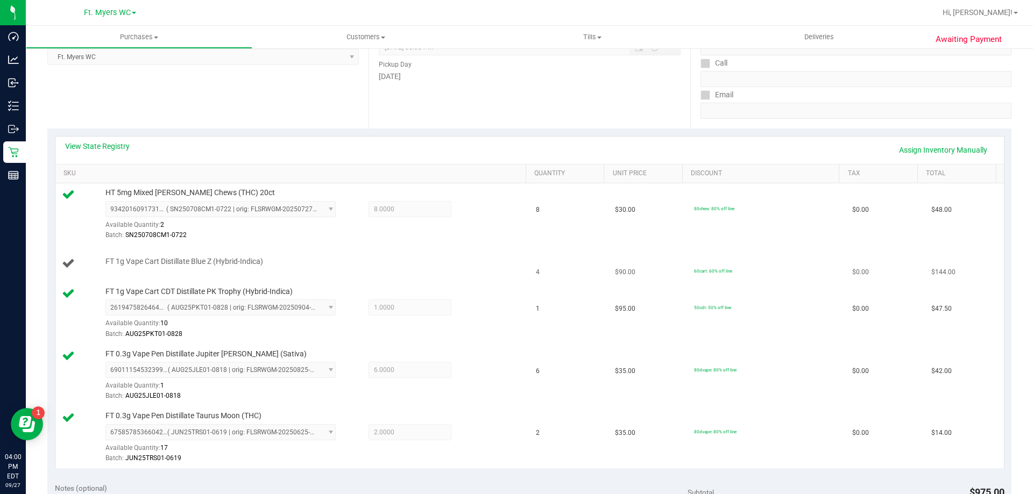
click at [372, 253] on td "FT 1g Vape Cart Distillate Blue Z (Hybrid-Indica)" at bounding box center [292, 264] width 474 height 37
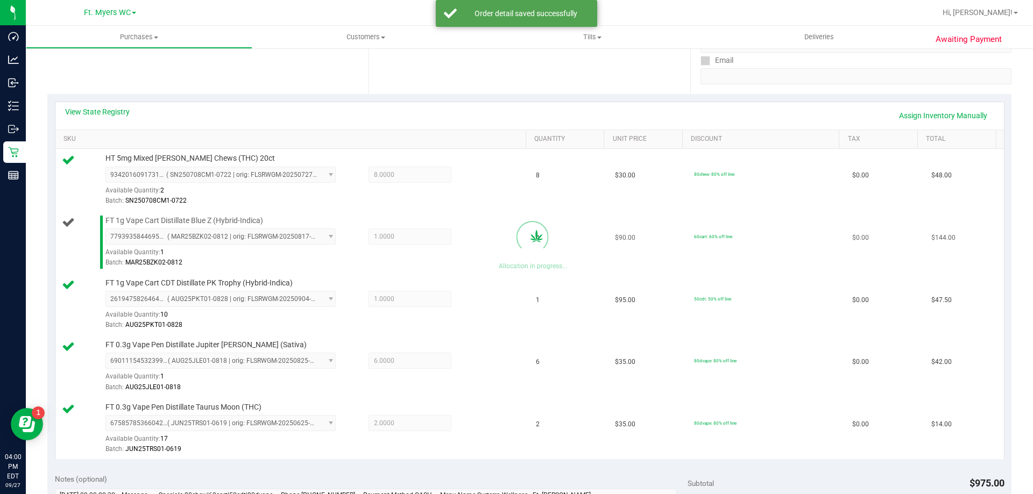
scroll to position [215, 0]
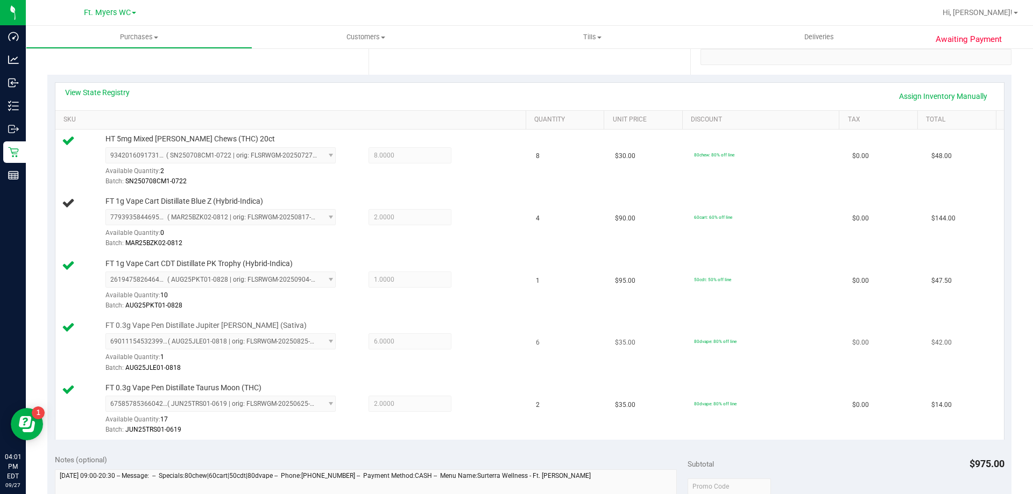
click at [462, 367] on div "Batch: AUG25JLE01-0818" at bounding box center [312, 368] width 415 height 10
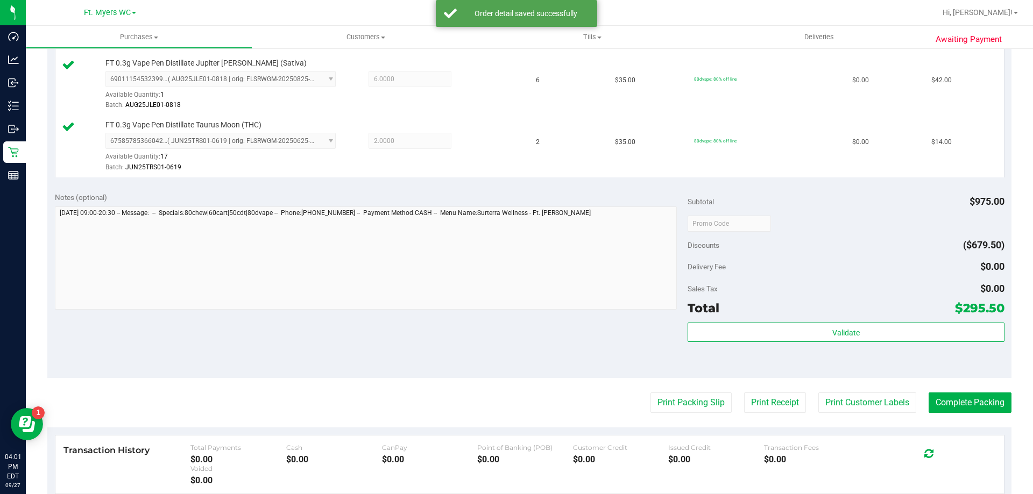
scroll to position [592, 0]
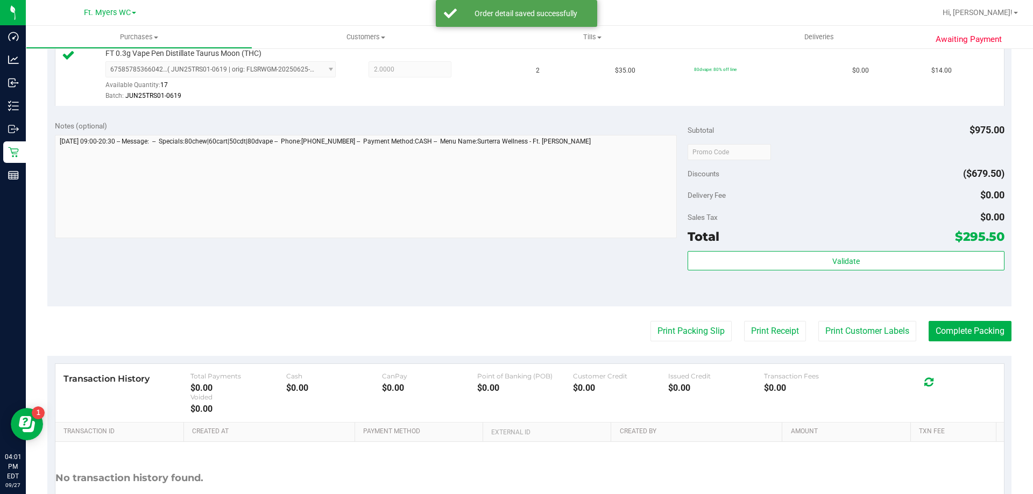
click at [733, 271] on div "Validate" at bounding box center [845, 261] width 316 height 20
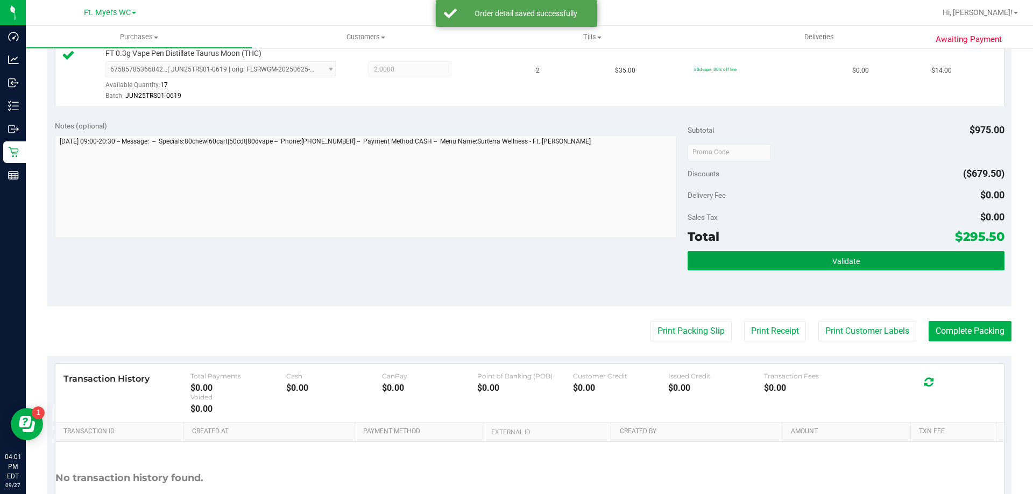
click at [736, 265] on button "Validate" at bounding box center [845, 260] width 316 height 19
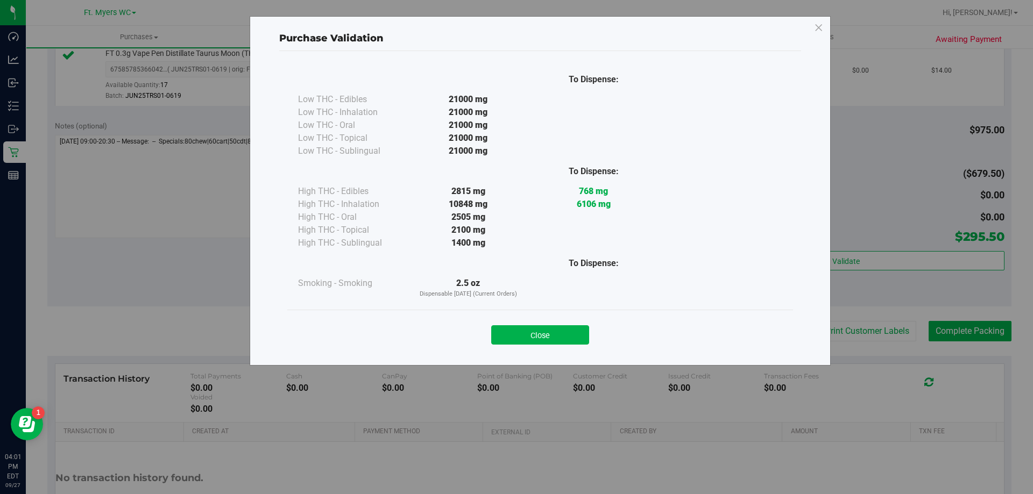
click at [528, 334] on button "Close" at bounding box center [540, 334] width 98 height 19
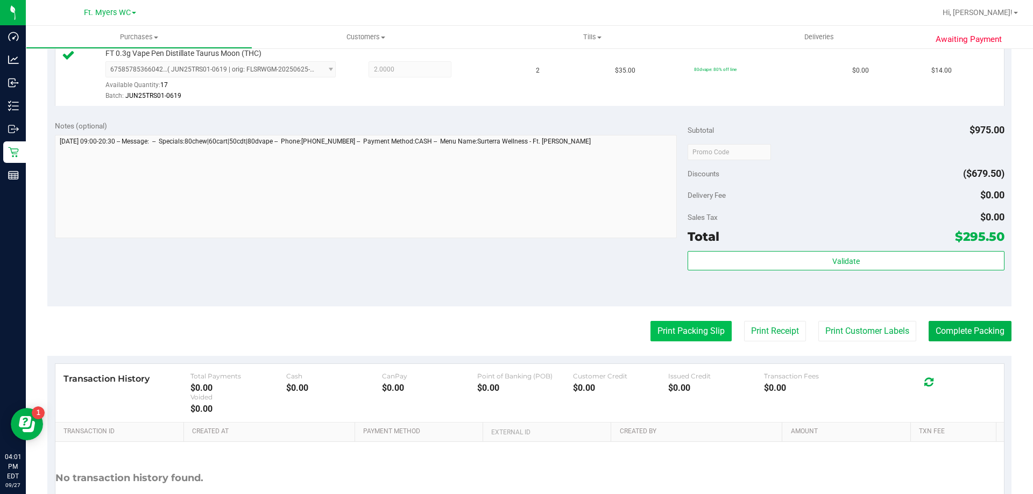
click at [669, 330] on button "Print Packing Slip" at bounding box center [690, 331] width 81 height 20
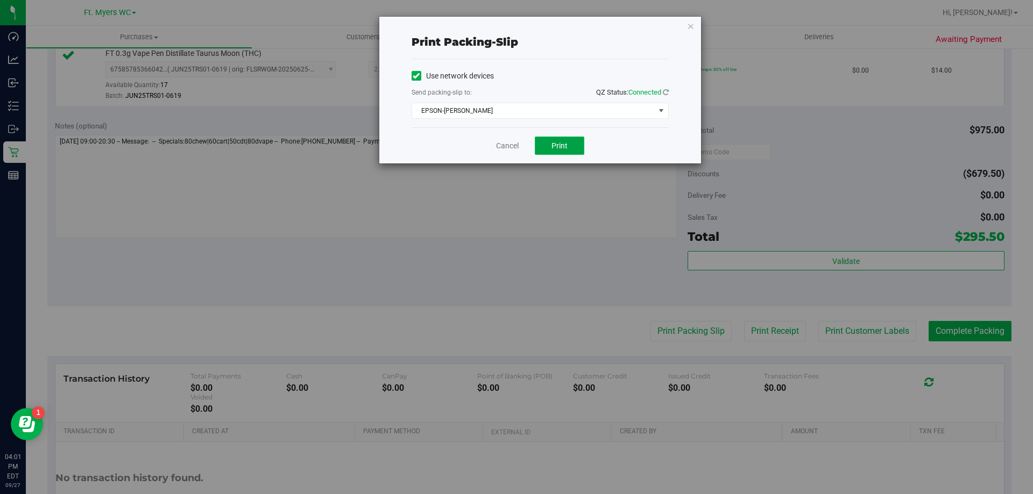
click at [554, 139] on button "Print" at bounding box center [559, 146] width 49 height 18
click at [495, 142] on div "Cancel Print" at bounding box center [540, 145] width 257 height 36
click at [500, 153] on div "Cancel Print" at bounding box center [540, 145] width 257 height 36
click at [514, 146] on link "Cancel" at bounding box center [507, 145] width 23 height 11
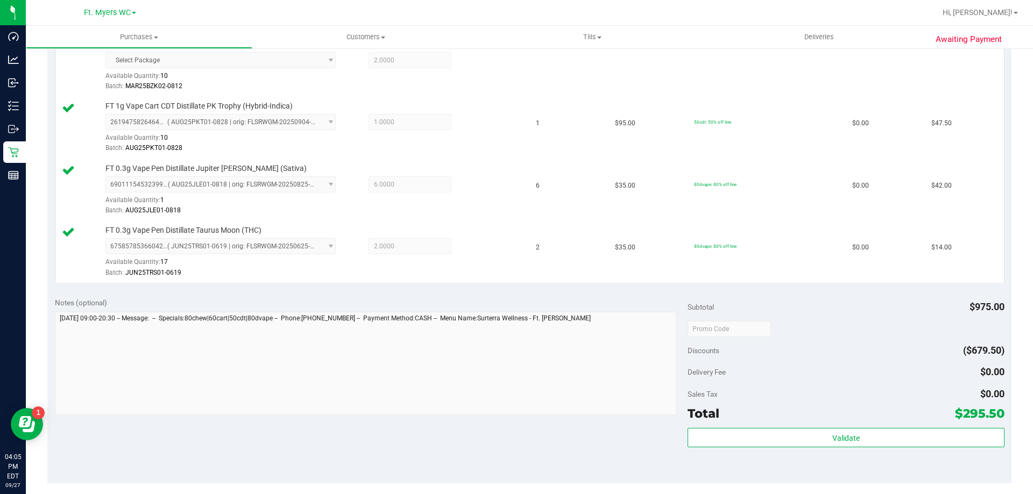
scroll to position [484, 0]
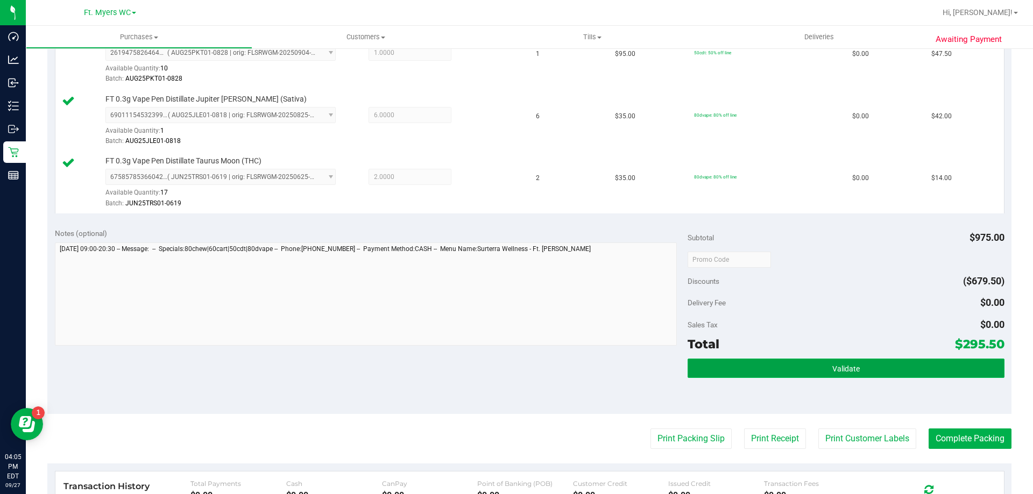
click at [764, 369] on button "Validate" at bounding box center [845, 368] width 316 height 19
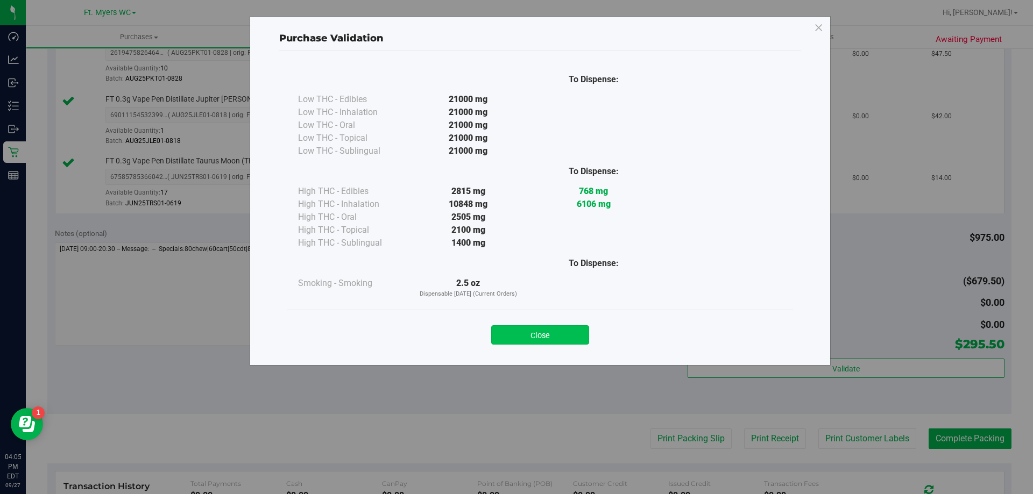
click at [550, 326] on button "Close" at bounding box center [540, 334] width 98 height 19
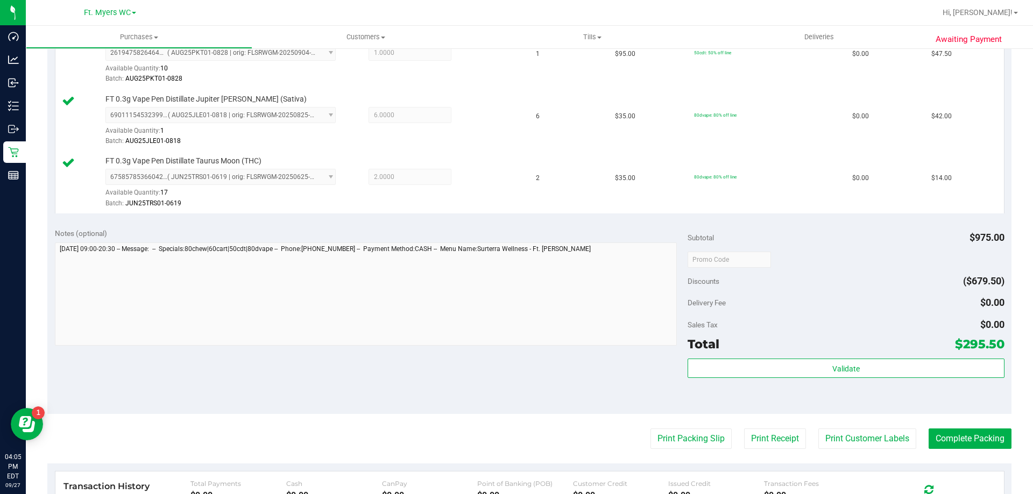
click at [637, 410] on div "Notes (optional) Subtotal $975.00 Discounts ($679.50) Delivery Fee $0.00 Sales …" at bounding box center [529, 318] width 964 height 194
click at [658, 438] on button "Print Packing Slip" at bounding box center [690, 439] width 81 height 20
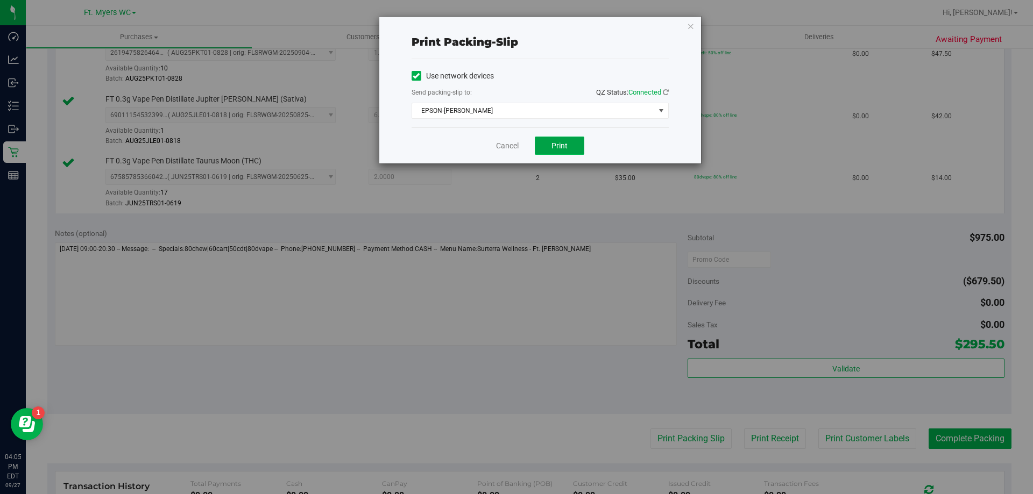
click at [556, 137] on button "Print" at bounding box center [559, 146] width 49 height 18
click at [552, 152] on button "Print" at bounding box center [559, 146] width 49 height 18
click at [502, 152] on div "Cancel Print" at bounding box center [540, 145] width 257 height 36
click at [502, 150] on link "Cancel" at bounding box center [507, 145] width 23 height 11
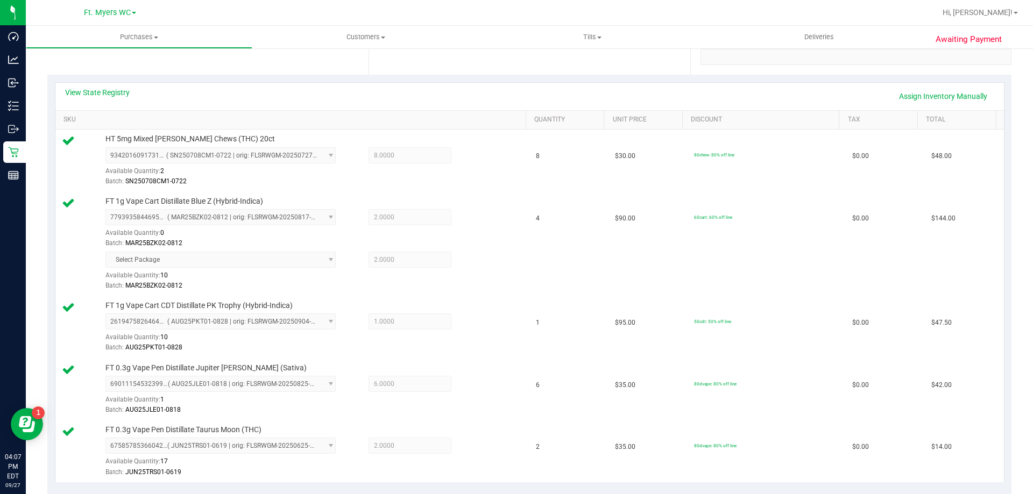
scroll to position [0, 0]
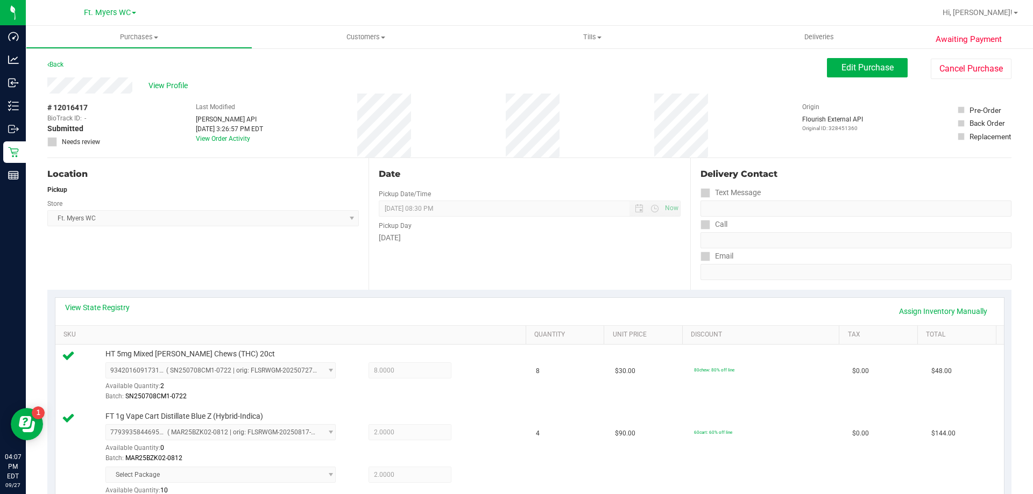
drag, startPoint x: 415, startPoint y: 92, endPoint x: 549, endPoint y: 84, distance: 134.2
drag, startPoint x: 494, startPoint y: 87, endPoint x: 580, endPoint y: 109, distance: 89.2
click at [580, 109] on div "View Profile # 12016417 BioTrack ID: - Submitted Needs review Last Modified Jan…" at bounding box center [529, 117] width 964 height 81
click at [580, 109] on div "# 12016417 BioTrack ID: - Submitted Needs review Last Modified Jane API Sep 27,…" at bounding box center [529, 126] width 964 height 64
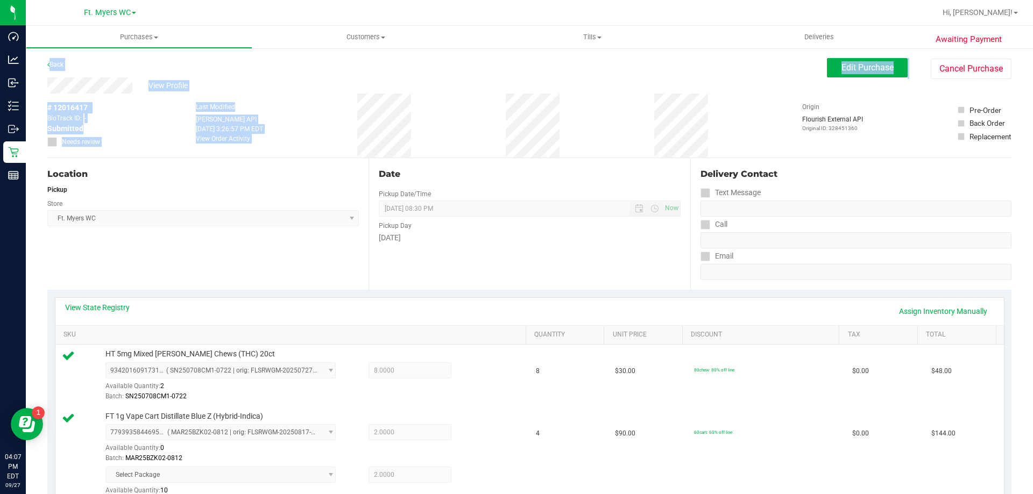
drag, startPoint x: 567, startPoint y: 123, endPoint x: 453, endPoint y: 69, distance: 125.6
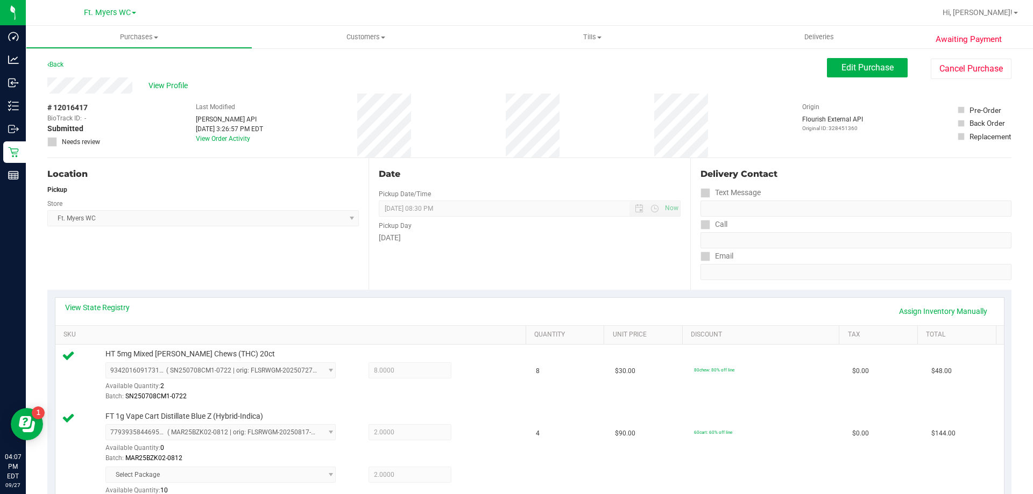
click at [453, 69] on div "Back Edit Purchase Cancel Purchase" at bounding box center [529, 67] width 964 height 19
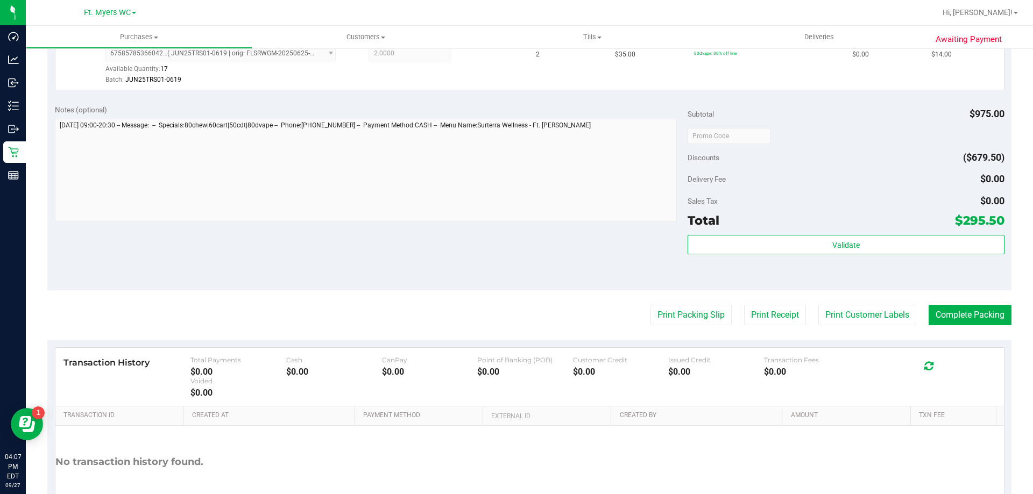
scroll to position [676, 0]
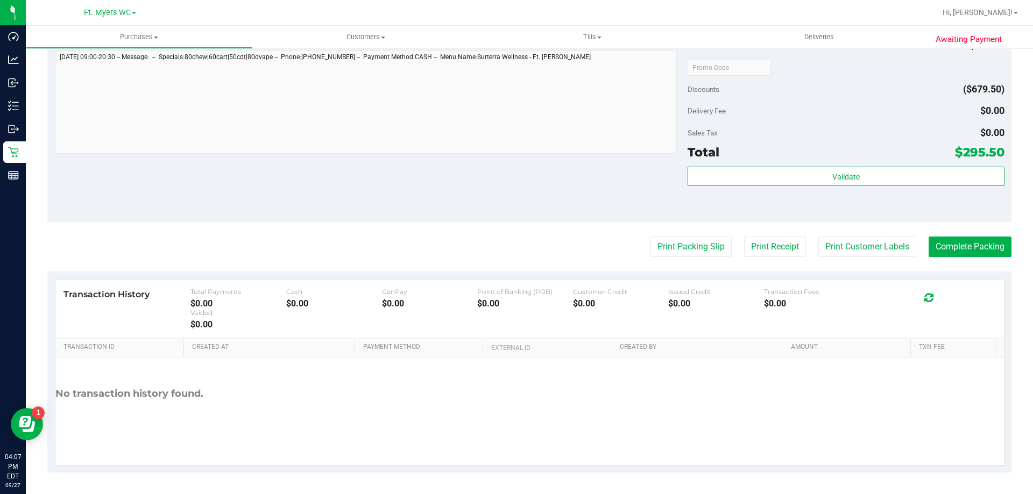
click at [839, 187] on div "Validate" at bounding box center [845, 191] width 316 height 48
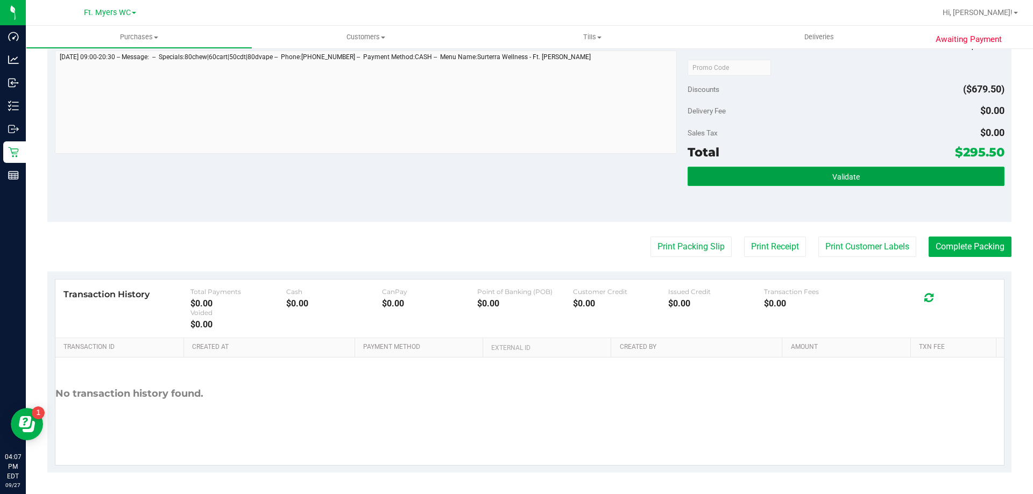
click at [844, 178] on span "Validate" at bounding box center [845, 177] width 27 height 9
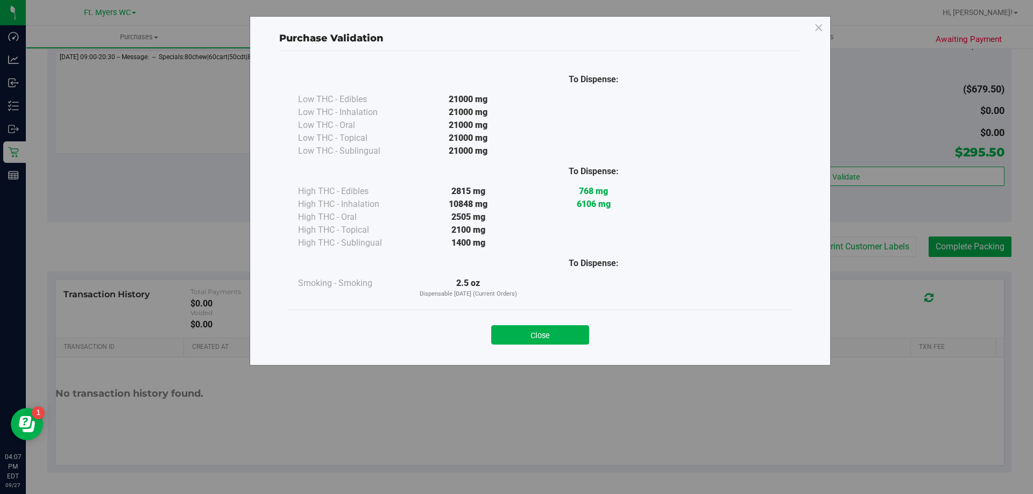
click at [583, 324] on div "Close" at bounding box center [540, 331] width 490 height 27
click at [580, 331] on button "Close" at bounding box center [540, 334] width 98 height 19
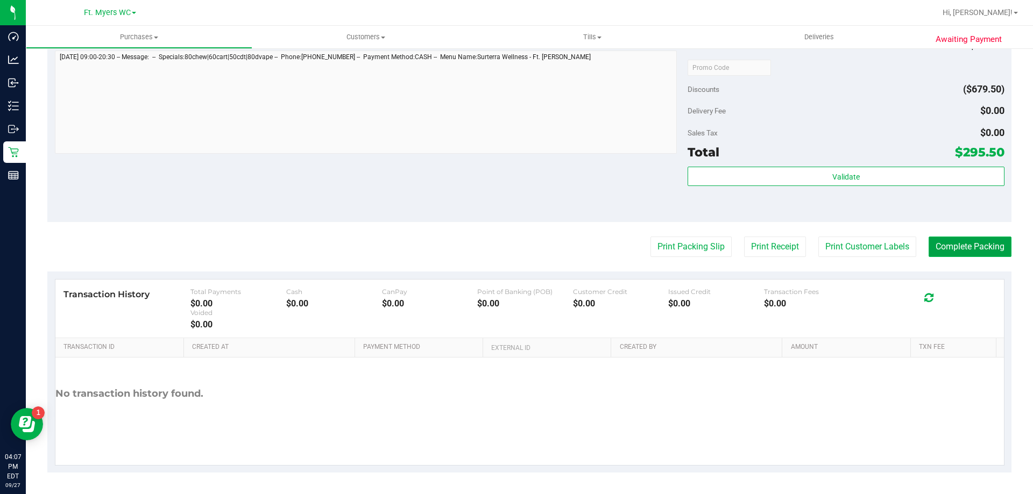
click at [940, 256] on button "Complete Packing" at bounding box center [969, 247] width 83 height 20
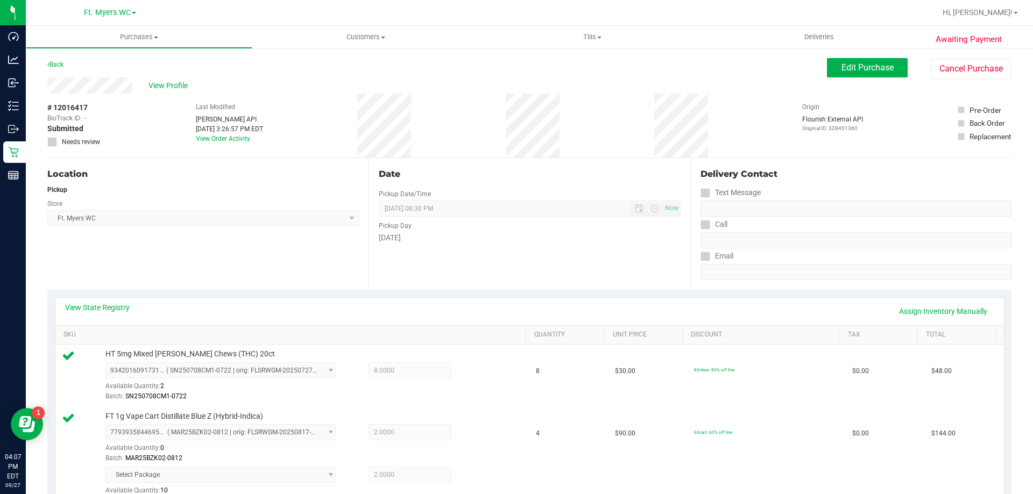
drag, startPoint x: 470, startPoint y: 119, endPoint x: 468, endPoint y: 105, distance: 14.6
click at [483, 106] on div "# 12016417 BioTrack ID: - Submitted Needs review Last Modified Jane API Sep 27,…" at bounding box center [529, 126] width 964 height 64
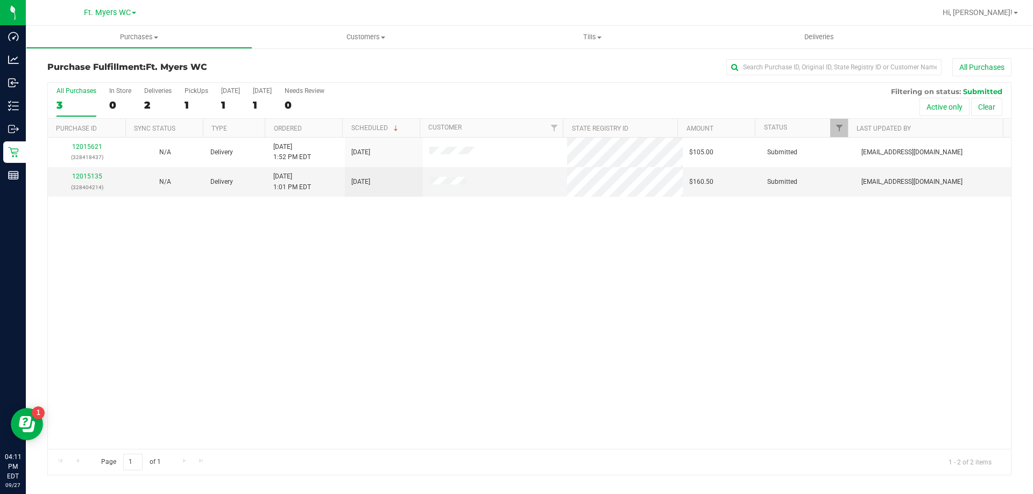
click at [66, 102] on div "3" at bounding box center [76, 105] width 40 height 12
click at [0, 0] on input "All Purchases 3" at bounding box center [0, 0] width 0 height 0
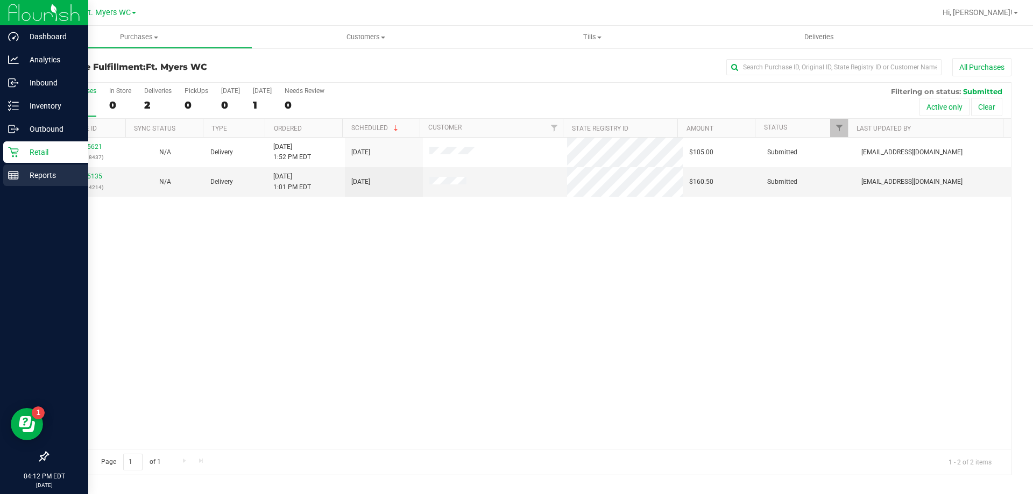
click at [26, 180] on p "Reports" at bounding box center [51, 175] width 65 height 13
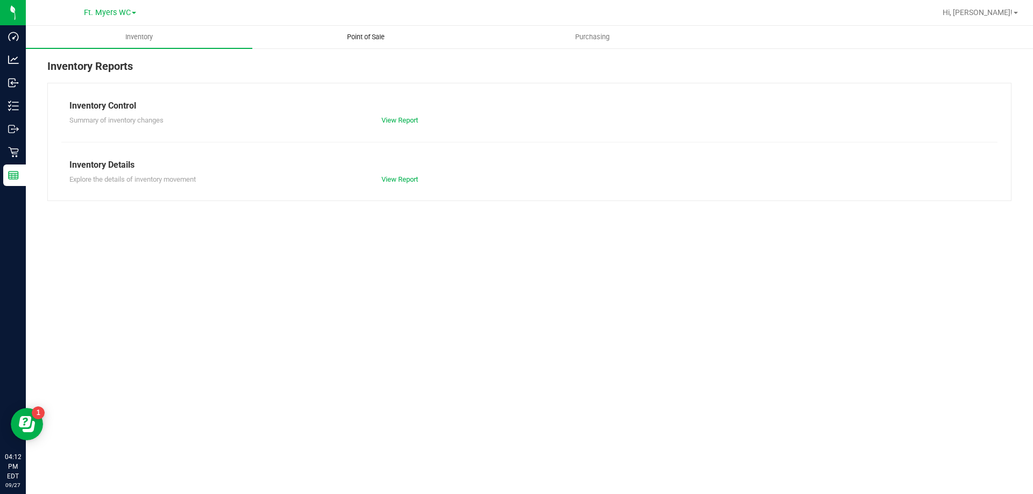
click at [382, 47] on uib-tab-heading "Point of Sale" at bounding box center [365, 37] width 225 height 22
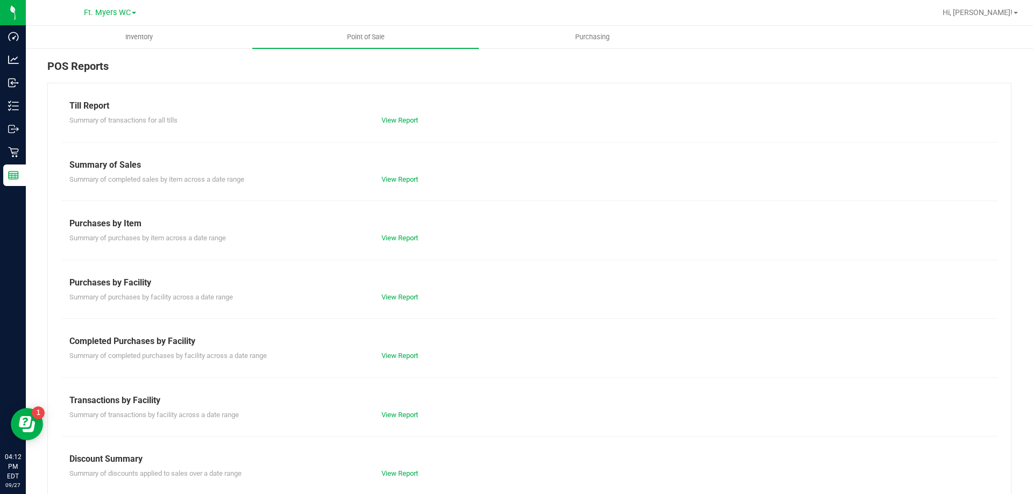
click at [392, 420] on div "Till Report Summary of transactions for all tills View Report Summary of Sales …" at bounding box center [529, 319] width 964 height 472
click at [388, 427] on div "Till Report Summary of transactions for all tills View Report Summary of Sales …" at bounding box center [529, 319] width 964 height 472
click at [396, 413] on link "View Report" at bounding box center [399, 415] width 37 height 8
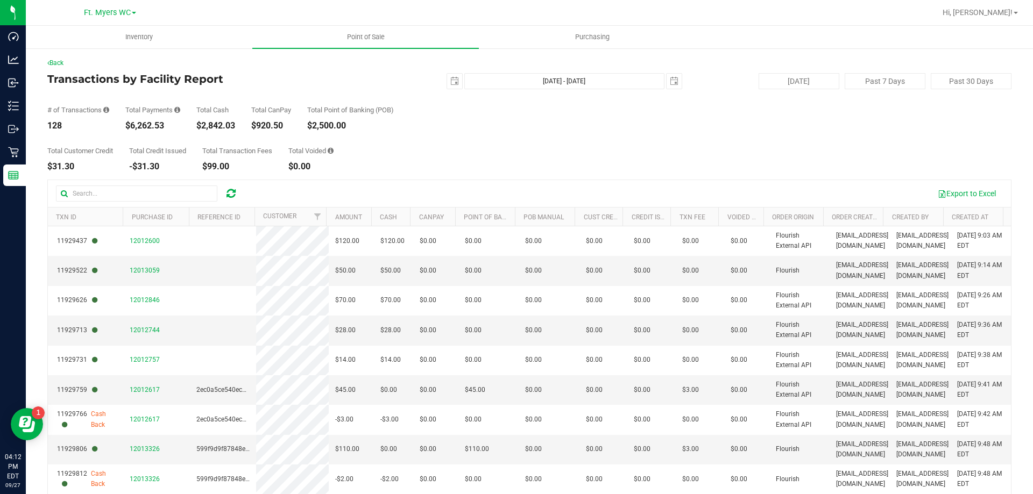
click at [576, 140] on div "Total Customer Credit $31.30 Total Credit Issued -$31.30 Total Transaction Fees…" at bounding box center [529, 150] width 964 height 41
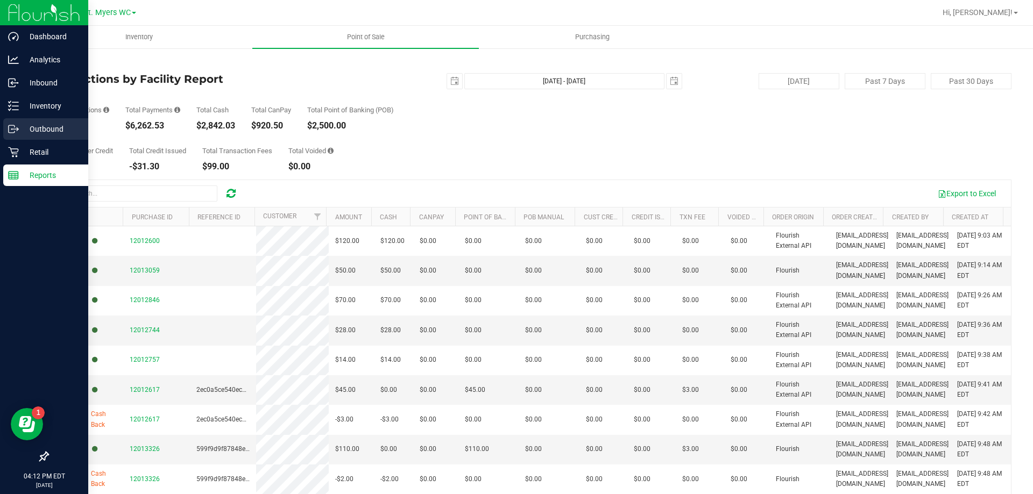
click at [15, 141] on link "Outbound" at bounding box center [44, 129] width 88 height 23
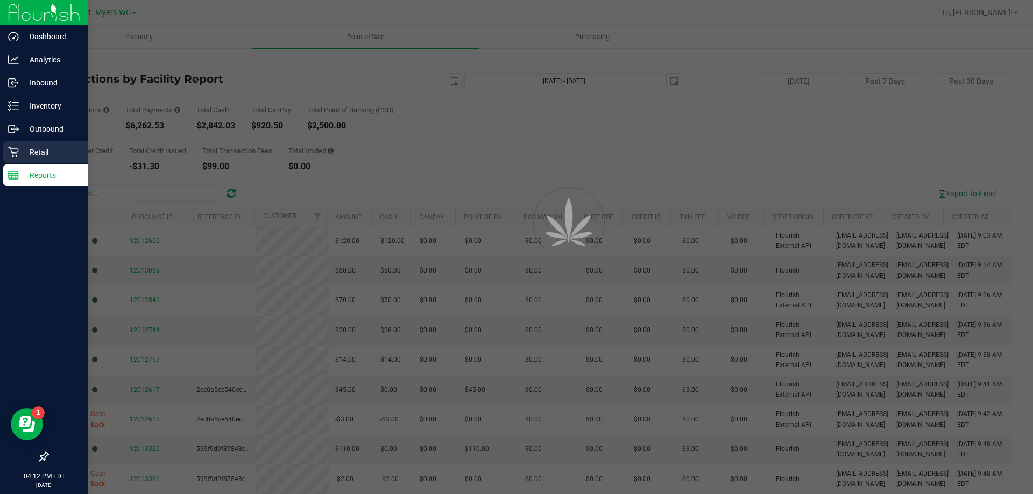
click at [16, 153] on icon at bounding box center [13, 152] width 11 height 11
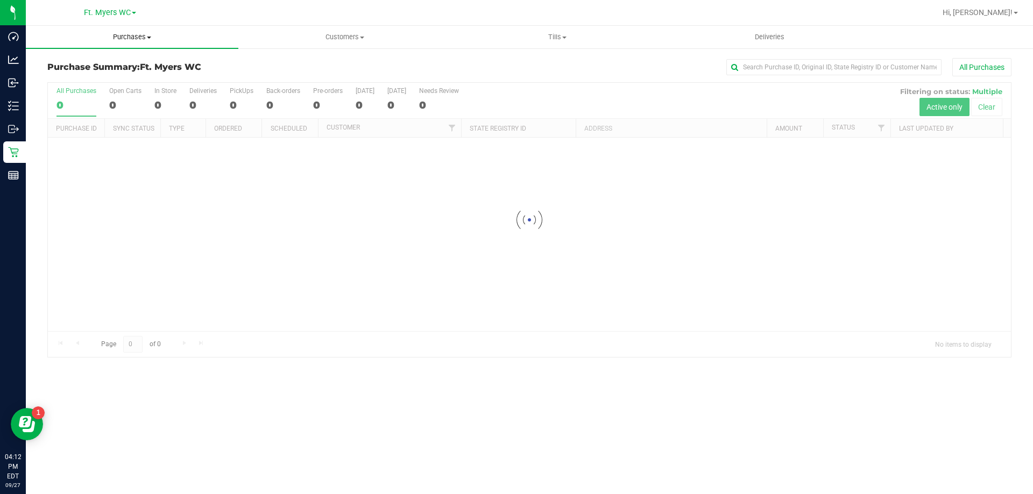
click at [130, 34] on span "Purchases" at bounding box center [132, 37] width 212 height 10
click at [110, 79] on li "Fulfillment" at bounding box center [132, 78] width 212 height 13
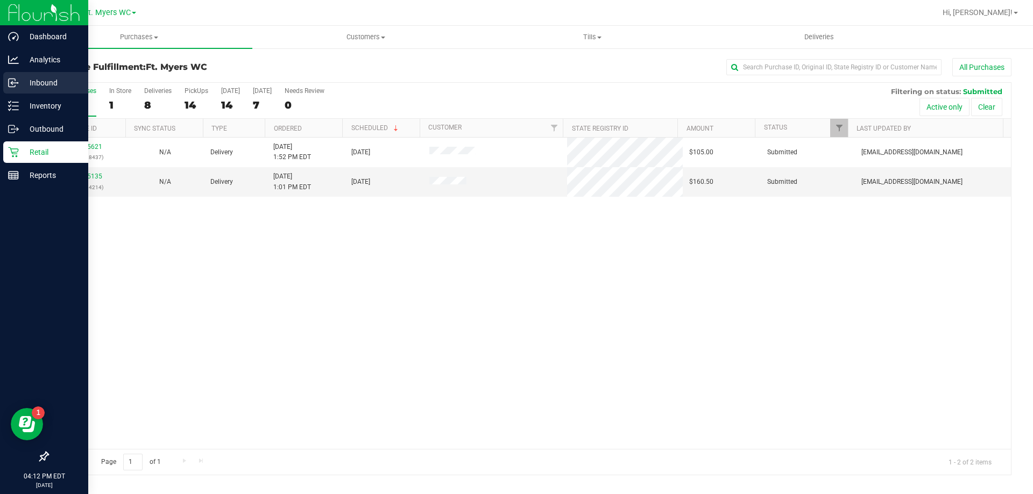
click at [32, 87] on p "Inbound" at bounding box center [51, 82] width 65 height 13
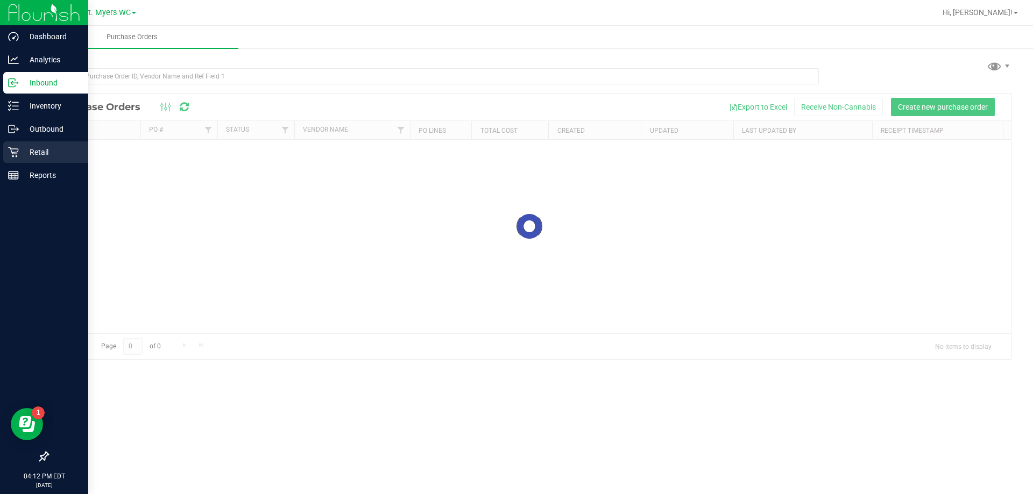
click at [54, 157] on p "Retail" at bounding box center [51, 152] width 65 height 13
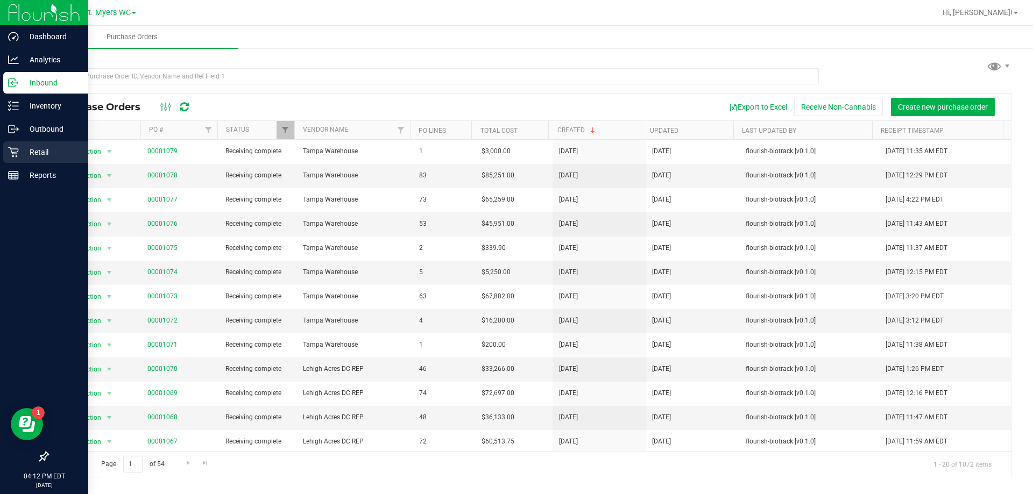
click at [13, 148] on icon at bounding box center [13, 152] width 11 height 11
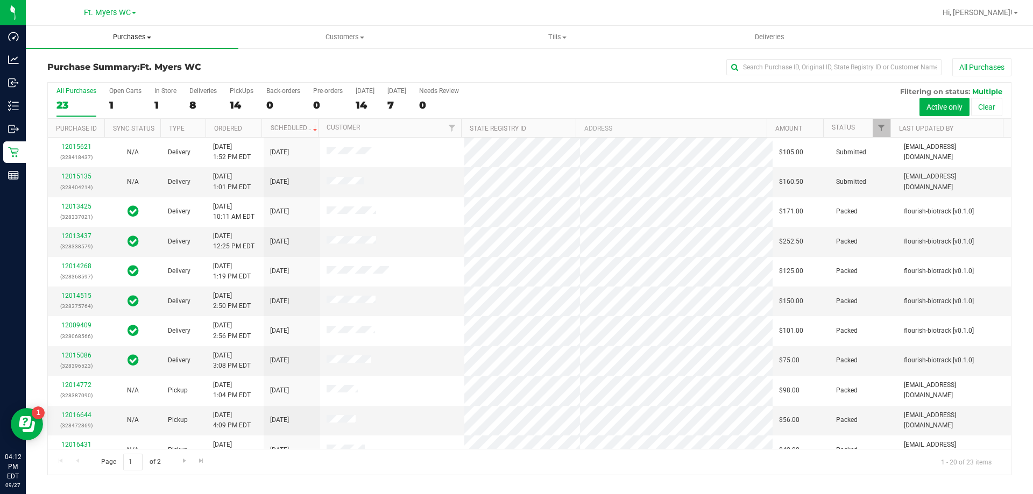
click at [116, 37] on span "Purchases" at bounding box center [132, 37] width 212 height 10
click at [74, 81] on span "Fulfillment" at bounding box center [59, 77] width 67 height 9
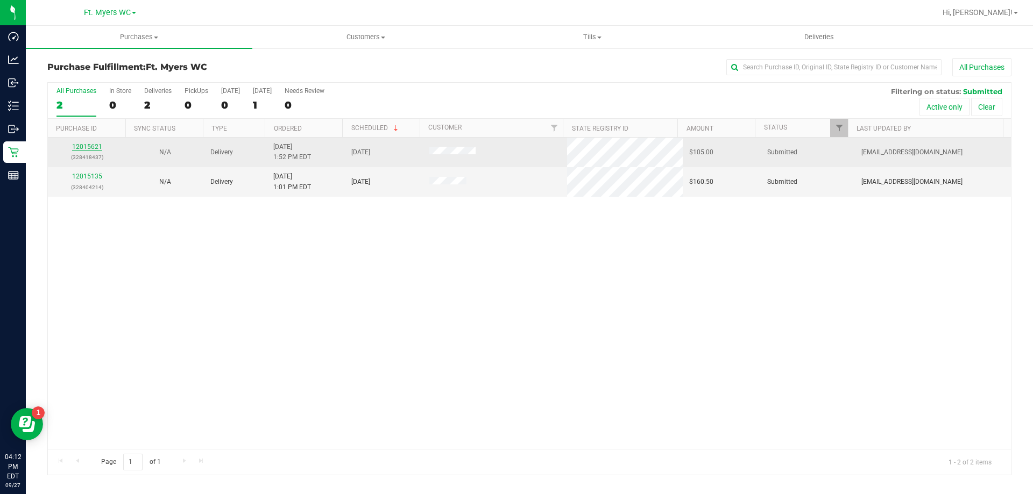
click at [82, 148] on link "12015621" at bounding box center [87, 147] width 30 height 8
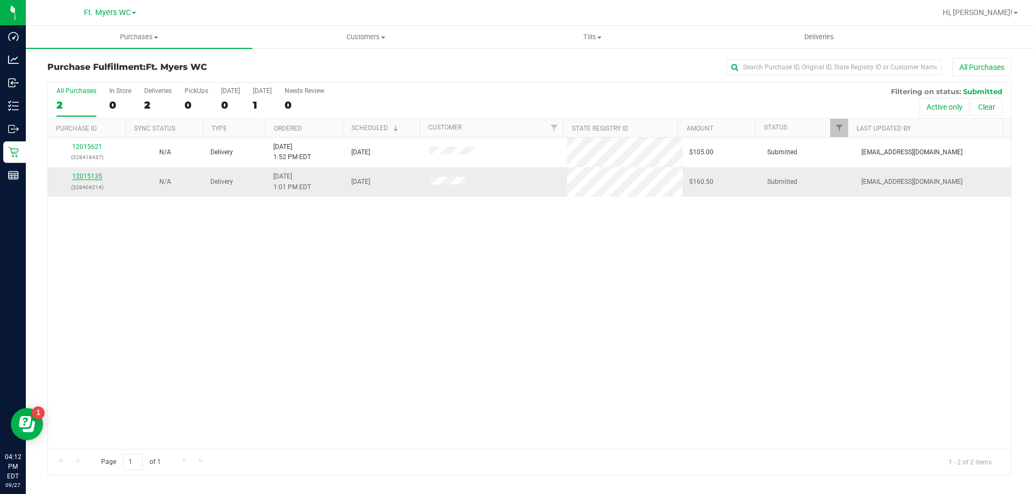
click at [88, 179] on link "12015135" at bounding box center [87, 177] width 30 height 8
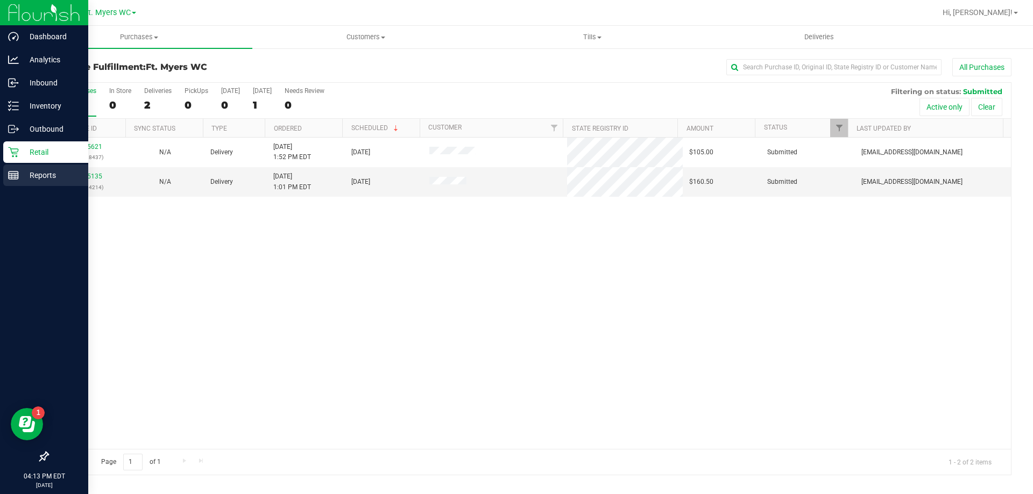
click at [47, 182] on div "Reports" at bounding box center [45, 176] width 85 height 22
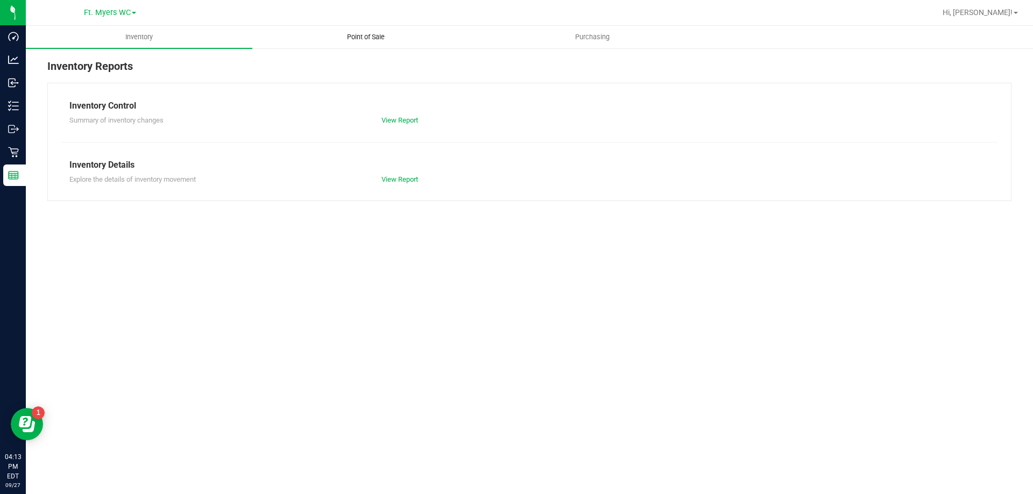
click at [358, 38] on span "Point of Sale" at bounding box center [365, 37] width 67 height 10
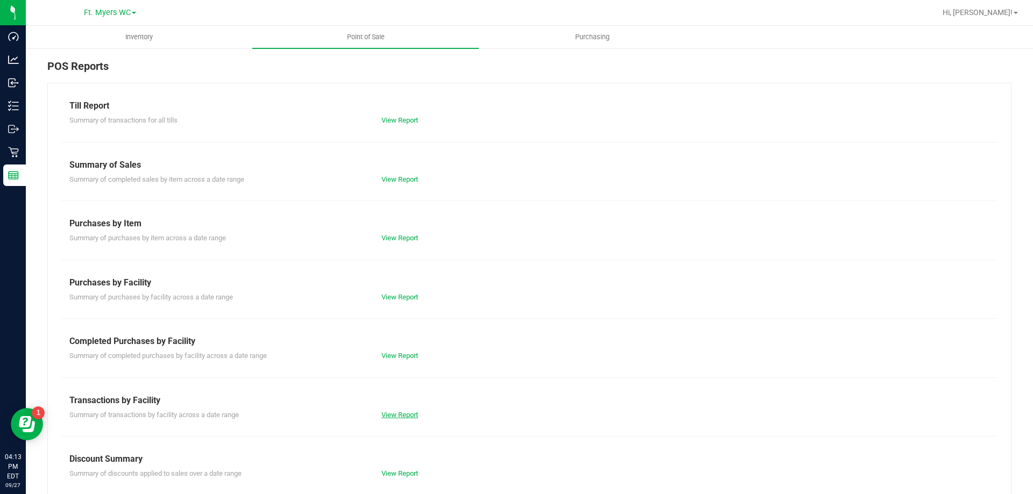
click at [403, 412] on link "View Report" at bounding box center [399, 415] width 37 height 8
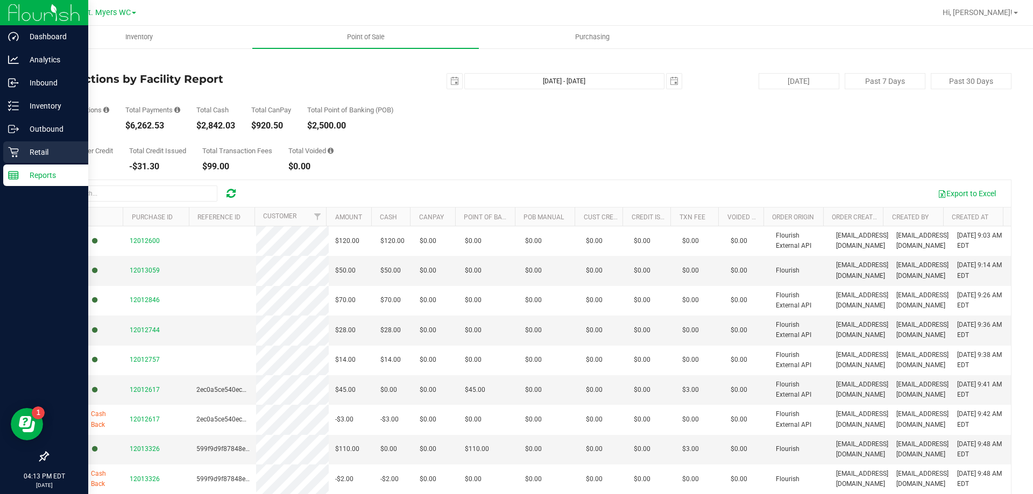
click at [24, 148] on p "Retail" at bounding box center [51, 152] width 65 height 13
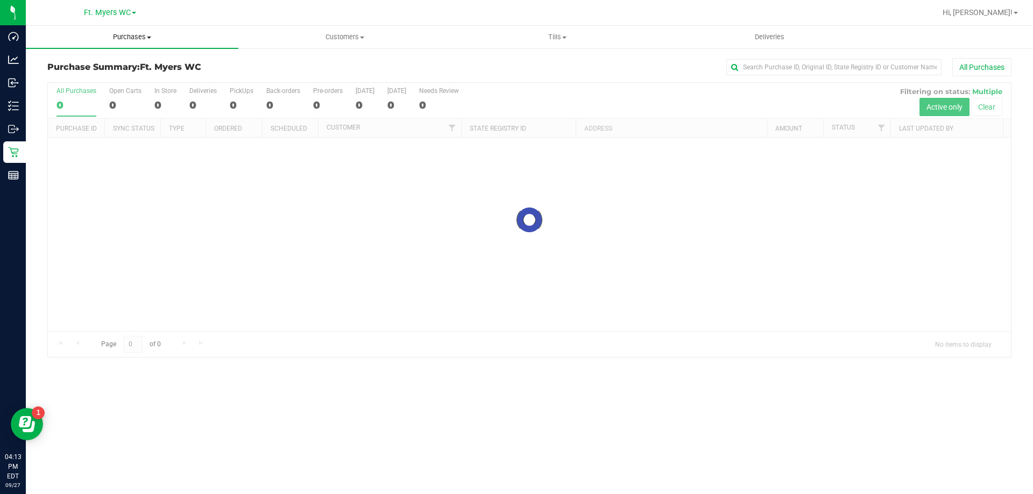
click at [138, 38] on span "Purchases" at bounding box center [132, 37] width 212 height 10
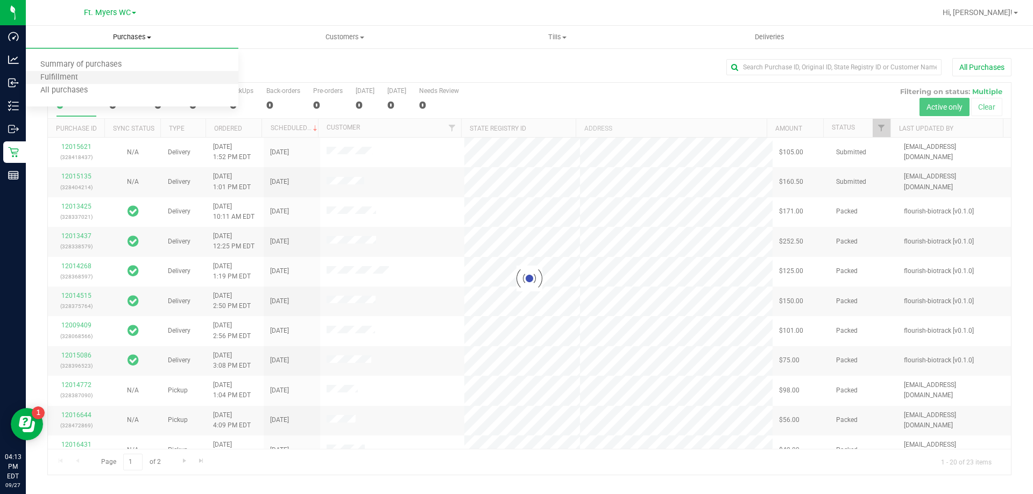
click at [174, 80] on li "Fulfillment" at bounding box center [132, 78] width 212 height 13
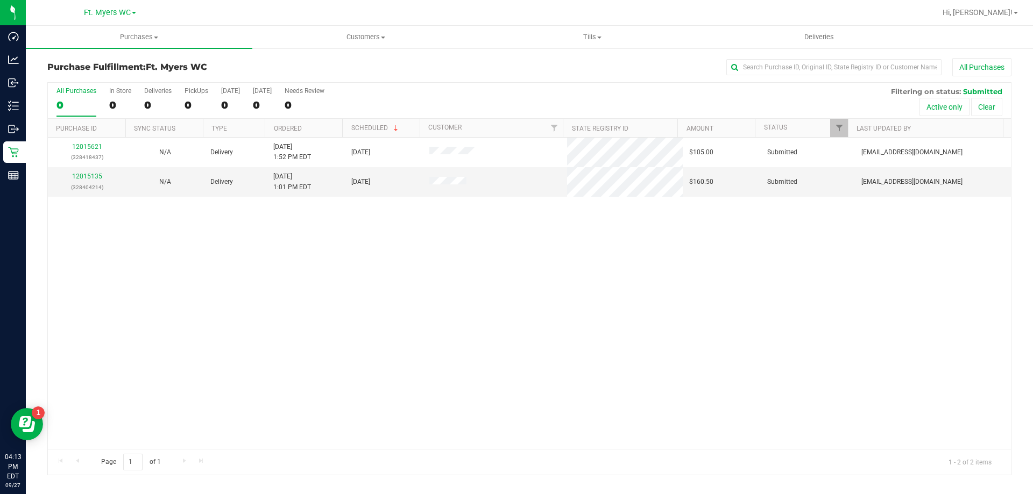
click at [205, 276] on div "12015621 (328418437) N/A Delivery 9/27/2025 1:52 PM EDT 9/29/2025 $105.00 Submi…" at bounding box center [529, 293] width 963 height 311
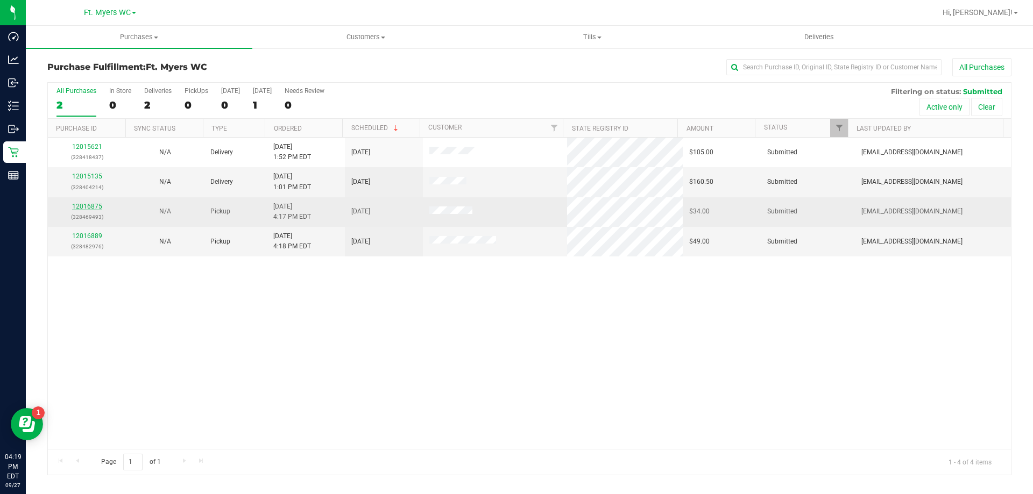
click at [86, 203] on link "12016875" at bounding box center [87, 207] width 30 height 8
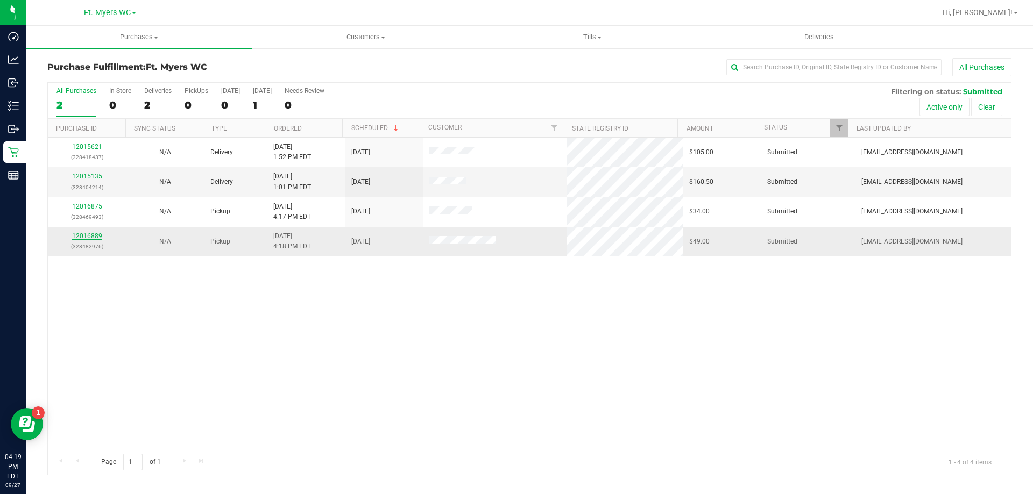
click at [84, 235] on link "12016889" at bounding box center [87, 236] width 30 height 8
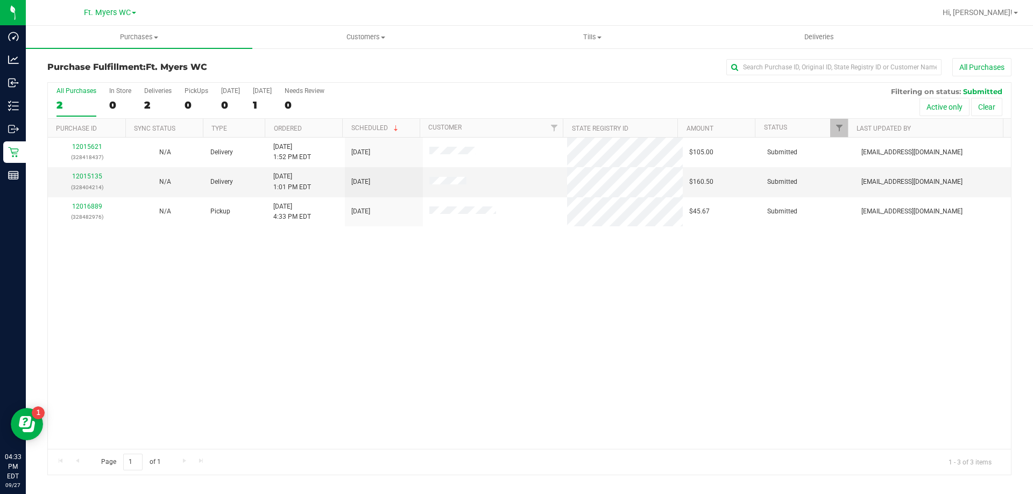
click at [71, 90] on div "All Purchases" at bounding box center [76, 91] width 40 height 8
click at [0, 0] on input "All Purchases 2" at bounding box center [0, 0] width 0 height 0
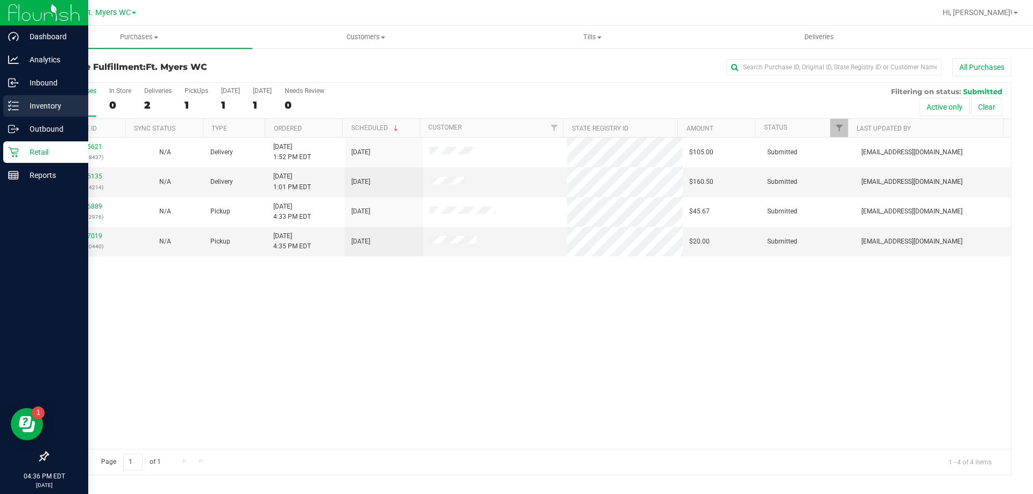
click at [8, 105] on icon at bounding box center [13, 106] width 11 height 11
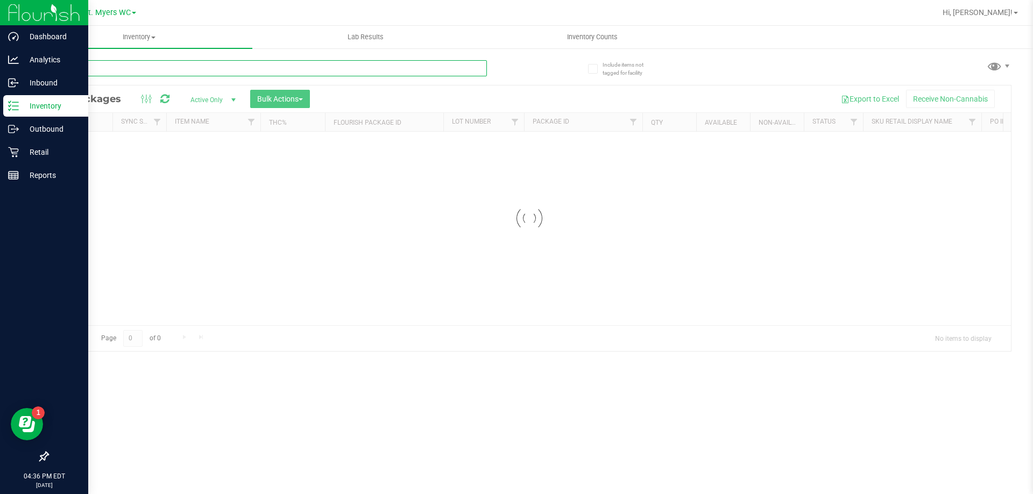
click at [166, 72] on input "text" at bounding box center [266, 68] width 439 height 16
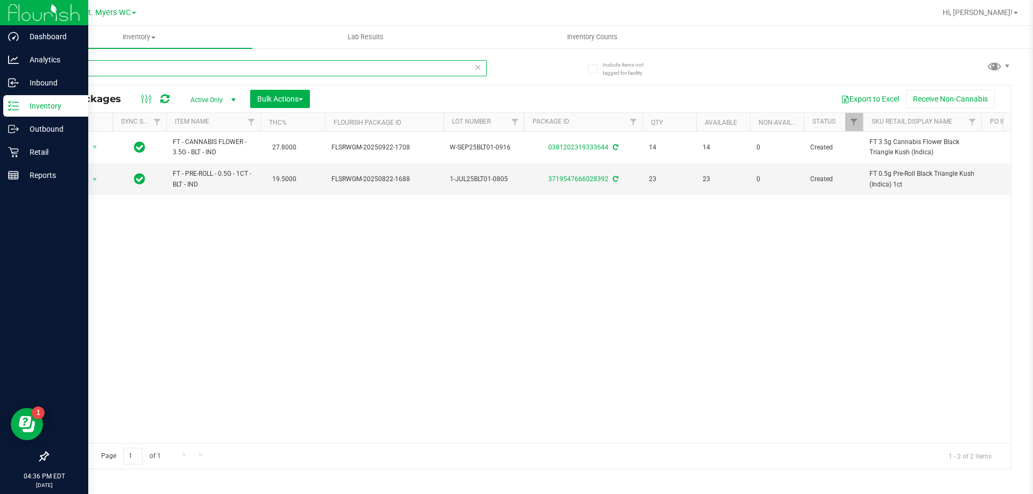
type input "blt"
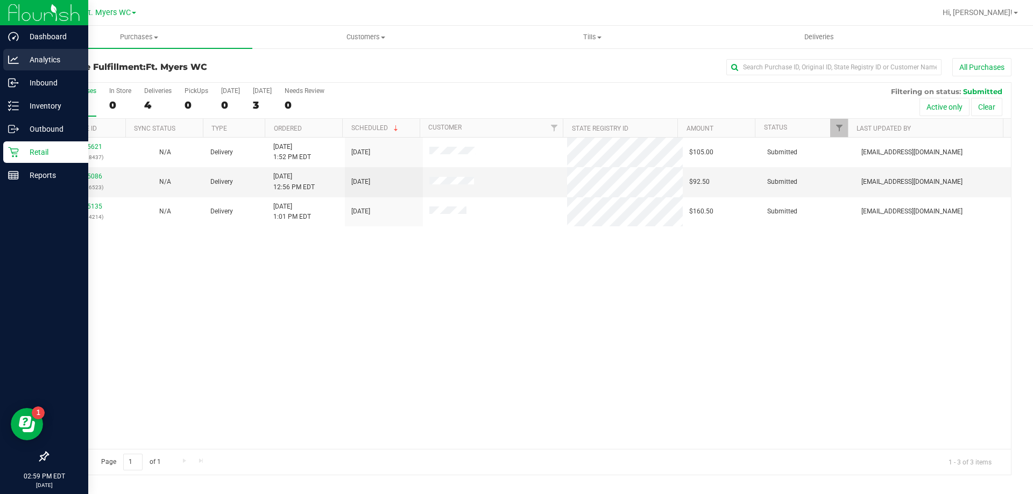
click at [46, 59] on p "Analytics" at bounding box center [51, 59] width 65 height 13
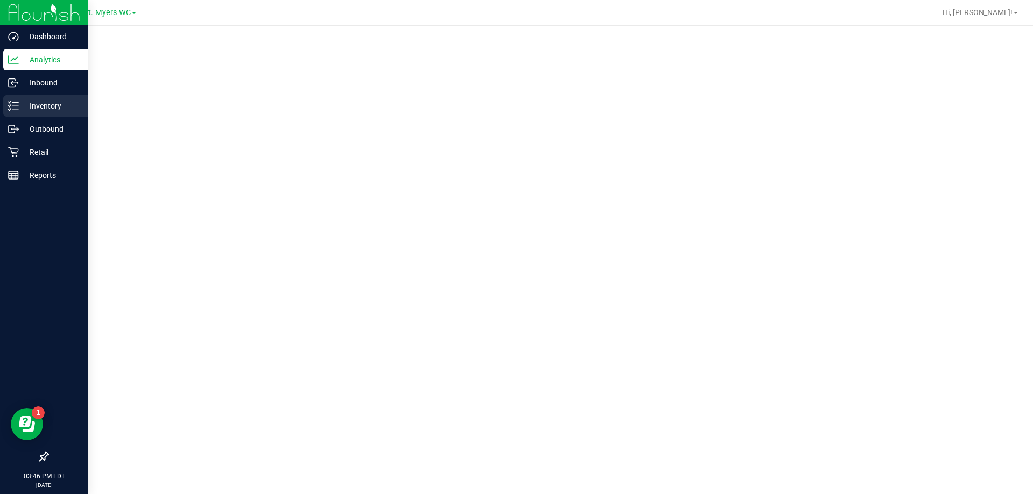
click at [28, 102] on p "Inventory" at bounding box center [51, 106] width 65 height 13
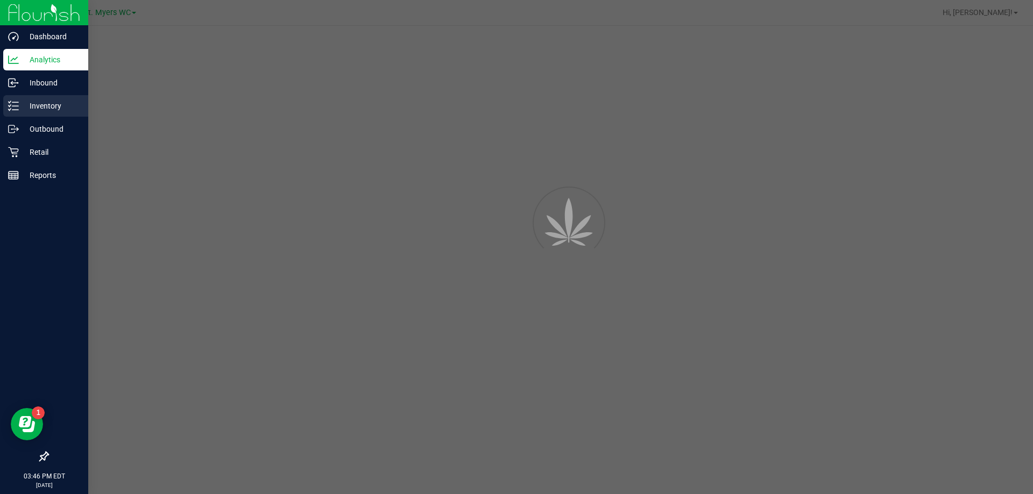
click at [28, 102] on p "Inventory" at bounding box center [51, 106] width 65 height 13
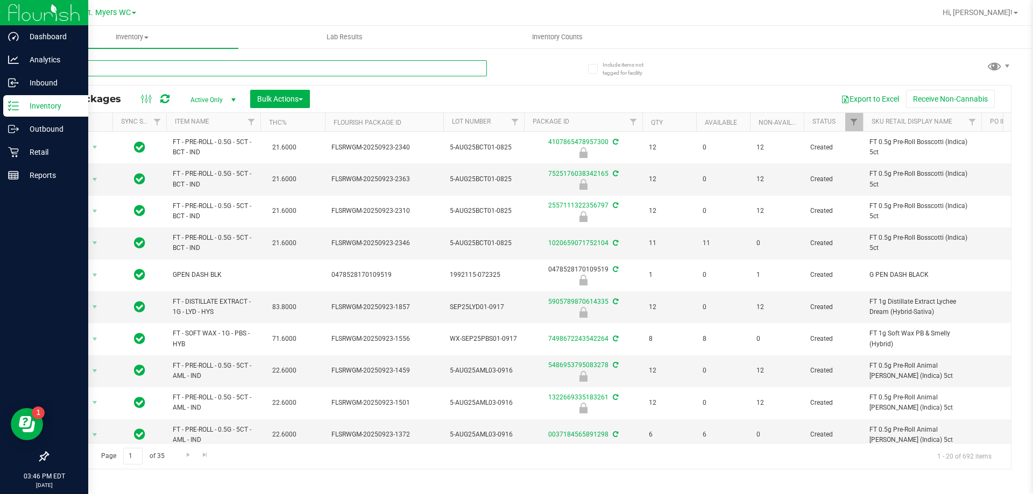
click at [120, 61] on input "text" at bounding box center [266, 68] width 439 height 16
type input "moon"
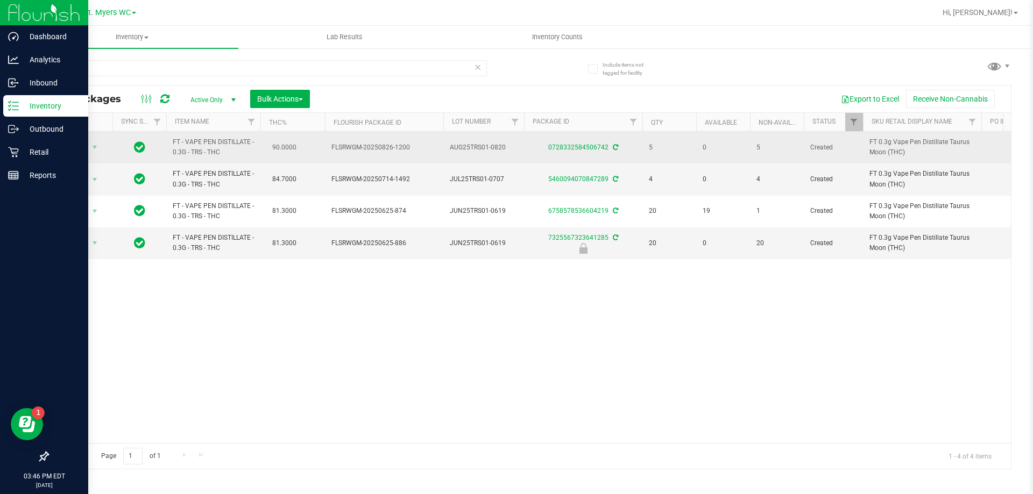
drag, startPoint x: 695, startPoint y: 154, endPoint x: 729, endPoint y: 149, distance: 34.3
click at [729, 149] on span "0" at bounding box center [723, 148] width 41 height 10
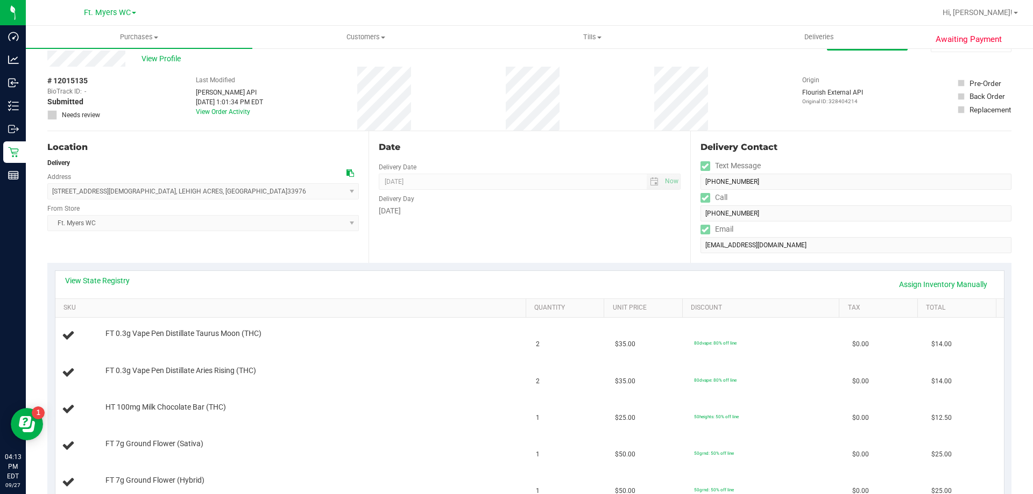
scroll to position [54, 0]
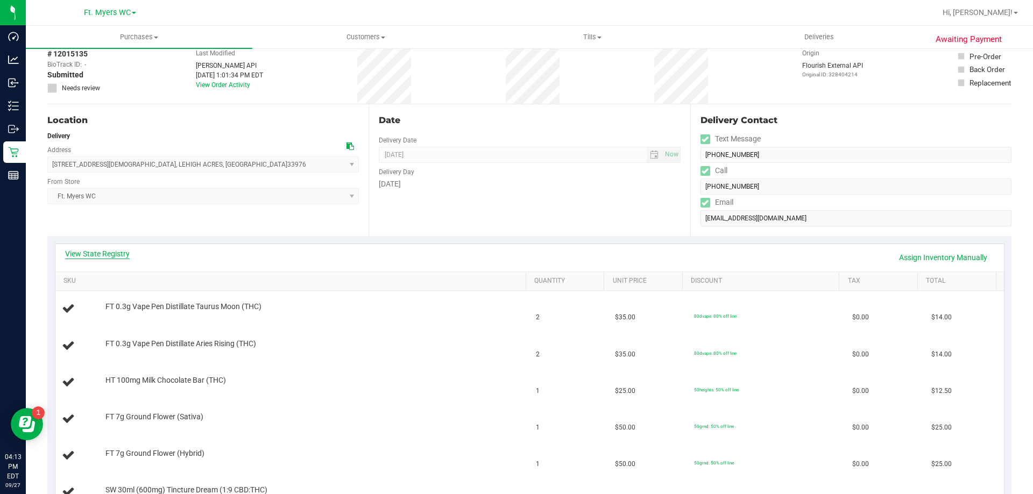
click at [122, 253] on link "View State Registry" at bounding box center [97, 254] width 65 height 11
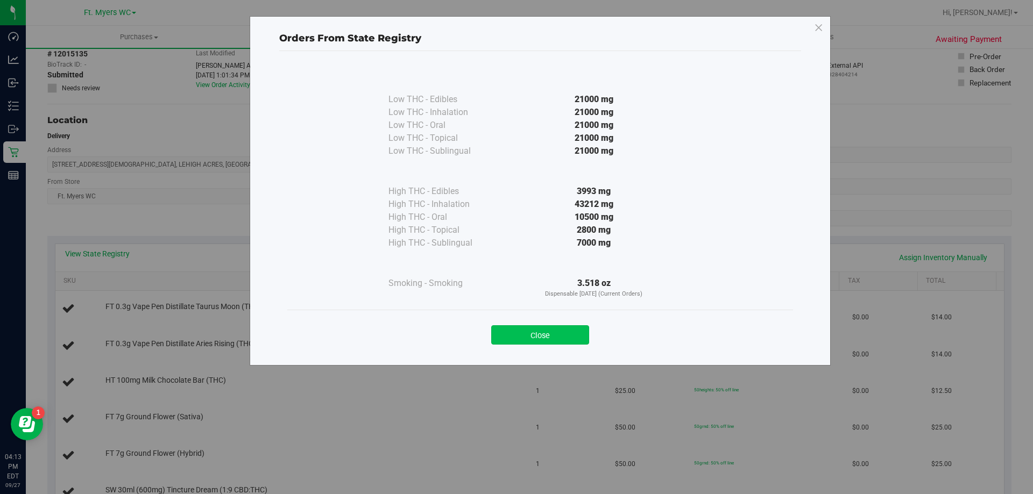
click at [542, 331] on button "Close" at bounding box center [540, 334] width 98 height 19
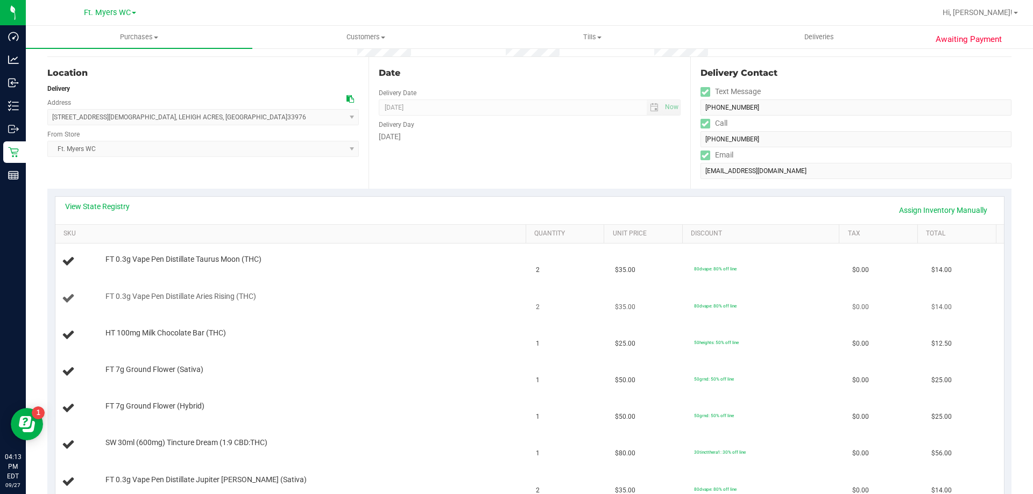
scroll to position [215, 0]
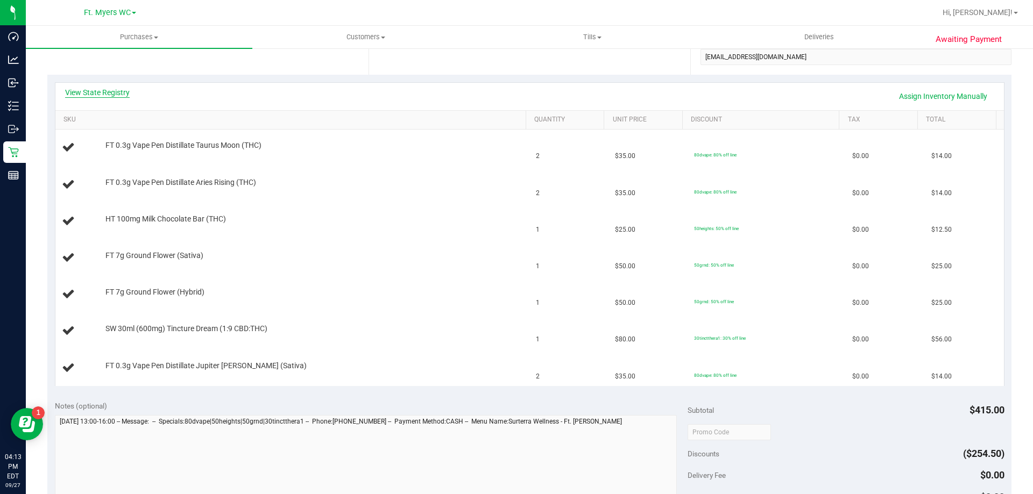
click at [120, 87] on link "View State Registry" at bounding box center [97, 92] width 65 height 11
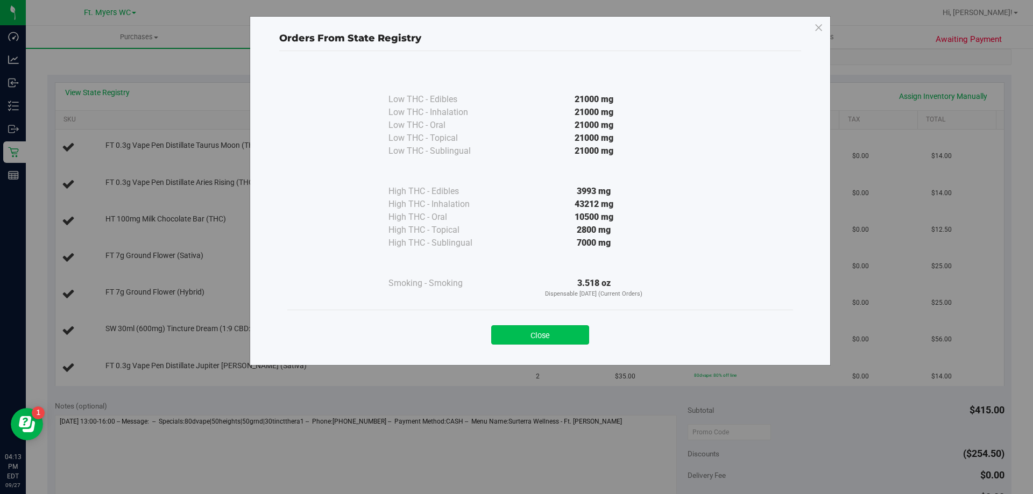
click at [541, 334] on button "Close" at bounding box center [540, 334] width 98 height 19
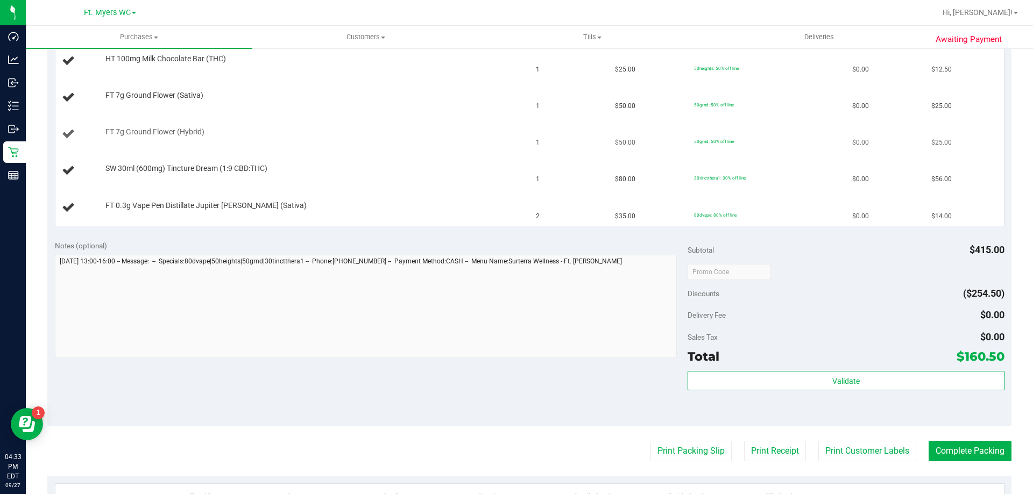
scroll to position [377, 0]
click at [701, 447] on button "Print Packing Slip" at bounding box center [690, 450] width 81 height 20
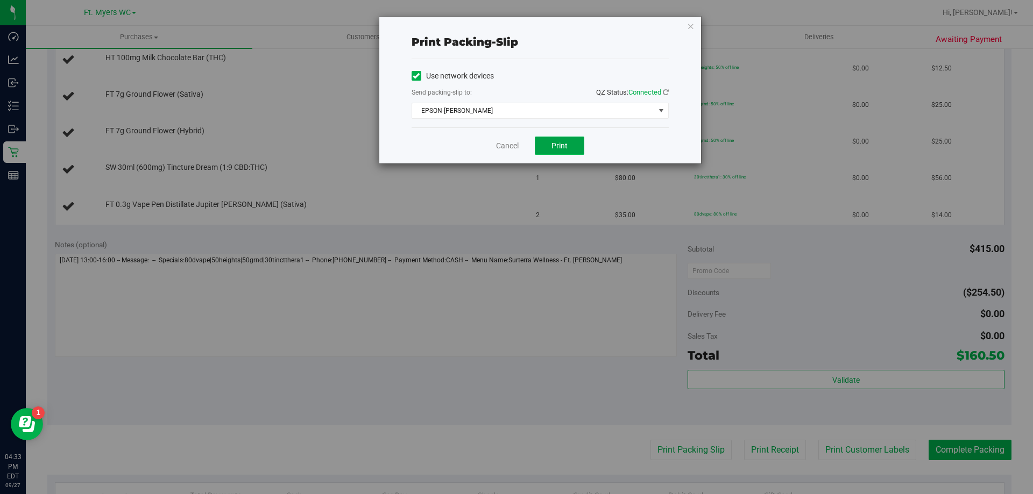
click at [559, 141] on span "Print" at bounding box center [559, 145] width 16 height 9
drag, startPoint x: 514, startPoint y: 140, endPoint x: 517, endPoint y: 136, distance: 5.5
click at [515, 140] on link "Cancel" at bounding box center [507, 145] width 23 height 11
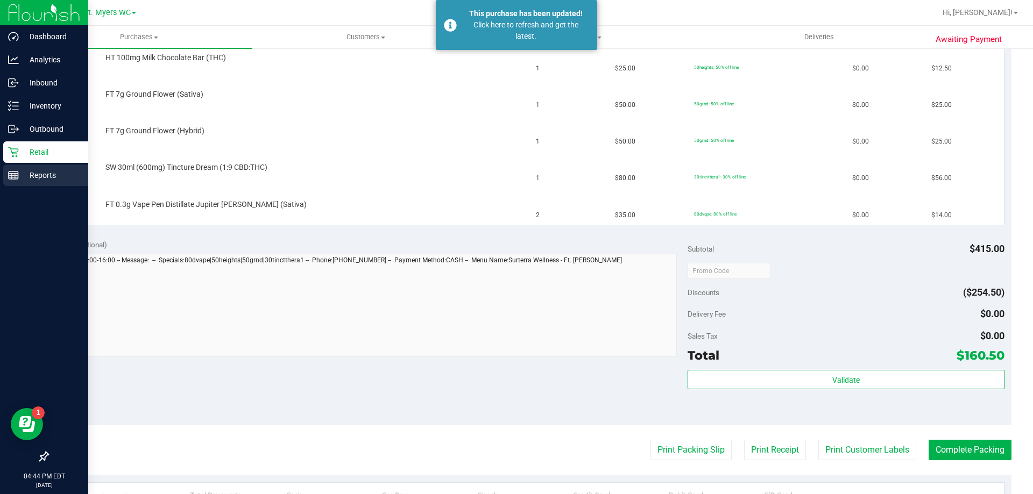
click at [51, 166] on div "Reports" at bounding box center [45, 176] width 85 height 22
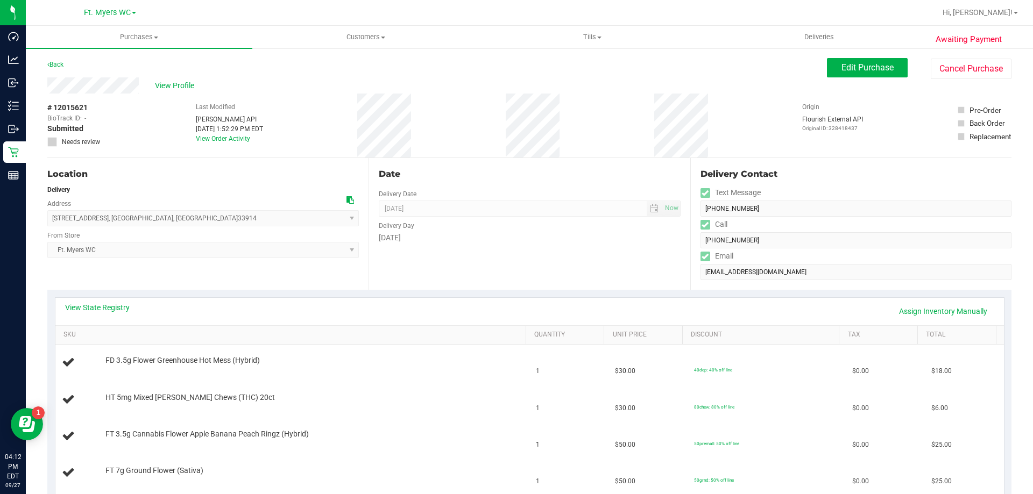
click at [73, 299] on div "View State Registry Assign Inventory Manually" at bounding box center [529, 311] width 948 height 27
click at [86, 303] on link "View State Registry" at bounding box center [97, 307] width 65 height 11
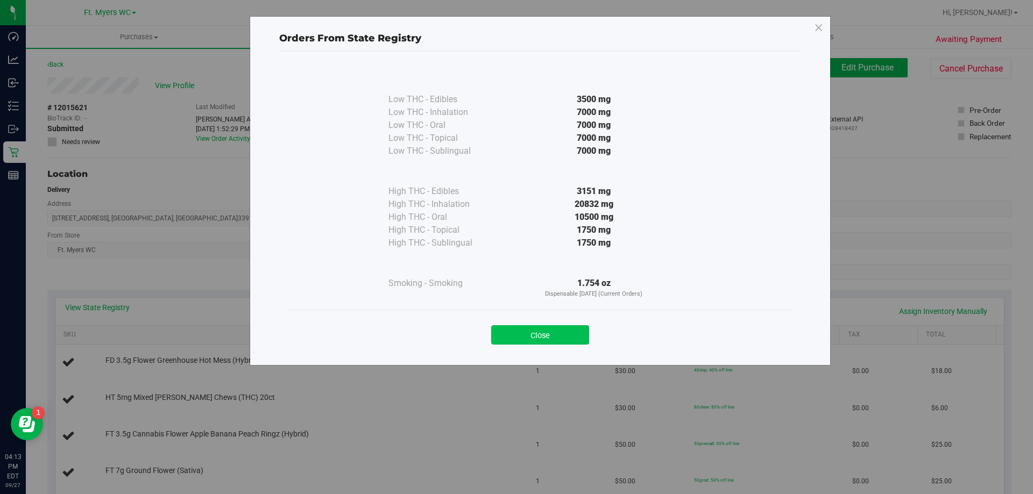
click at [552, 344] on button "Close" at bounding box center [540, 334] width 98 height 19
